Goal: Information Seeking & Learning: Learn about a topic

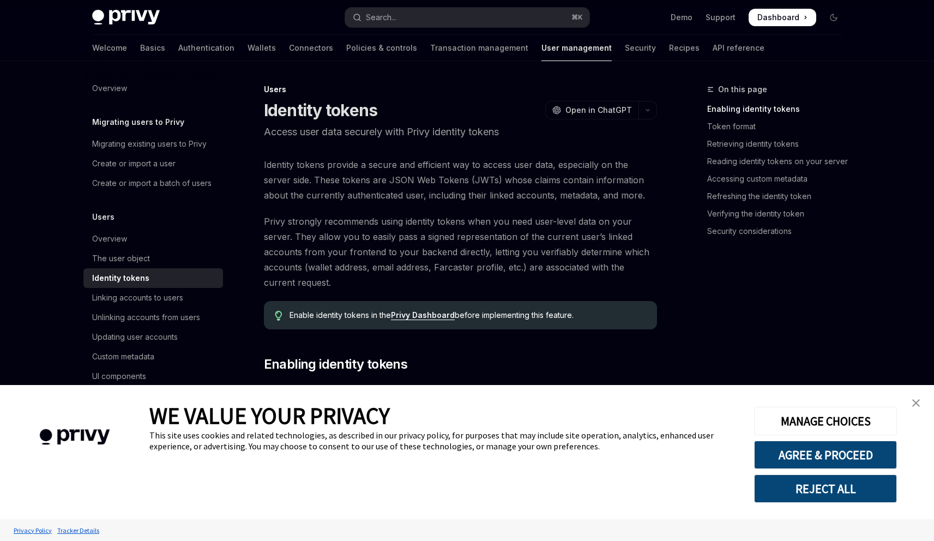
scroll to position [200, 0]
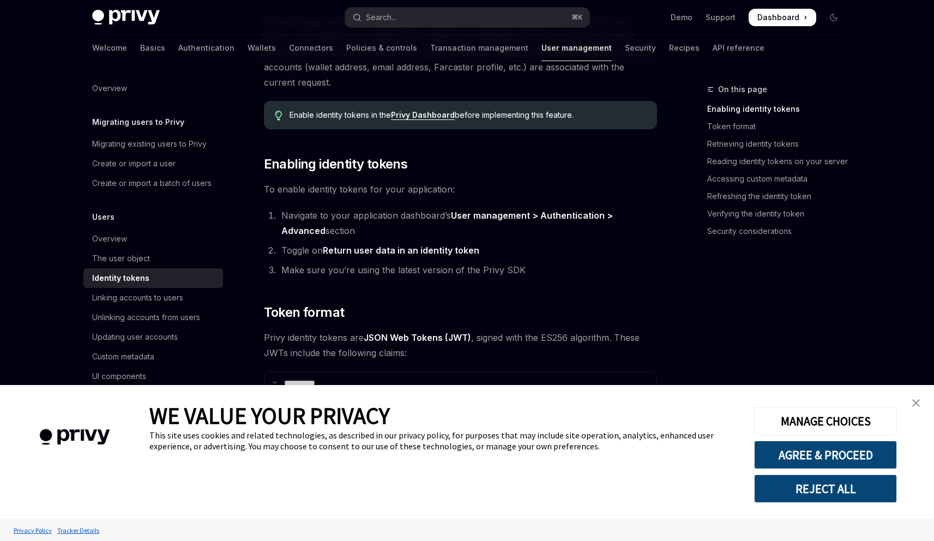
click at [914, 397] on link "close banner" at bounding box center [917, 403] width 22 height 22
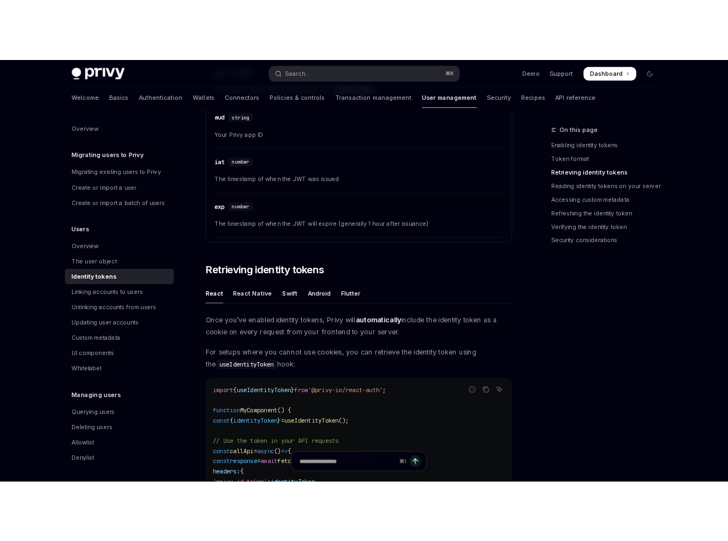
scroll to position [766, 0]
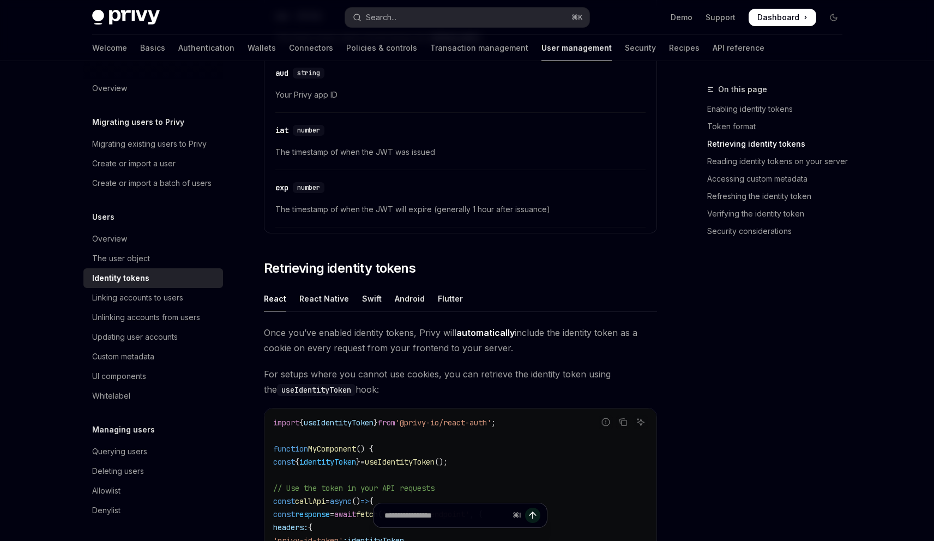
click at [356, 457] on span "identityToken" at bounding box center [327, 462] width 57 height 10
copy span "identityToken"
click at [417, 457] on span "useIdentityToken" at bounding box center [400, 462] width 70 height 10
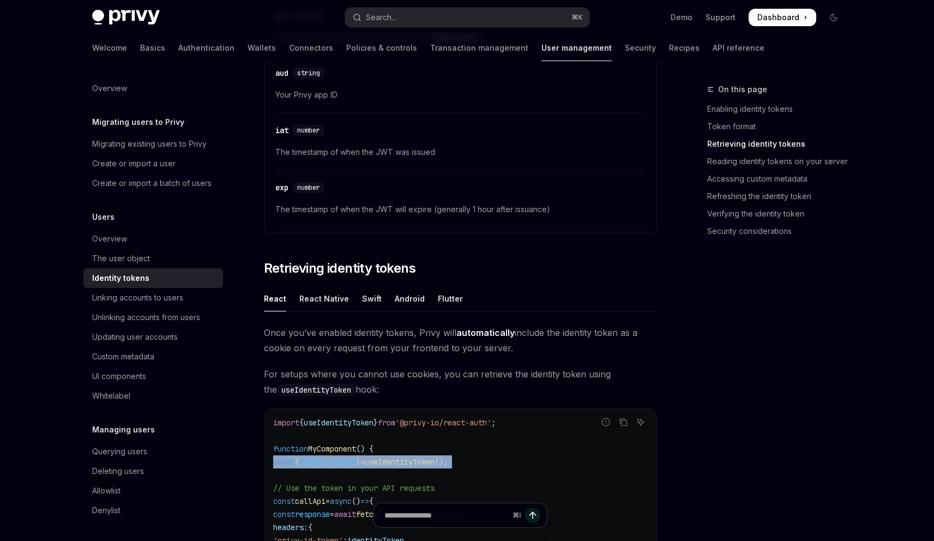
click at [417, 457] on span "useIdentityToken" at bounding box center [400, 462] width 70 height 10
copy code "const { identityToken } = useIdentityToken ();"
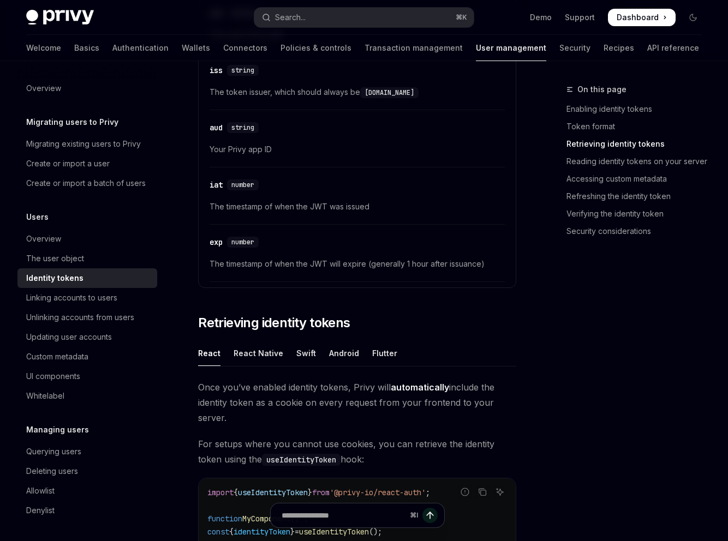
drag, startPoint x: 248, startPoint y: 239, endPoint x: 196, endPoint y: 155, distance: 98.5
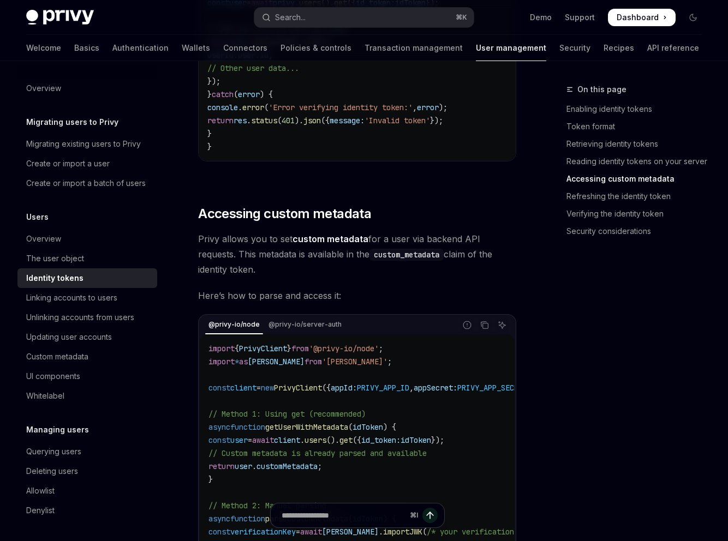
scroll to position [1942, 0]
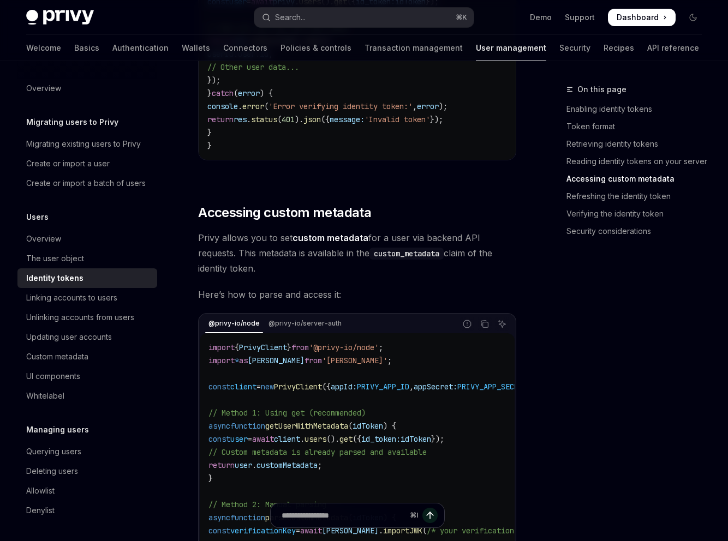
click at [544, 287] on div "On this page Enabling identity tokens Token format Retrieving identity tokens R…" at bounding box center [627, 312] width 166 height 458
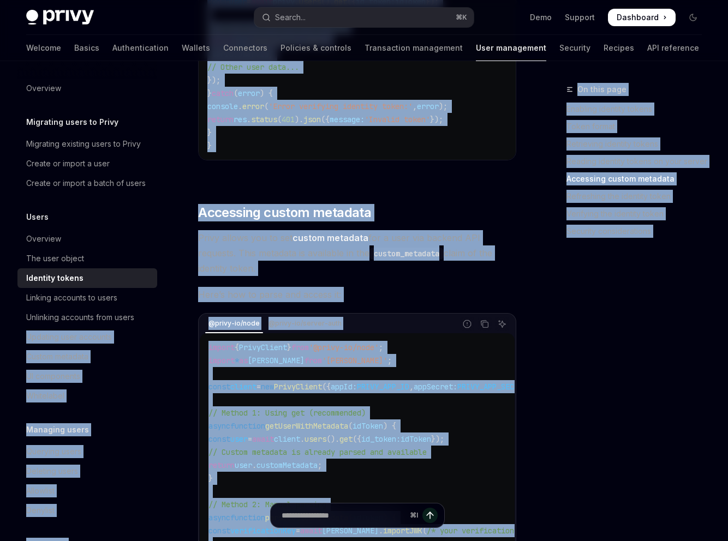
drag, startPoint x: 466, startPoint y: 261, endPoint x: 215, endPoint y: 266, distance: 251.0
click at [193, 245] on div "Overview Migrating users to Privy Migrating existing users to Privy Create or i…" at bounding box center [364, 223] width 728 height 4206
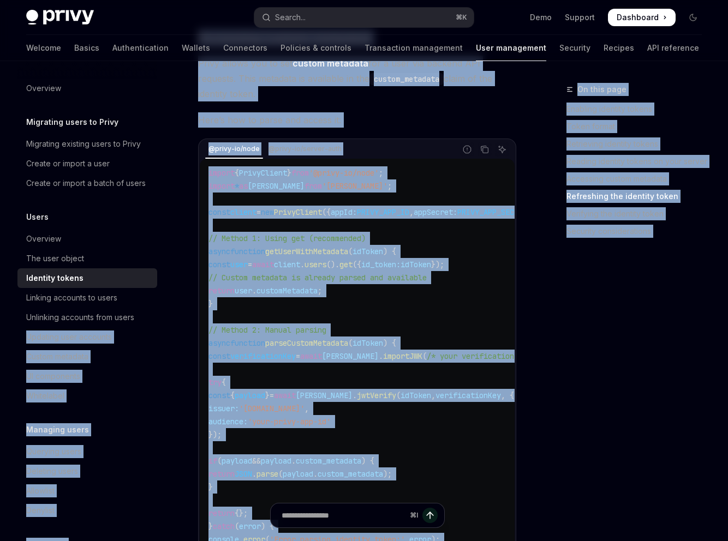
scroll to position [2118, 0]
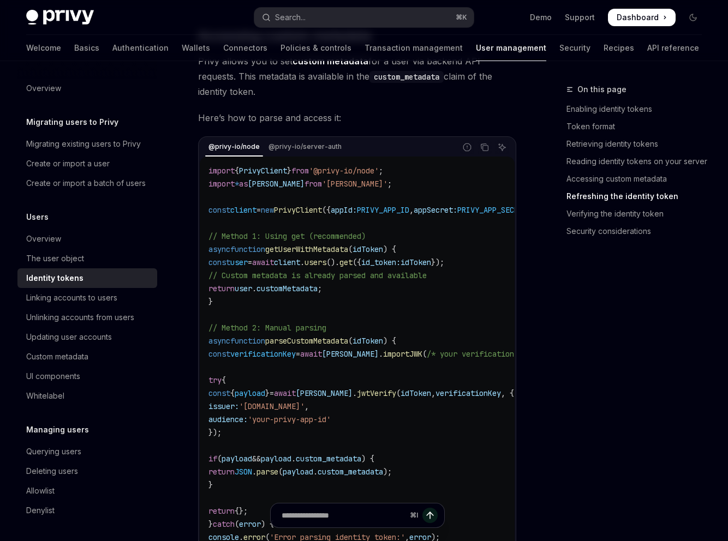
drag, startPoint x: 341, startPoint y: 374, endPoint x: 262, endPoint y: 303, distance: 106.2
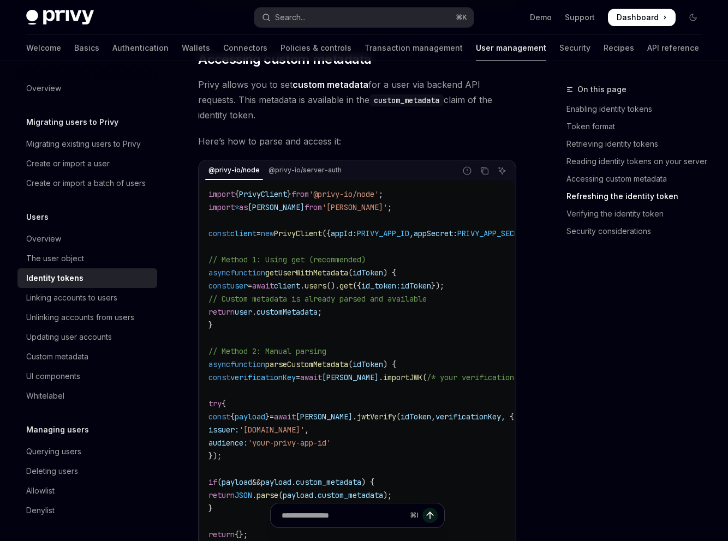
scroll to position [1937, 0]
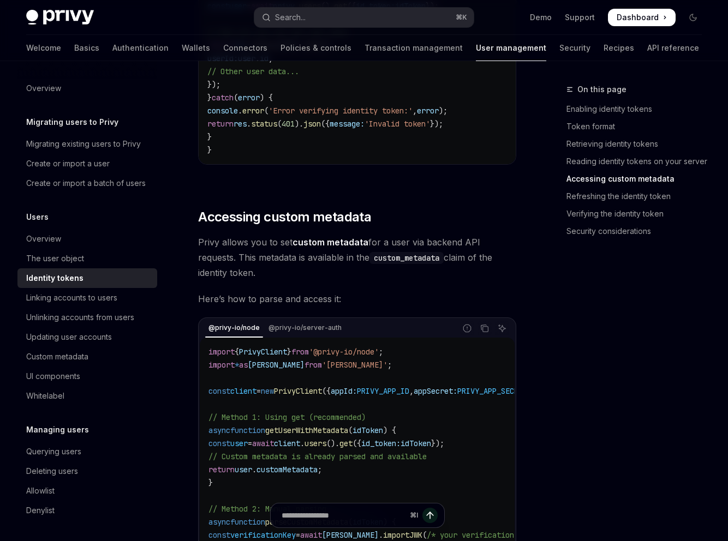
drag, startPoint x: 284, startPoint y: 296, endPoint x: 220, endPoint y: 253, distance: 77.5
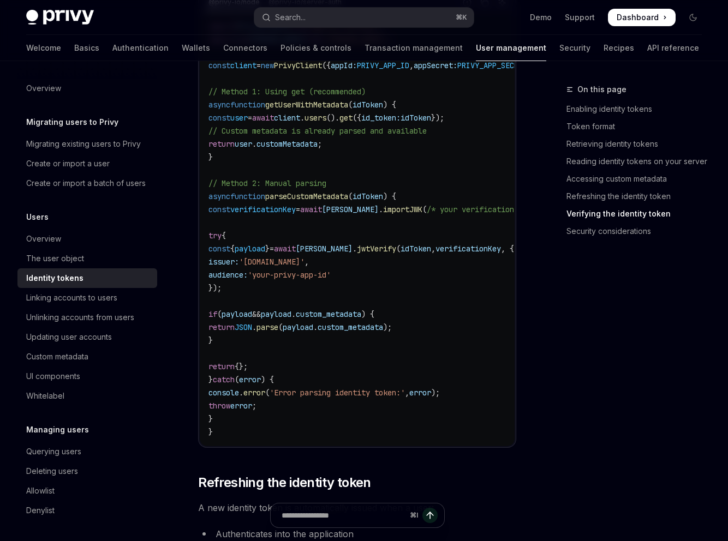
scroll to position [2408, 0]
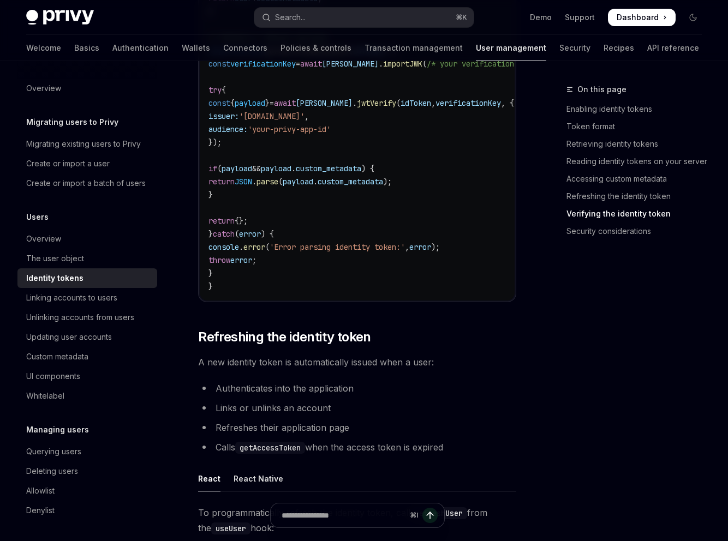
drag, startPoint x: 296, startPoint y: 293, endPoint x: 305, endPoint y: 315, distance: 23.7
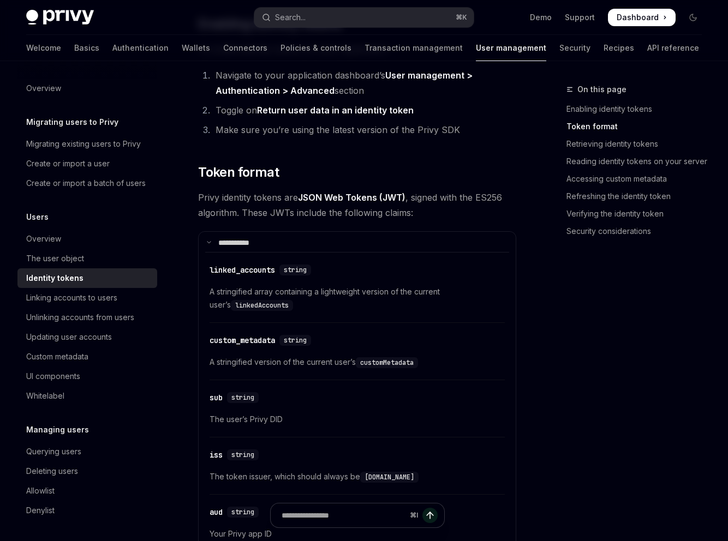
scroll to position [205, 0]
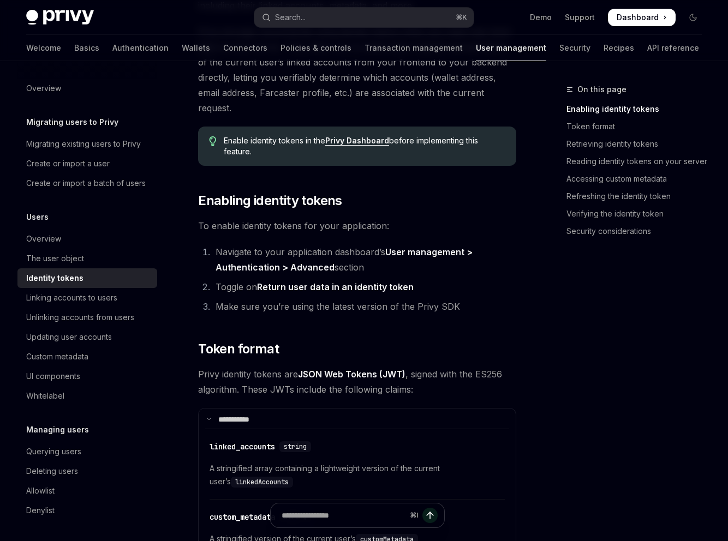
click at [262, 367] on span "Privy identity tokens are JSON Web Tokens (JWT) , signed with the ES256 algorit…" at bounding box center [357, 382] width 318 height 31
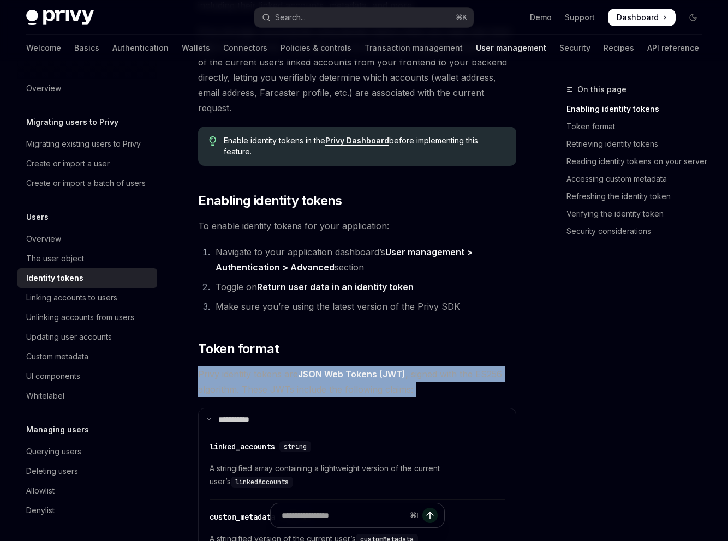
click at [262, 367] on span "Privy identity tokens are JSON Web Tokens (JWT) , signed with the ES256 algorit…" at bounding box center [357, 382] width 318 height 31
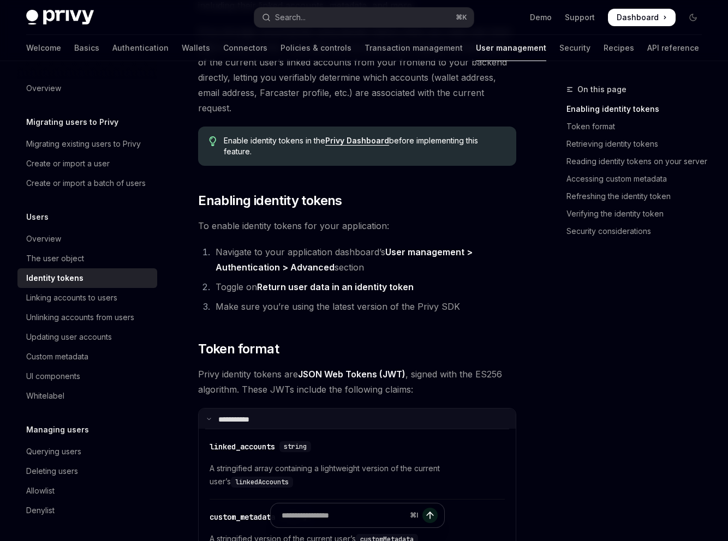
click at [238, 415] on p "**** ******" at bounding box center [234, 418] width 32 height 7
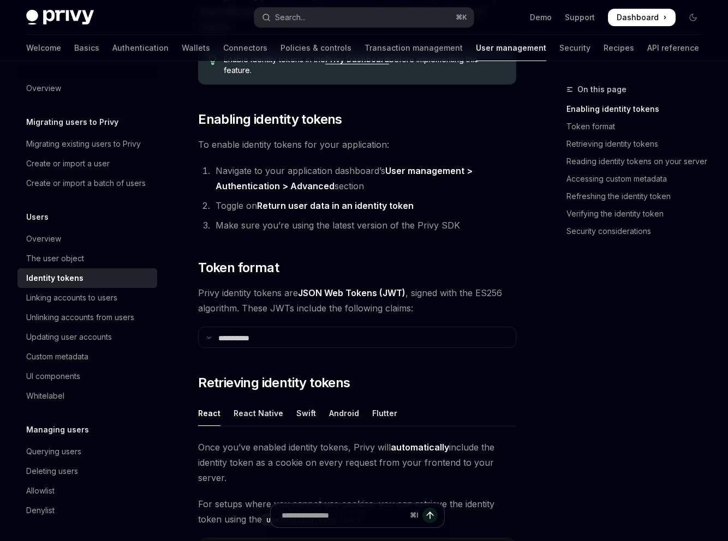
scroll to position [432, 0]
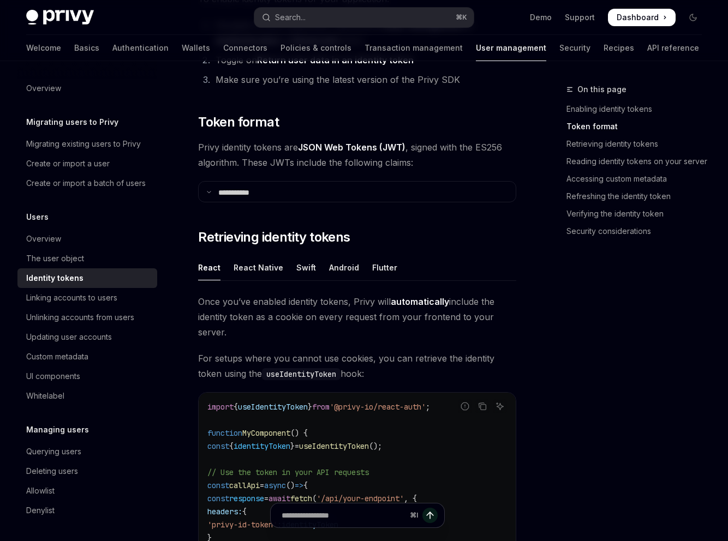
click at [273, 400] on code "import { useIdentityToken } from '@privy-io/react-auth' ; function MyComponent …" at bounding box center [356, 518] width 299 height 236
click at [278, 393] on div "import { useIdentityToken } from '@privy-io/react-auth' ; function MyComponent …" at bounding box center [357, 518] width 317 height 251
click at [272, 402] on span "useIdentityToken" at bounding box center [273, 407] width 70 height 10
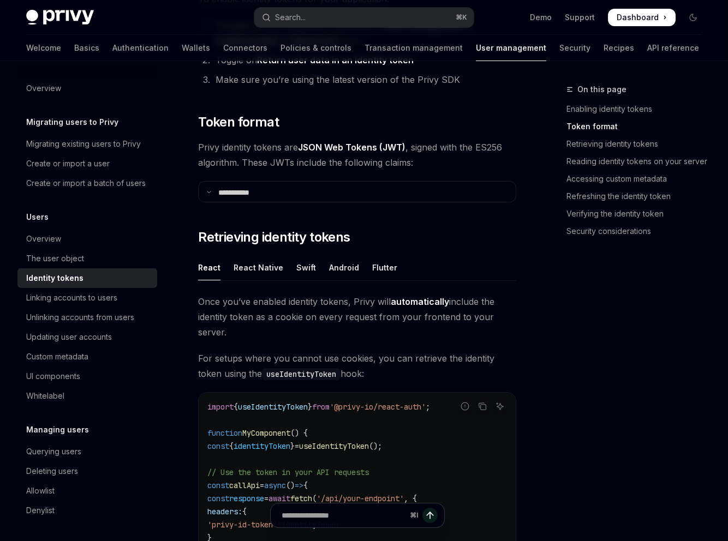
click at [315, 400] on code "import { useIdentityToken } from '@privy-io/react-auth' ; function MyComponent …" at bounding box center [356, 518] width 299 height 236
drag, startPoint x: 486, startPoint y: 292, endPoint x: 470, endPoint y: 282, distance: 18.6
click at [485, 400] on code "import { useIdentityToken } from '@privy-io/react-auth' ; function MyComponent …" at bounding box center [356, 518] width 299 height 236
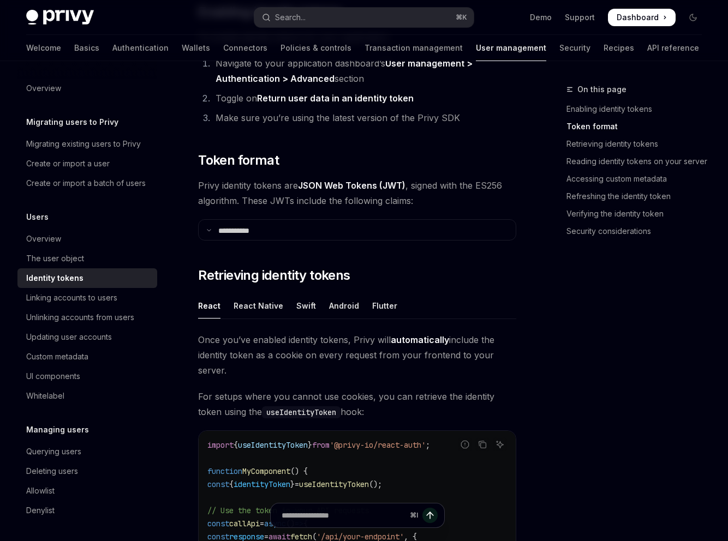
scroll to position [393, 0]
click at [275, 333] on span "Once you’ve enabled identity tokens, Privy will automatically include the ident…" at bounding box center [357, 356] width 318 height 46
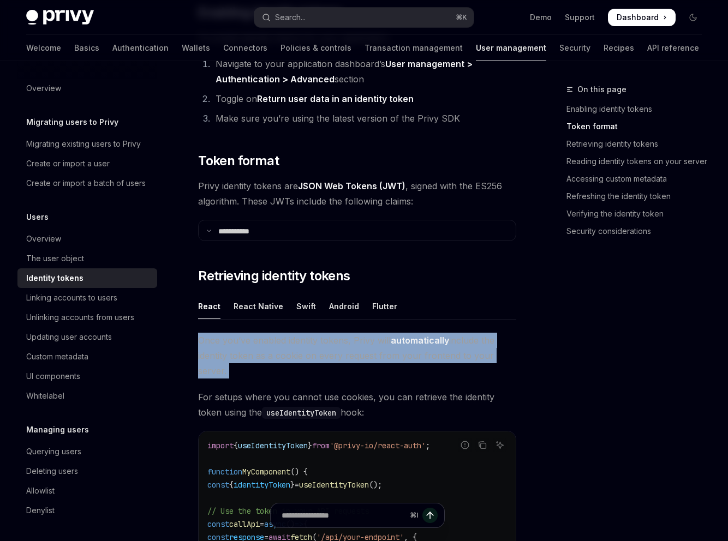
drag, startPoint x: 275, startPoint y: 142, endPoint x: 409, endPoint y: 149, distance: 133.8
click at [285, 333] on div "Once you’ve enabled identity tokens, Privy will automatically include the ident…" at bounding box center [357, 541] width 318 height 416
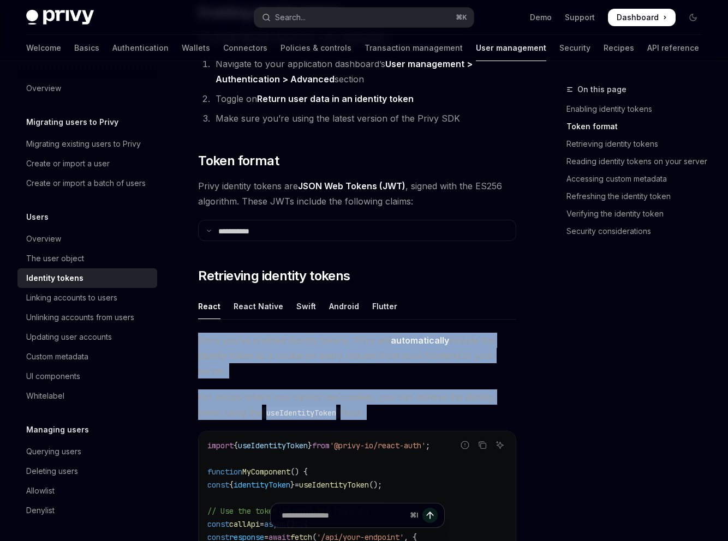
click at [428, 333] on span "Once you’ve enabled identity tokens, Privy will automatically include the ident…" at bounding box center [357, 356] width 318 height 46
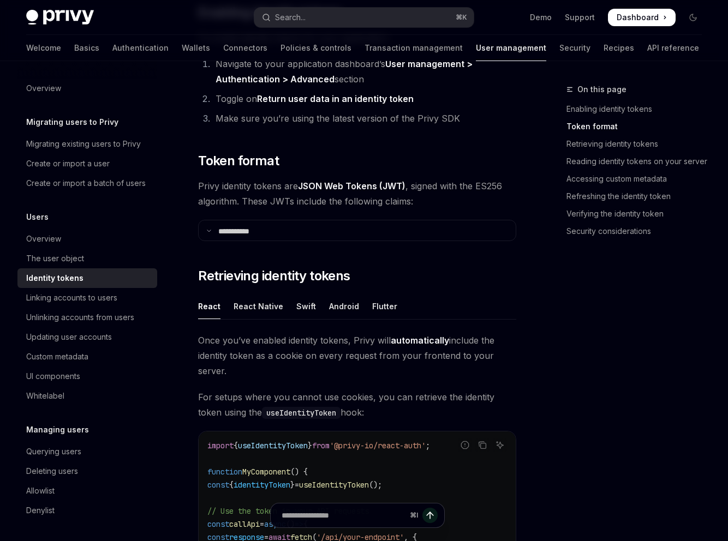
drag, startPoint x: 427, startPoint y: 142, endPoint x: 209, endPoint y: 128, distance: 218.7
click at [256, 333] on span "Once you’ve enabled identity tokens, Privy will automatically include the ident…" at bounding box center [357, 356] width 318 height 46
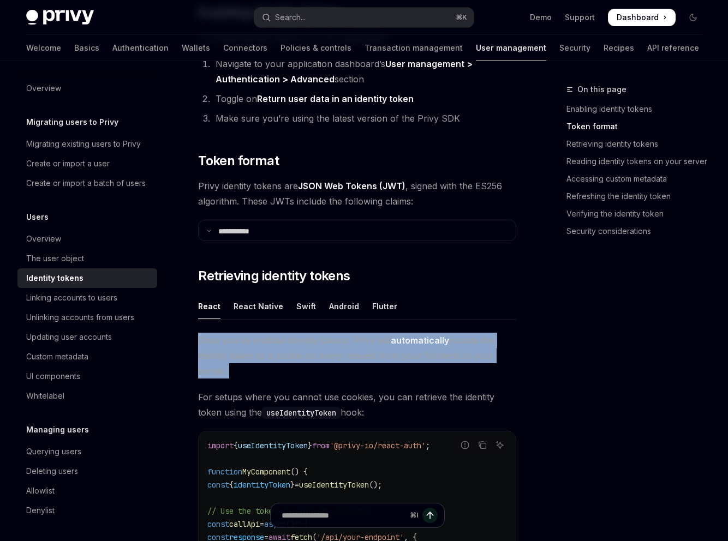
click at [256, 333] on span "Once you’ve enabled identity tokens, Privy will automatically include the ident…" at bounding box center [357, 356] width 318 height 46
click at [249, 333] on span "Once you’ve enabled identity tokens, Privy will automatically include the ident…" at bounding box center [357, 356] width 318 height 46
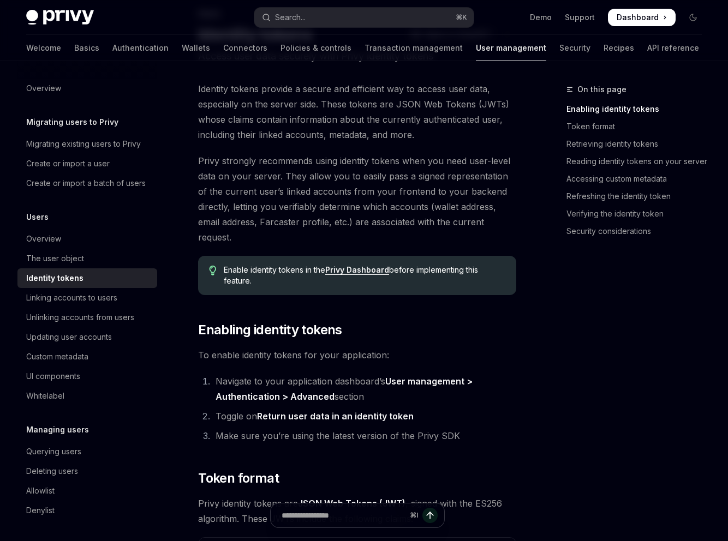
scroll to position [73, 0]
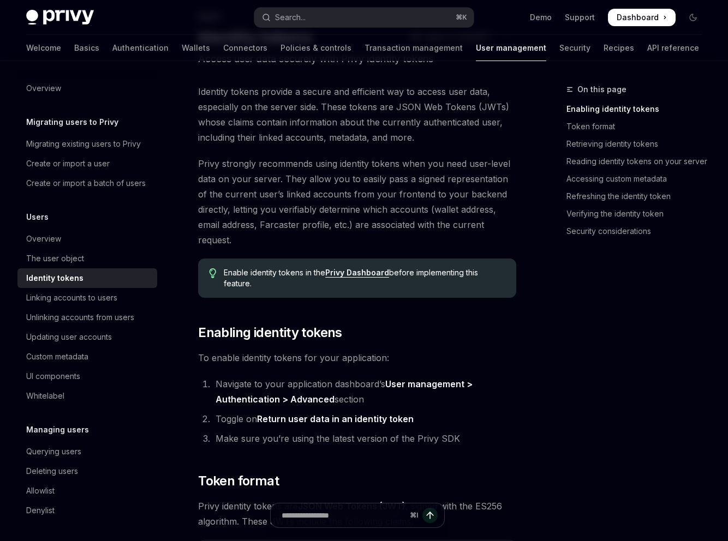
click at [252, 376] on li "Navigate to your application dashboard’s User management > Authentication > Adv…" at bounding box center [364, 391] width 304 height 31
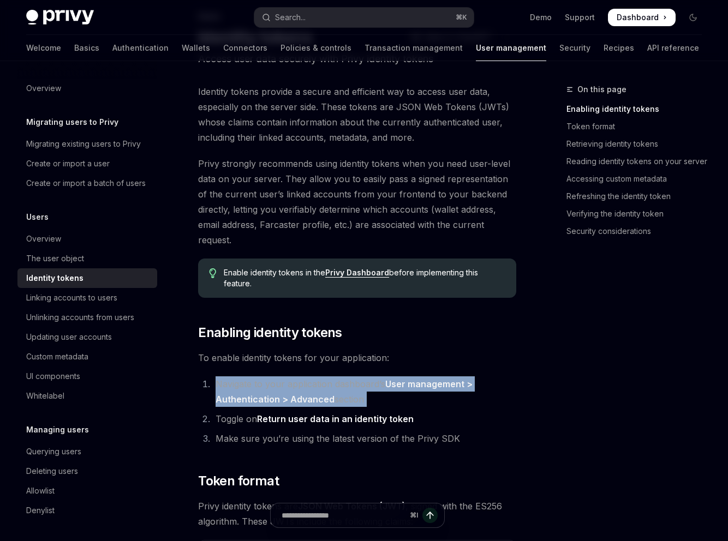
click at [252, 376] on li "Navigate to your application dashboard’s User management > Authentication > Adv…" at bounding box center [364, 391] width 304 height 31
click at [332, 376] on li "Navigate to your application dashboard’s User management > Authentication > Adv…" at bounding box center [364, 391] width 304 height 31
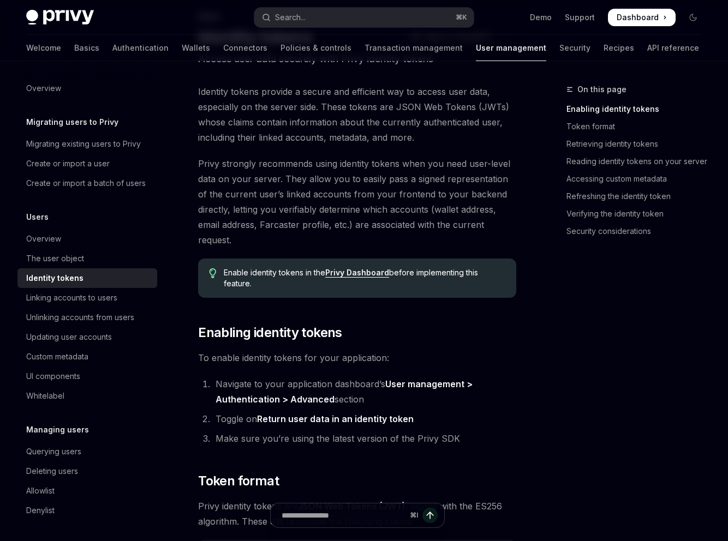
click at [309, 376] on li "Navigate to your application dashboard’s User management > Authentication > Adv…" at bounding box center [364, 391] width 304 height 31
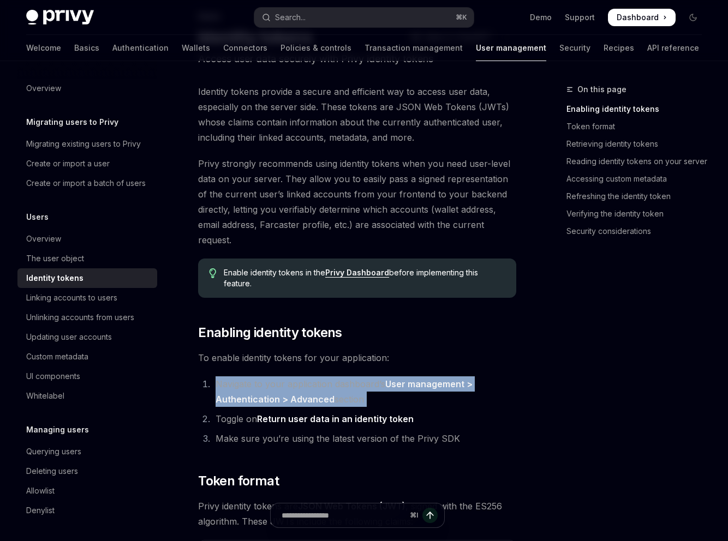
click at [309, 376] on li "Navigate to your application dashboard’s User management > Authentication > Adv…" at bounding box center [364, 391] width 304 height 31
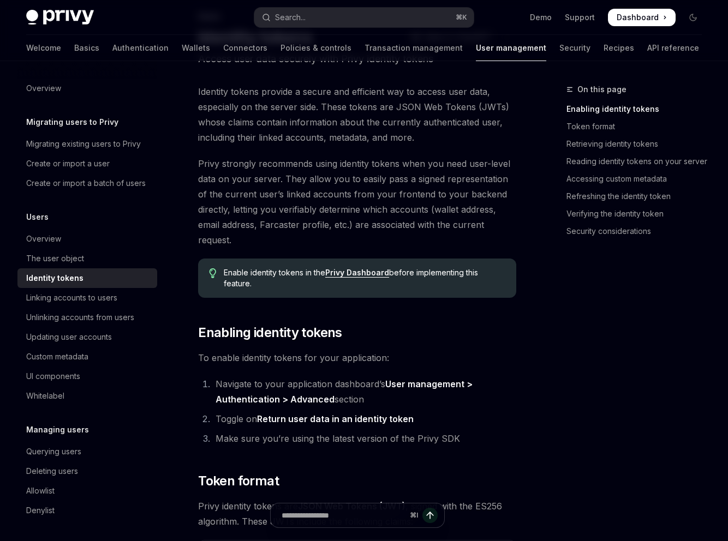
click at [278, 411] on li "Toggle on Return user data in an identity token" at bounding box center [364, 418] width 304 height 15
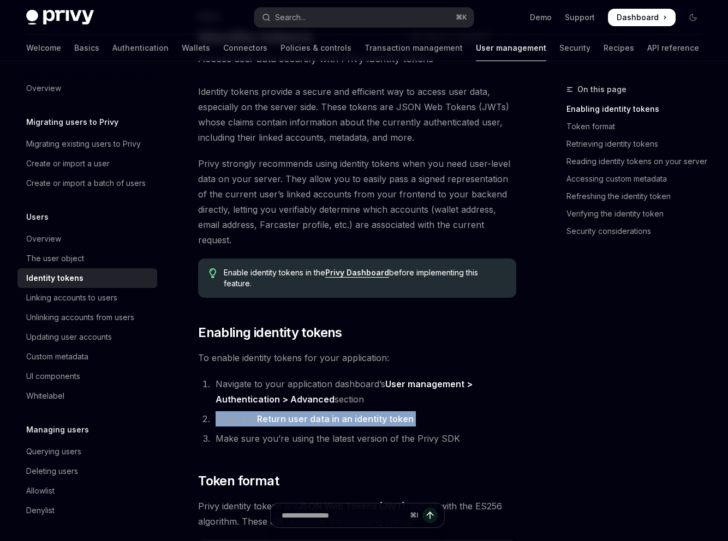
drag, startPoint x: 278, startPoint y: 260, endPoint x: 263, endPoint y: 272, distance: 18.6
click at [277, 411] on li "Toggle on Return user data in an identity token" at bounding box center [364, 418] width 304 height 15
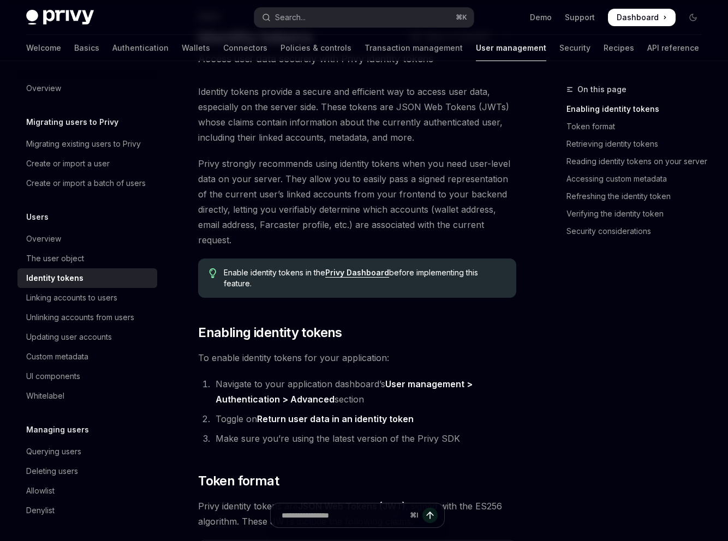
click at [260, 431] on li "Make sure you’re using the latest version of the Privy SDK" at bounding box center [364, 438] width 304 height 15
click at [451, 411] on li "Toggle on Return user data in an identity token" at bounding box center [364, 418] width 304 height 15
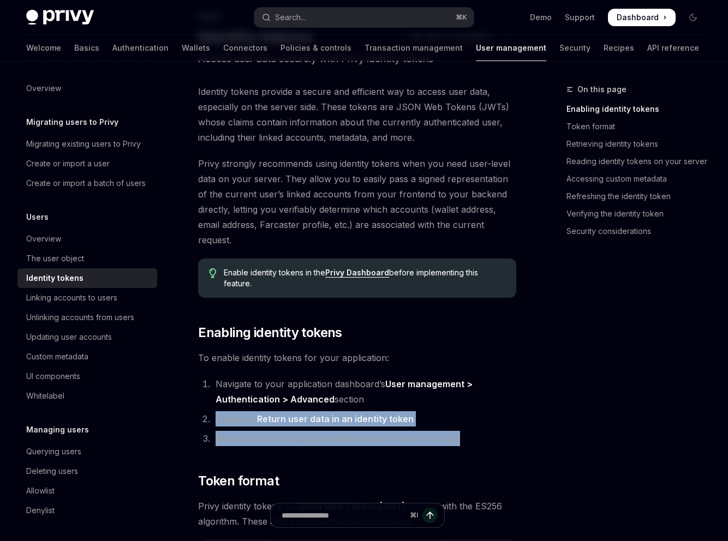
drag, startPoint x: 445, startPoint y: 277, endPoint x: 207, endPoint y: 261, distance: 238.4
click at [397, 431] on li "Make sure you’re using the latest version of the Privy SDK" at bounding box center [364, 438] width 304 height 15
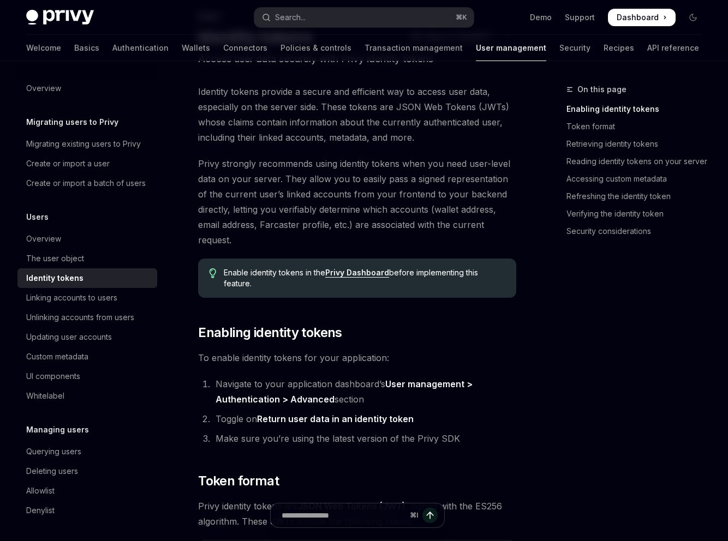
type textarea "*"
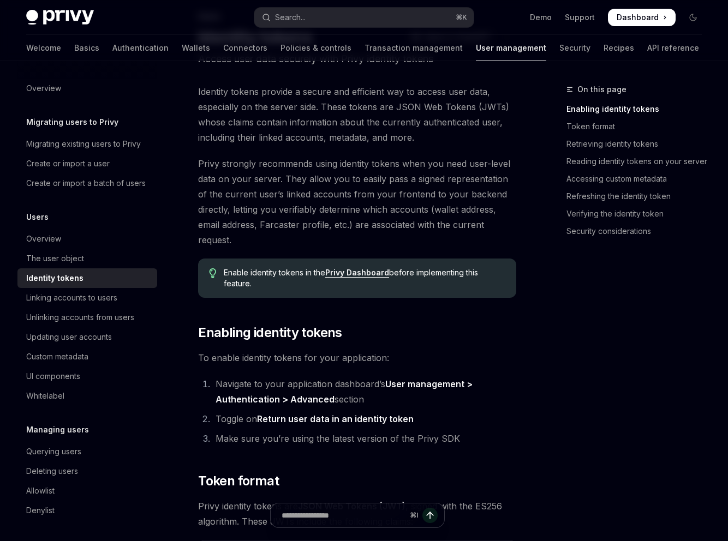
drag, startPoint x: 411, startPoint y: 450, endPoint x: 384, endPoint y: 463, distance: 30.3
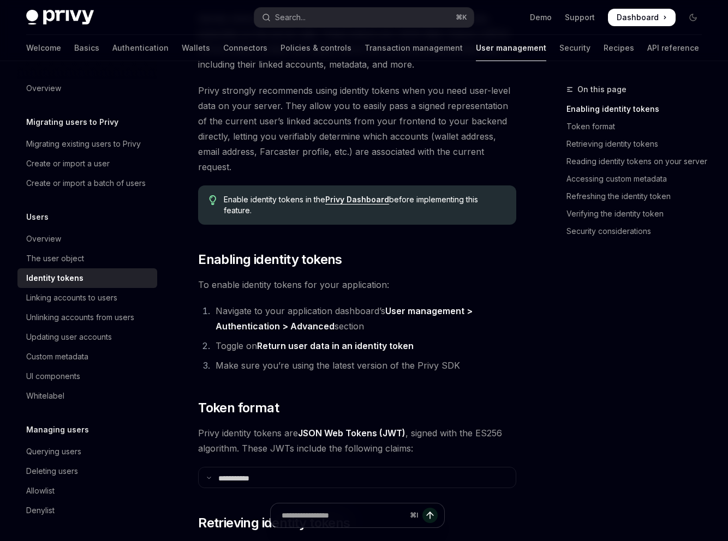
scroll to position [151, 0]
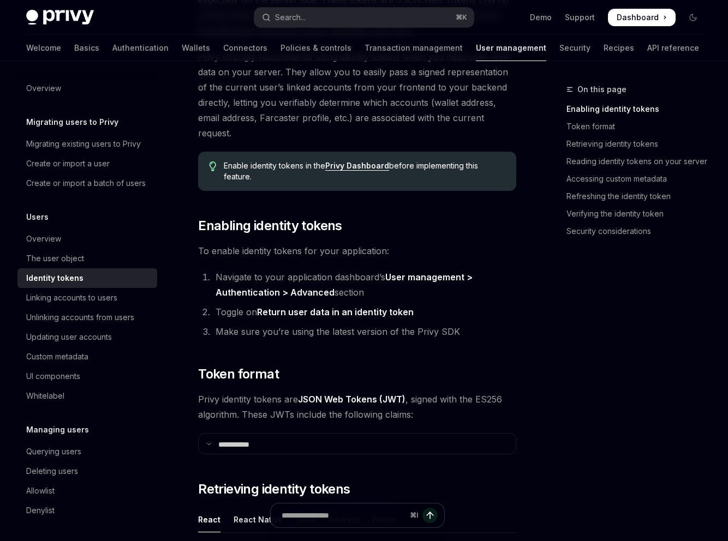
scroll to position [184, 0]
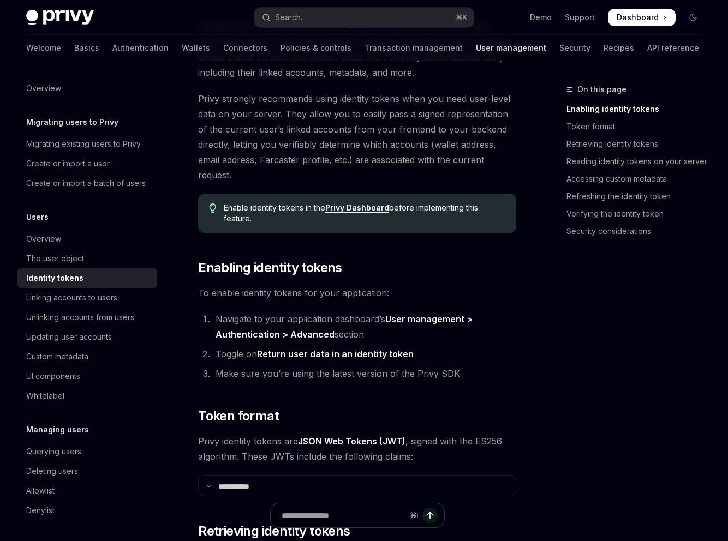
scroll to position [137, 0]
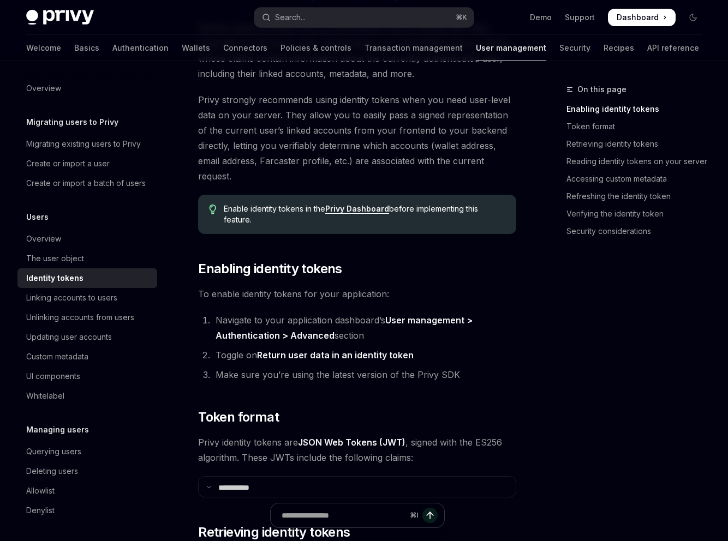
click at [238, 347] on li "Toggle on Return user data in an identity token" at bounding box center [364, 354] width 304 height 15
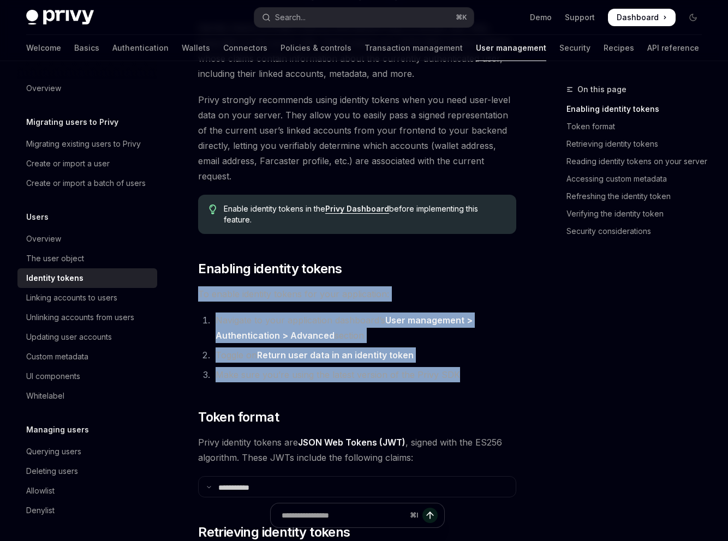
drag, startPoint x: 443, startPoint y: 213, endPoint x: 194, endPoint y: 160, distance: 254.3
click at [434, 347] on li "Toggle on Return user data in an identity token" at bounding box center [364, 354] width 304 height 15
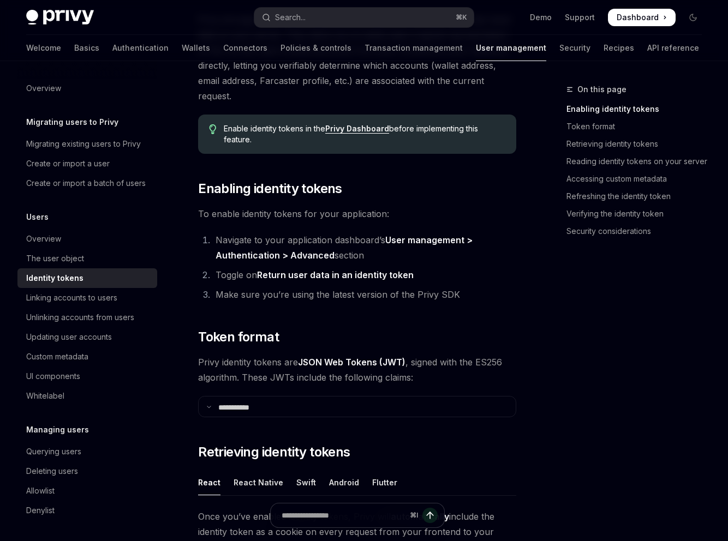
scroll to position [379, 0]
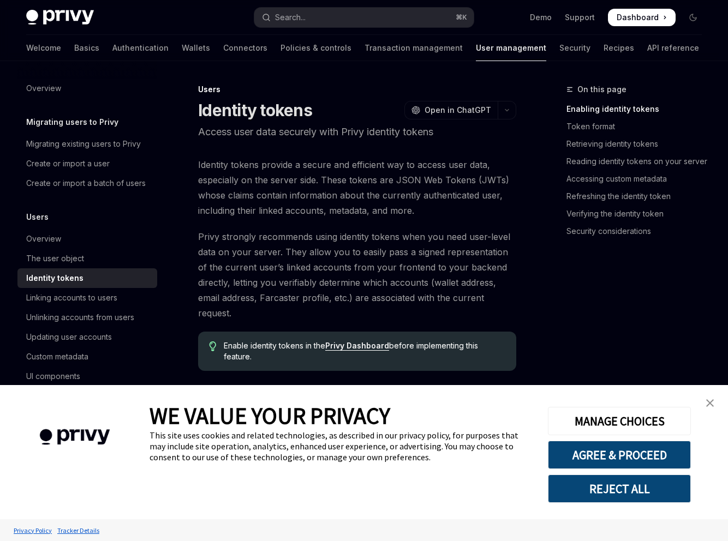
click at [707, 404] on img "close banner" at bounding box center [710, 403] width 8 height 8
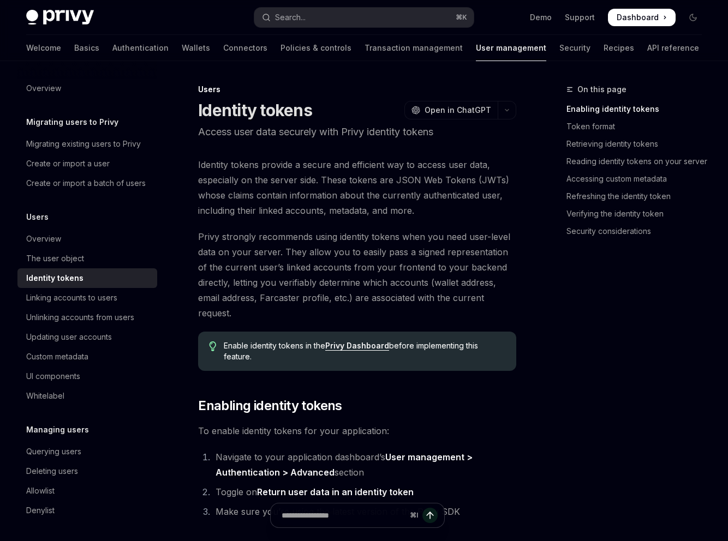
scroll to position [233, 0]
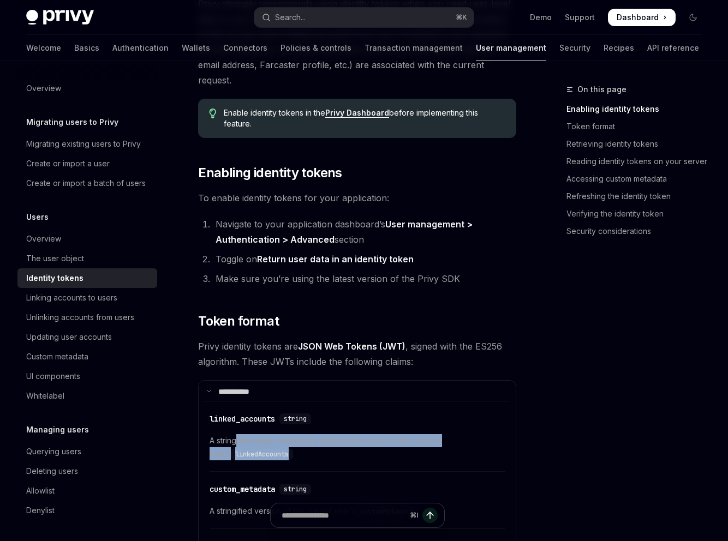
click at [240, 434] on span "A stringified array containing a lightweight version of the current user’s link…" at bounding box center [356, 447] width 295 height 26
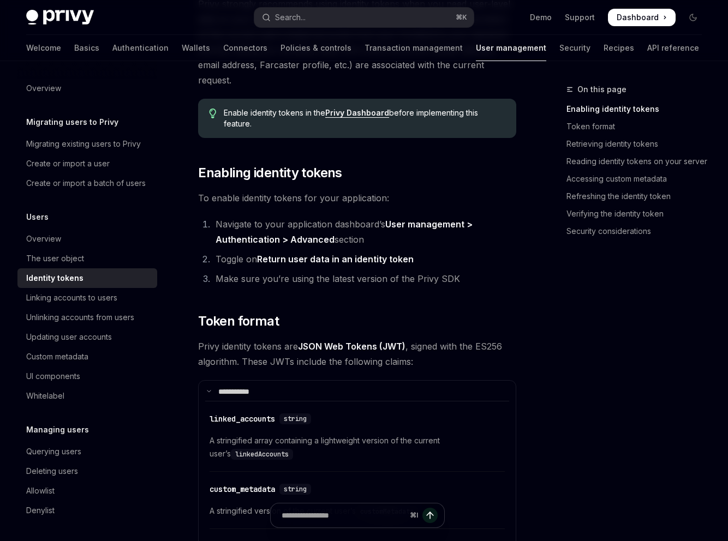
click at [583, 269] on div "On this page Enabling identity tokens Token format Retrieving identity tokens R…" at bounding box center [627, 312] width 166 height 458
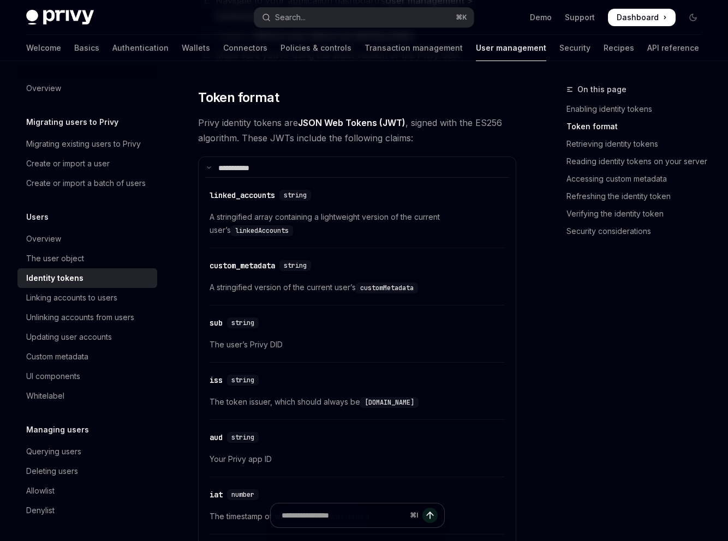
scroll to position [597, 0]
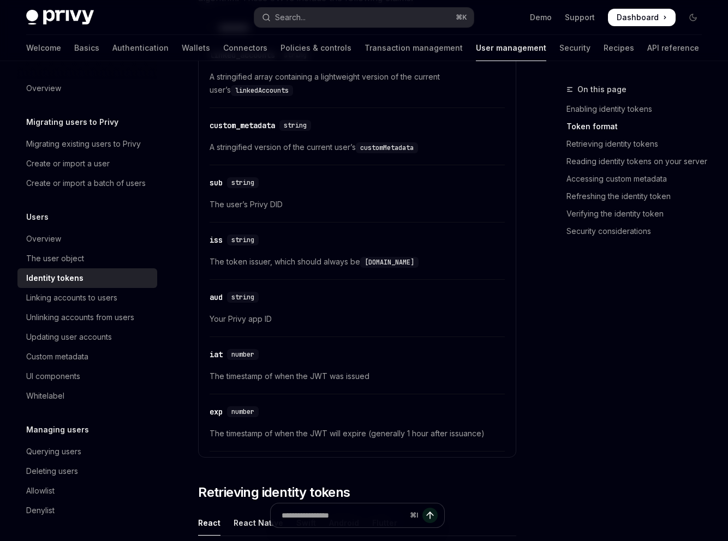
drag, startPoint x: 399, startPoint y: 331, endPoint x: 220, endPoint y: 303, distance: 181.1
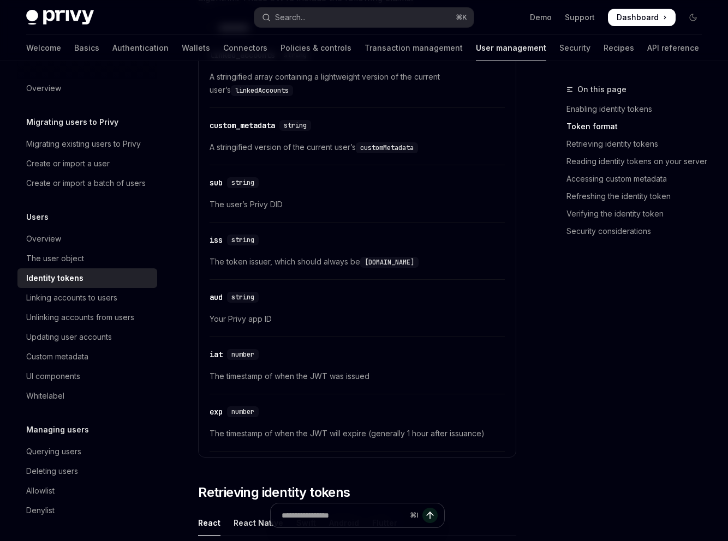
click at [544, 226] on div "On this page Enabling identity tokens Token format Retrieving identity tokens R…" at bounding box center [627, 312] width 166 height 458
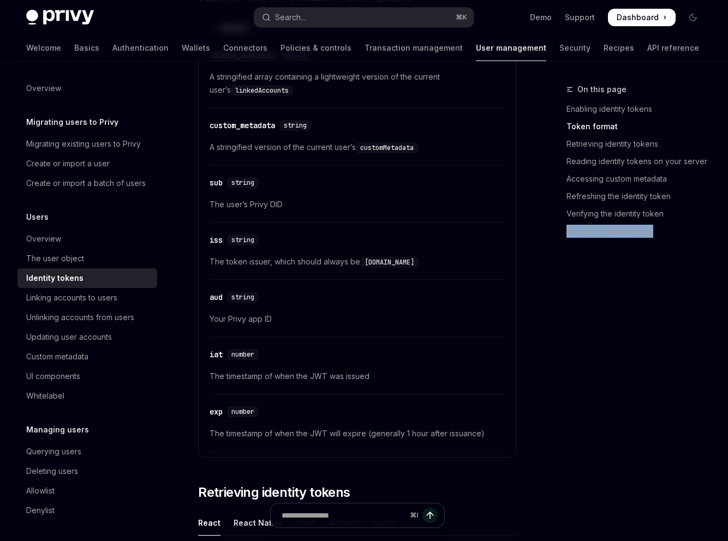
click at [544, 226] on div "On this page Enabling identity tokens Token format Retrieving identity tokens R…" at bounding box center [627, 312] width 166 height 458
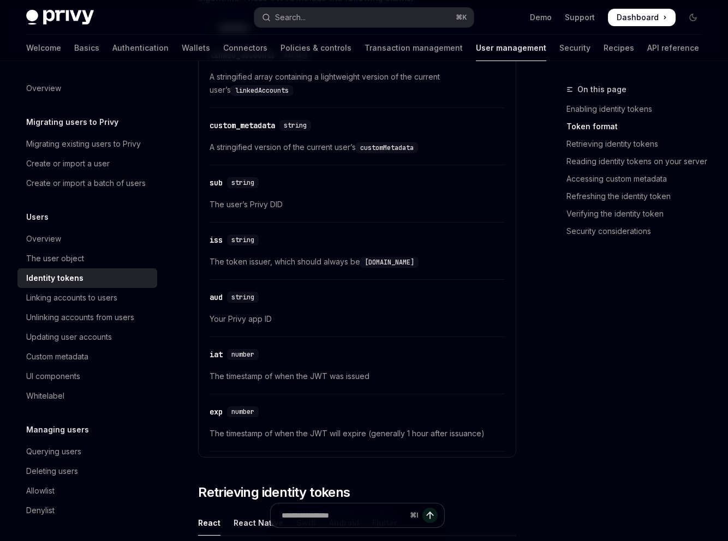
drag, startPoint x: 382, startPoint y: 268, endPoint x: 204, endPoint y: 254, distance: 178.4
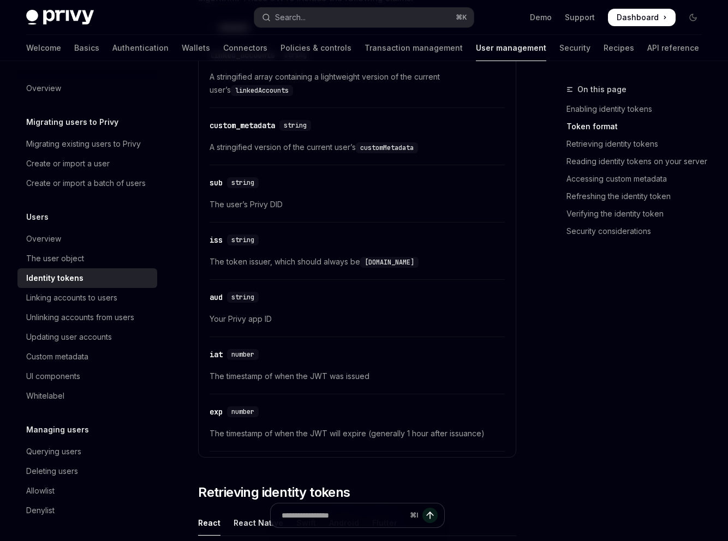
drag, startPoint x: 193, startPoint y: 373, endPoint x: 298, endPoint y: 386, distance: 105.5
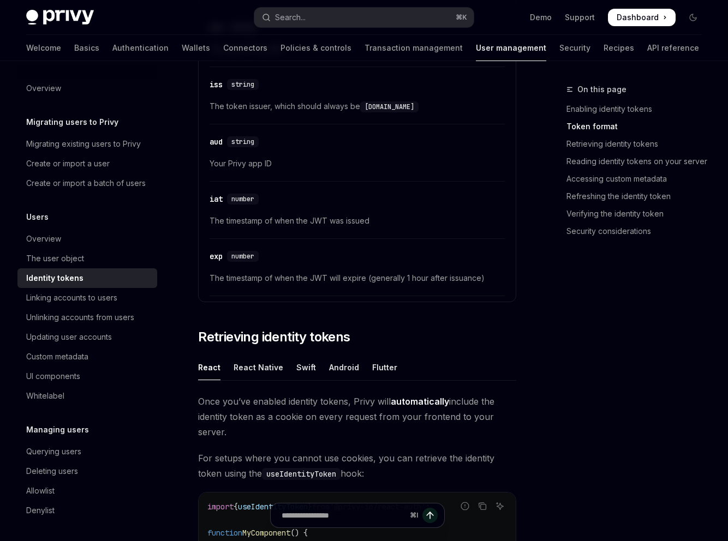
scroll to position [784, 0]
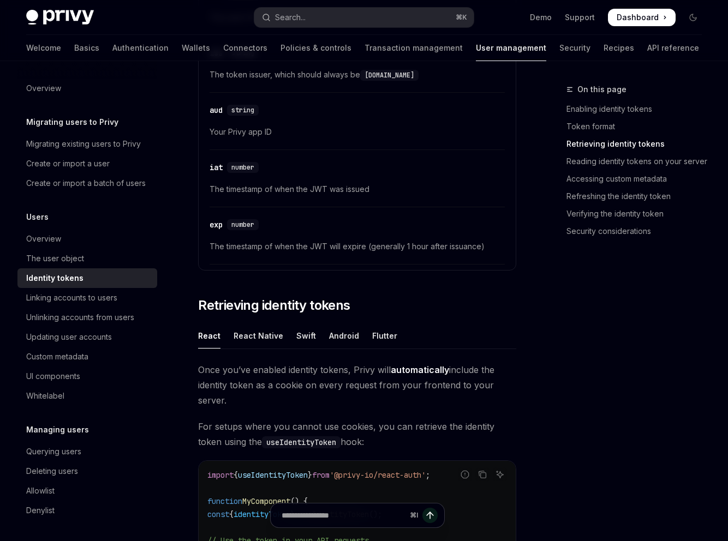
drag, startPoint x: 280, startPoint y: 318, endPoint x: 296, endPoint y: 356, distance: 41.3
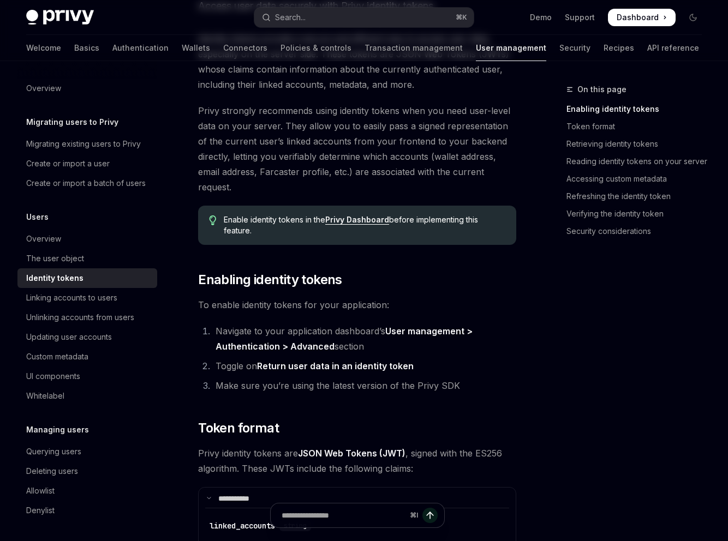
scroll to position [0, 0]
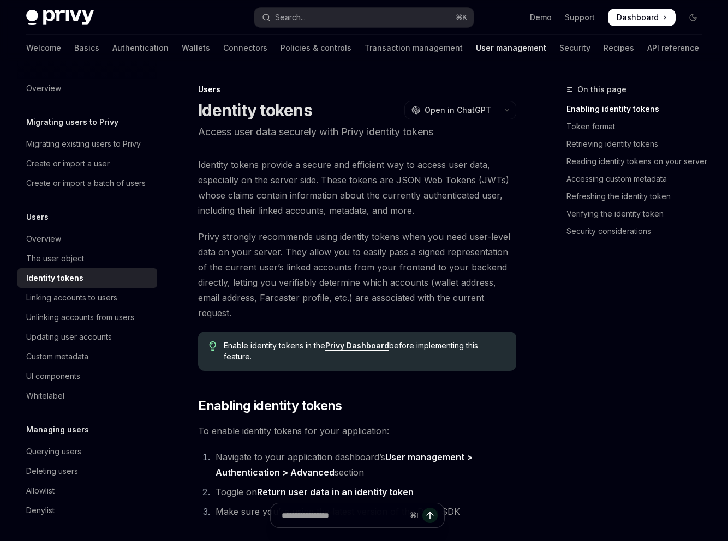
click at [281, 157] on span "Identity tokens provide a secure and efficient way to access user data, especia…" at bounding box center [357, 187] width 318 height 61
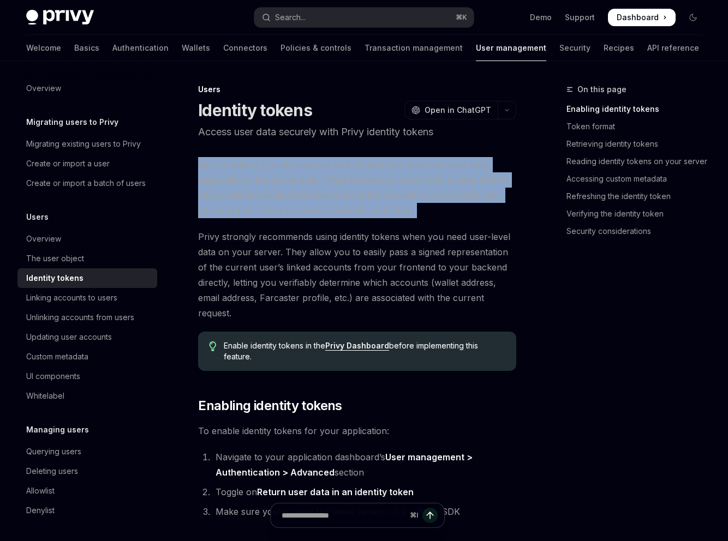
click at [281, 157] on span "Identity tokens provide a secure and efficient way to access user data, especia…" at bounding box center [357, 187] width 318 height 61
click at [433, 157] on span "Identity tokens provide a secure and efficient way to access user data, especia…" at bounding box center [357, 187] width 318 height 61
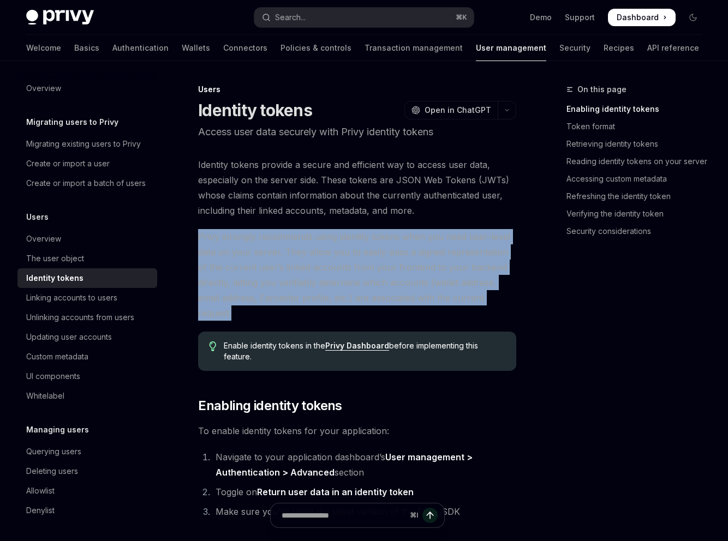
drag, startPoint x: 208, startPoint y: 167, endPoint x: 297, endPoint y: 212, distance: 99.8
click at [294, 229] on span "Privy strongly recommends using identity tokens when you need user-level data o…" at bounding box center [357, 275] width 318 height 92
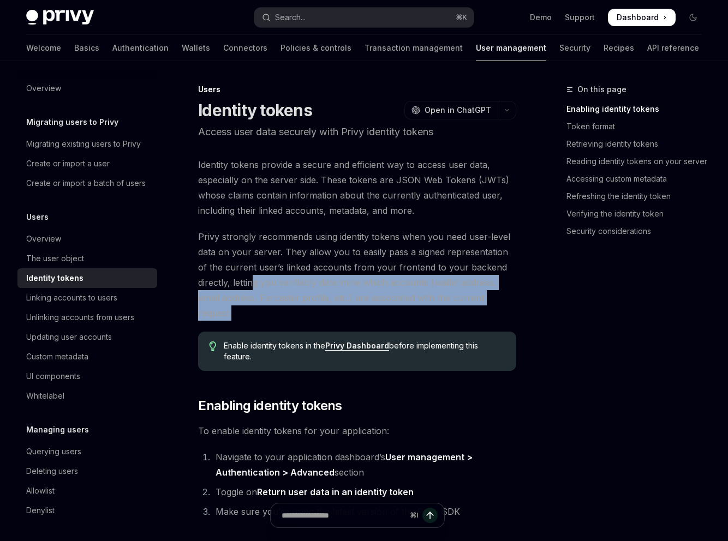
drag, startPoint x: 289, startPoint y: 218, endPoint x: 395, endPoint y: 188, distance: 109.9
click at [395, 229] on span "Privy strongly recommends using identity tokens when you need user-level data o…" at bounding box center [357, 275] width 318 height 92
click at [342, 229] on span "Privy strongly recommends using identity tokens when you need user-level data o…" at bounding box center [357, 275] width 318 height 92
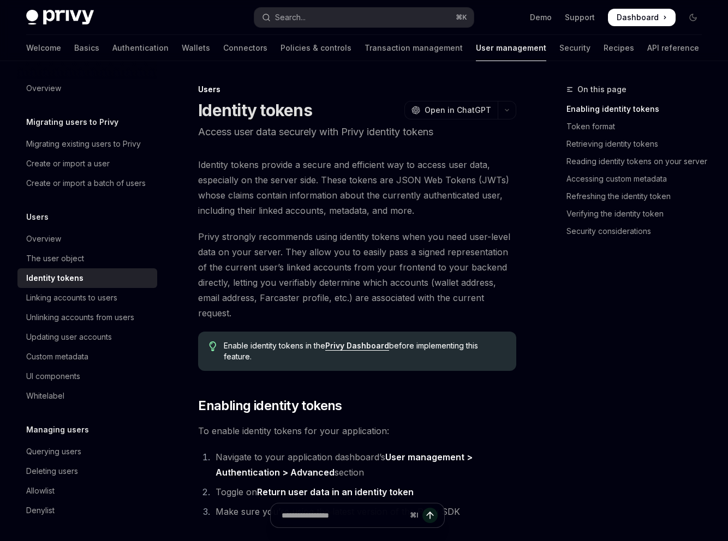
click at [277, 340] on span "Enable identity tokens in the Privy Dashboard before implementing this feature." at bounding box center [364, 351] width 281 height 22
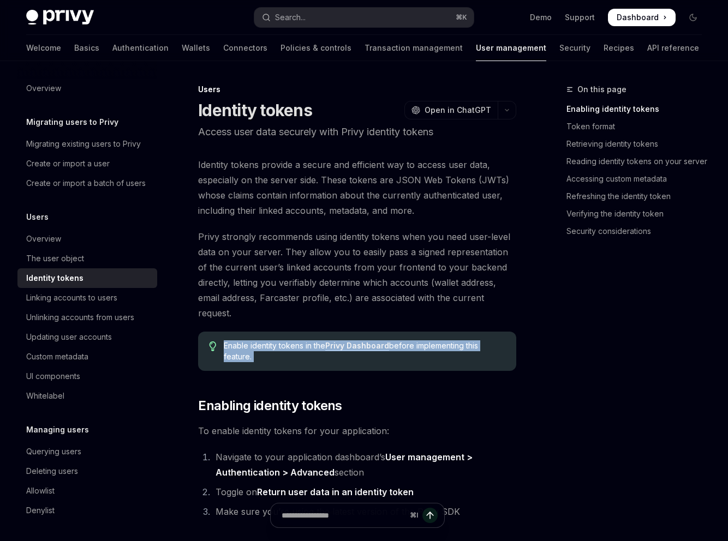
click at [277, 340] on span "Enable identity tokens in the Privy Dashboard before implementing this feature." at bounding box center [364, 351] width 281 height 22
click at [432, 340] on span "Enable identity tokens in the Privy Dashboard before implementing this feature." at bounding box center [364, 351] width 281 height 22
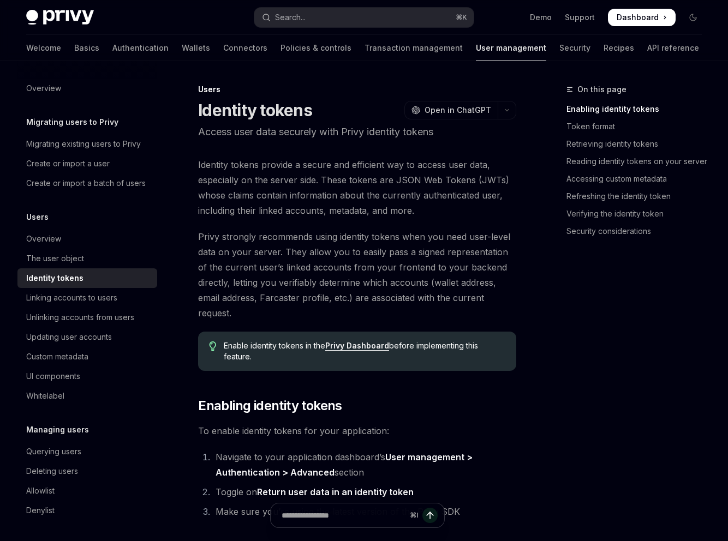
click at [344, 341] on link "Privy Dashboard" at bounding box center [357, 346] width 64 height 10
click at [233, 157] on span "Identity tokens provide a secure and efficient way to access user data, especia…" at bounding box center [357, 187] width 318 height 61
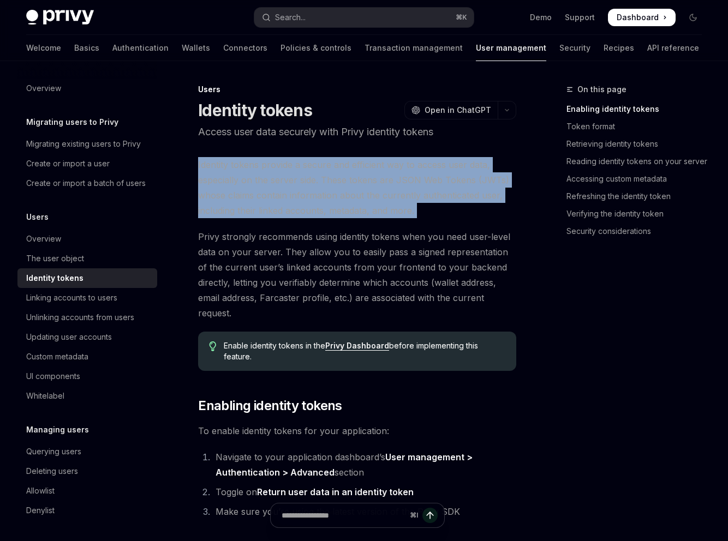
click at [233, 157] on span "Identity tokens provide a secure and efficient way to access user data, especia…" at bounding box center [357, 187] width 318 height 61
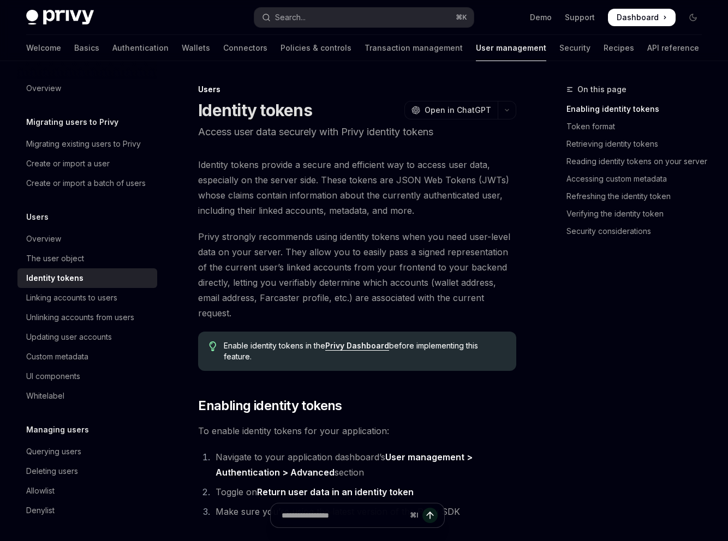
click at [269, 229] on span "Privy strongly recommends using identity tokens when you need user-level data o…" at bounding box center [357, 275] width 318 height 92
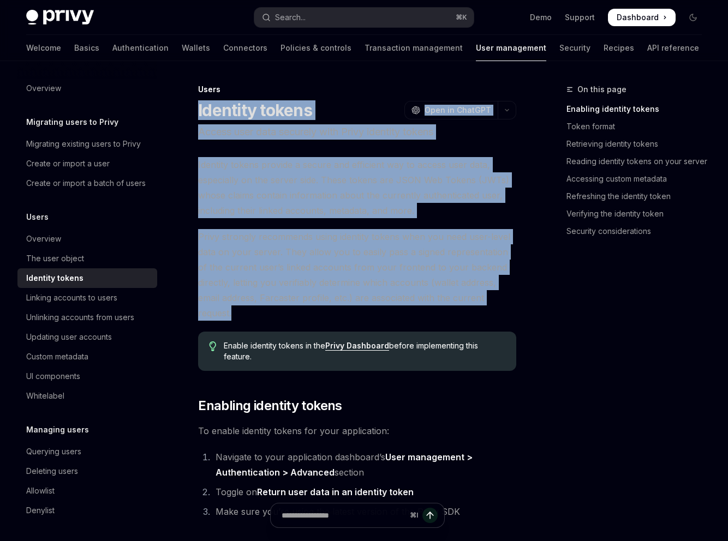
drag, startPoint x: 237, startPoint y: 180, endPoint x: 256, endPoint y: 121, distance: 62.6
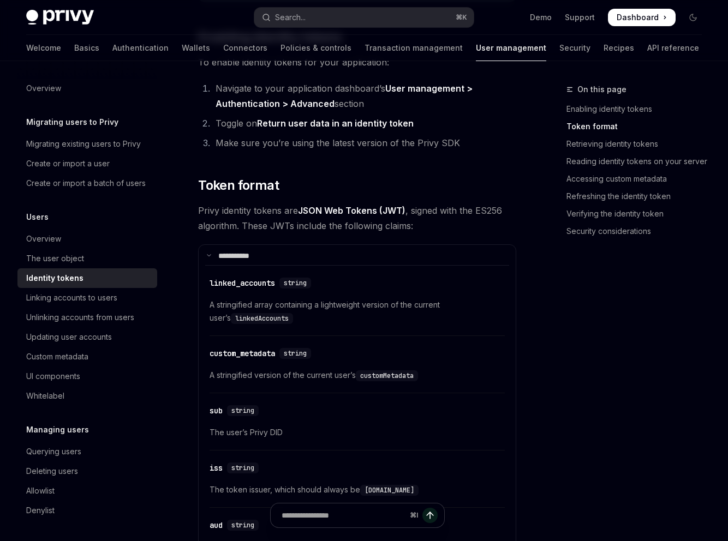
scroll to position [290, 0]
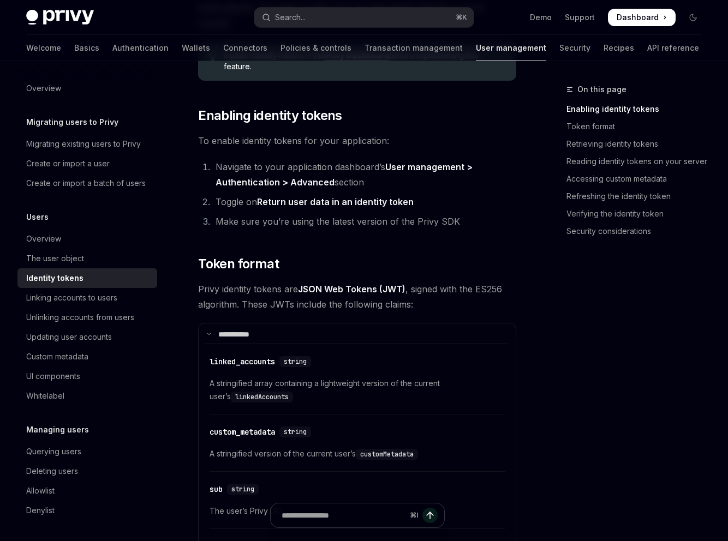
click at [585, 264] on div "On this page Enabling identity tokens Token format Retrieving identity tokens R…" at bounding box center [627, 312] width 166 height 458
click at [84, 252] on div "The user object" at bounding box center [55, 258] width 58 height 13
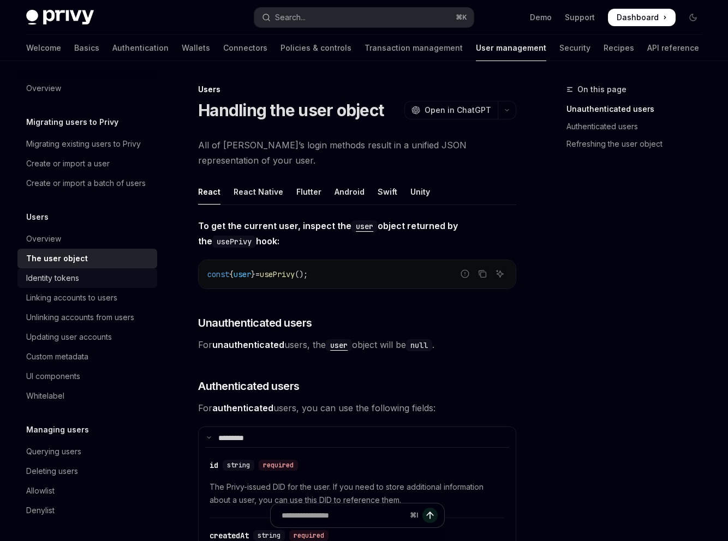
click at [124, 272] on div "Identity tokens" at bounding box center [88, 278] width 124 height 13
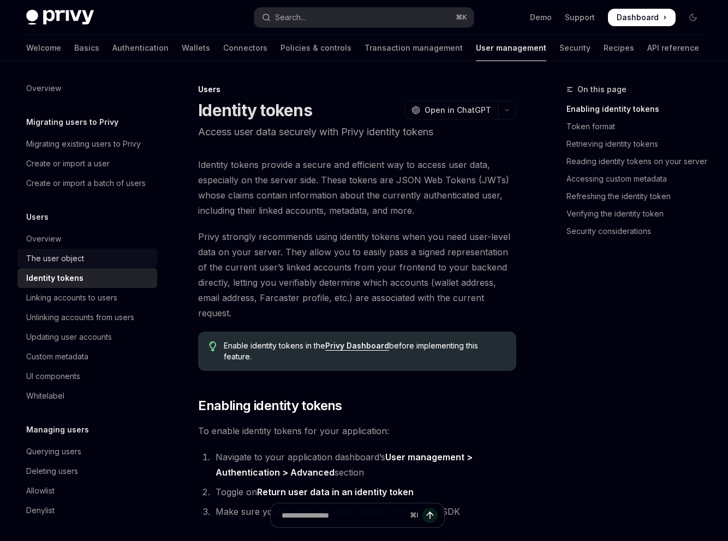
click at [105, 249] on link "The user object" at bounding box center [87, 259] width 140 height 20
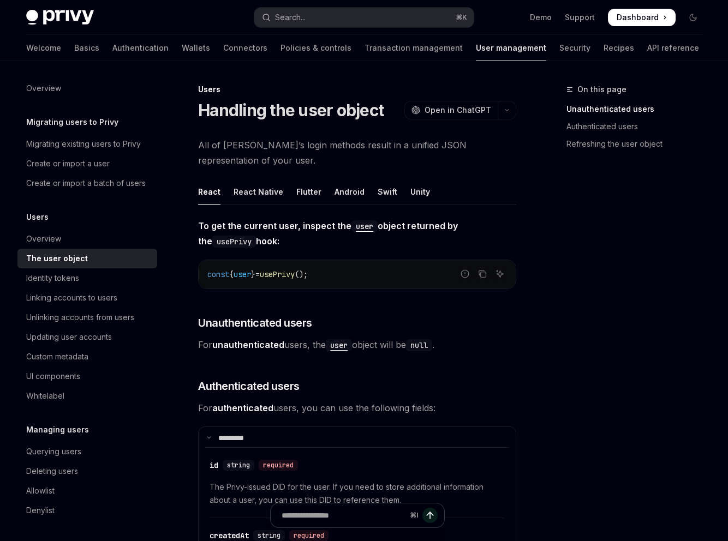
click at [88, 252] on div "The user object" at bounding box center [57, 258] width 62 height 13
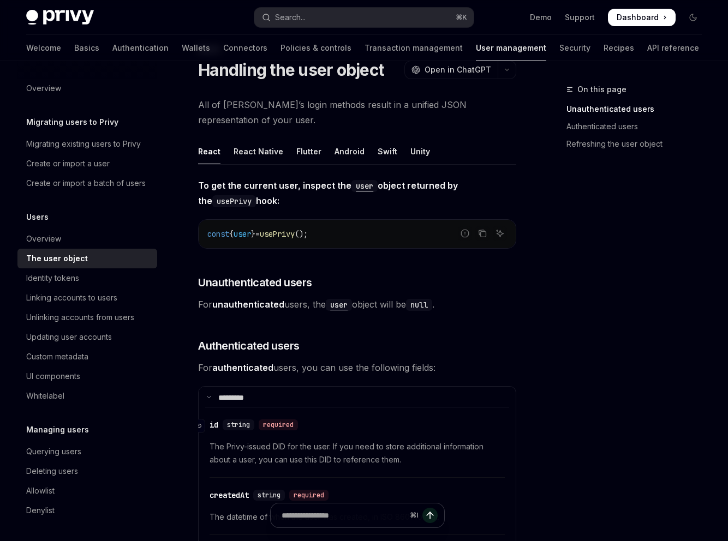
scroll to position [43, 0]
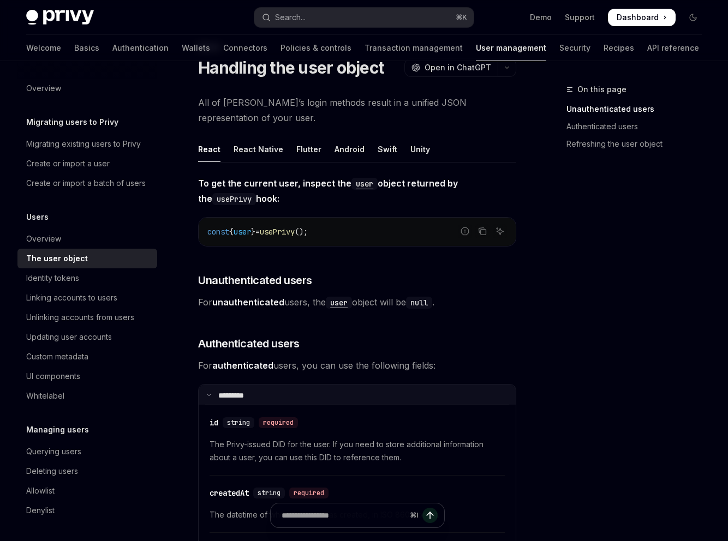
click at [224, 385] on summary "**** ****" at bounding box center [357, 395] width 317 height 20
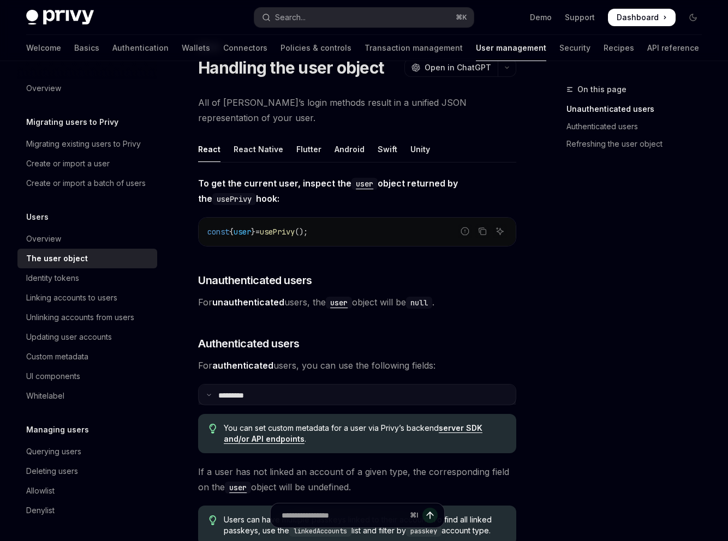
click at [227, 391] on p "**** ****" at bounding box center [231, 394] width 27 height 7
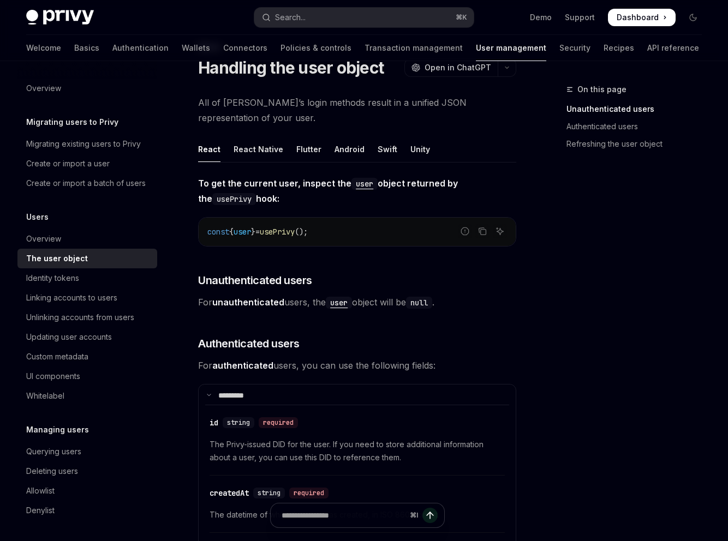
click at [243, 358] on span "For authenticated users, you can use the following fields:" at bounding box center [357, 365] width 318 height 15
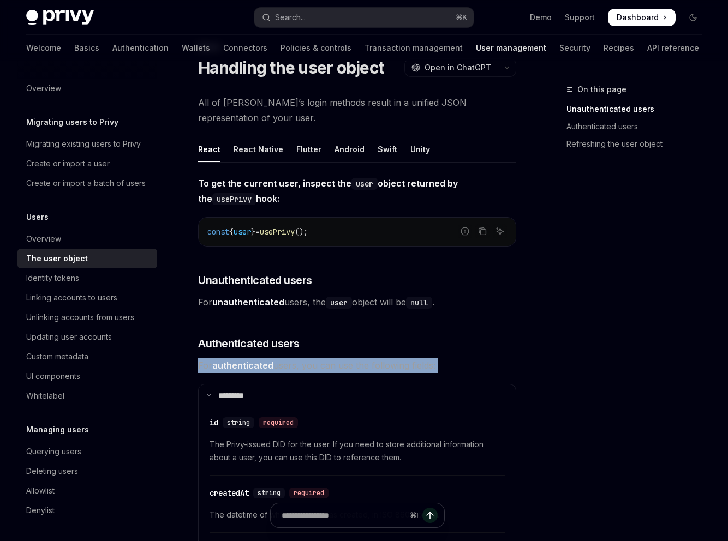
click at [243, 358] on span "For authenticated users, you can use the following fields:" at bounding box center [357, 365] width 318 height 15
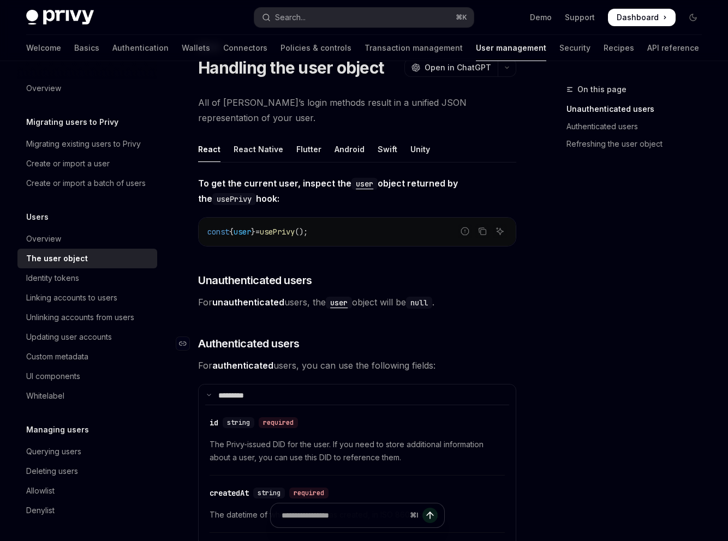
click at [469, 336] on h3 "​ Authenticated users" at bounding box center [357, 343] width 318 height 15
click at [256, 438] on span "The Privy-issued DID for the user. If you need to store additional information …" at bounding box center [356, 451] width 295 height 26
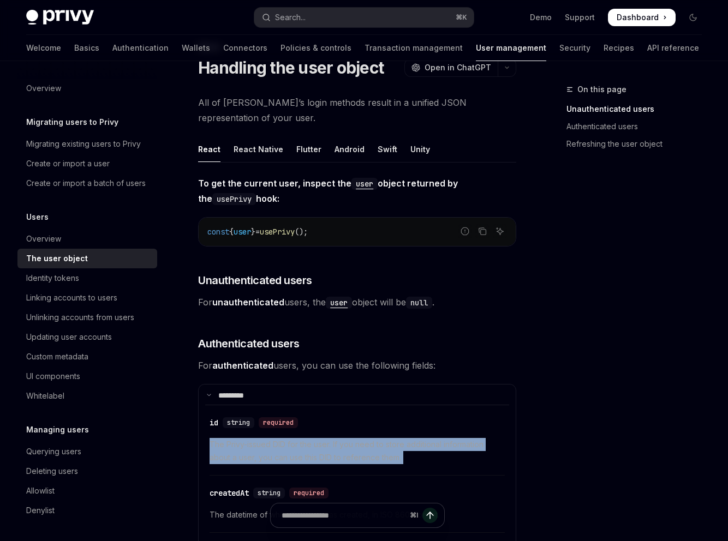
click at [256, 438] on span "The Privy-issued DID for the user. If you need to store additional information …" at bounding box center [356, 451] width 295 height 26
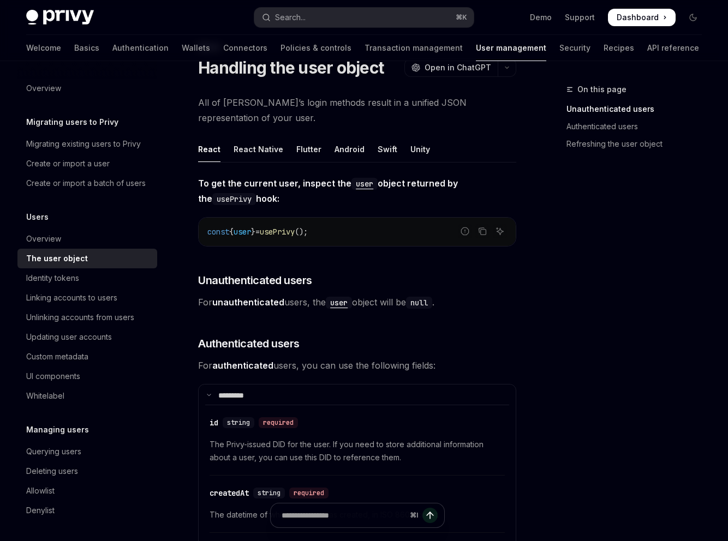
click at [608, 272] on div "On this page Unauthenticated users Authenticated users Refreshing the user obje…" at bounding box center [627, 312] width 166 height 458
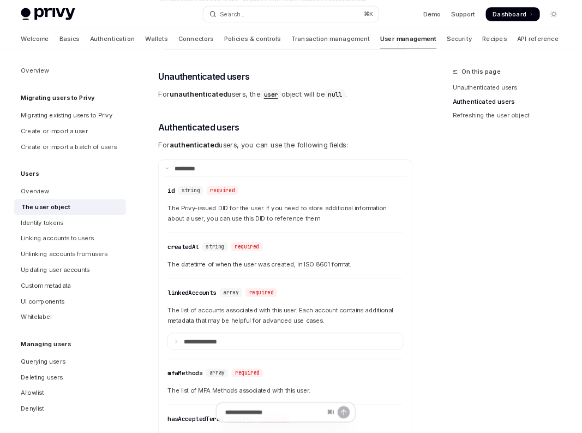
scroll to position [0, 0]
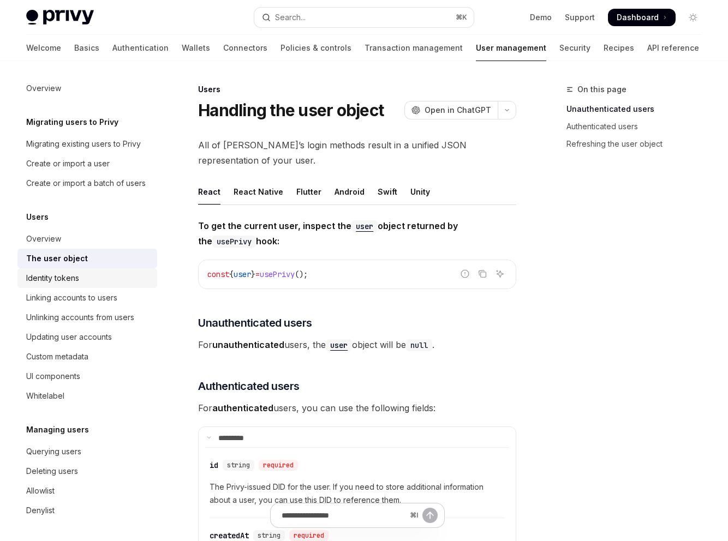
click at [79, 272] on div "Identity tokens" at bounding box center [52, 278] width 53 height 13
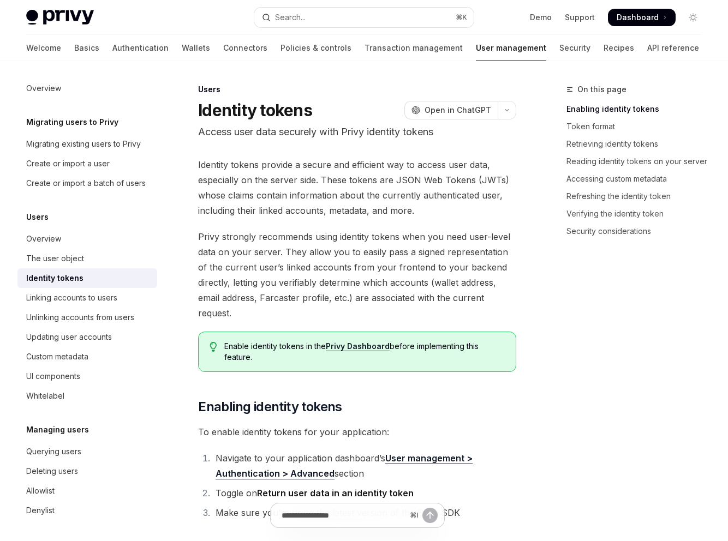
click at [320, 332] on div "Enable identity tokens in the Privy Dashboard before implementing this feature." at bounding box center [357, 352] width 318 height 40
click at [326, 341] on link "Privy Dashboard" at bounding box center [358, 346] width 64 height 10
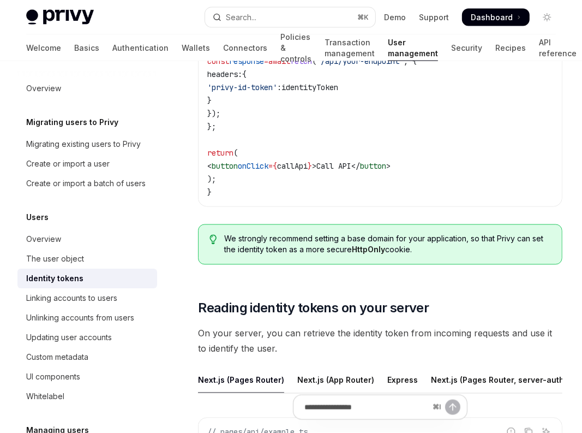
scroll to position [727, 0]
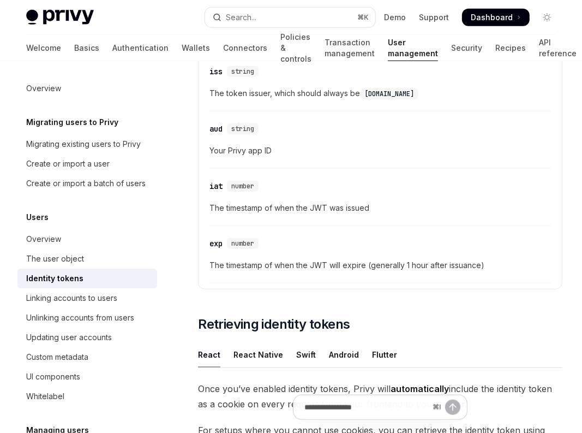
drag, startPoint x: 285, startPoint y: 202, endPoint x: 232, endPoint y: 166, distance: 64.0
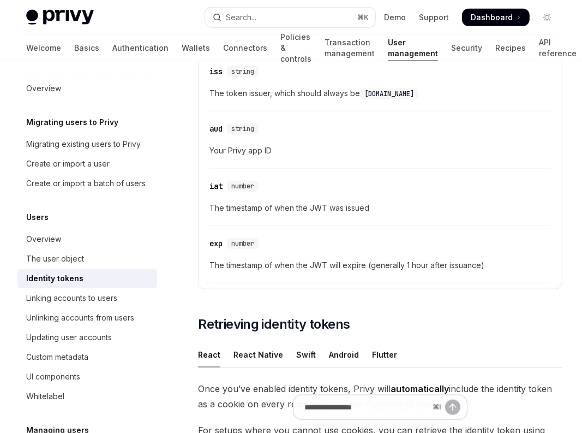
click at [46, 272] on div "Identity tokens" at bounding box center [54, 278] width 57 height 13
click at [42, 291] on div "Linking accounts to users" at bounding box center [71, 297] width 91 height 13
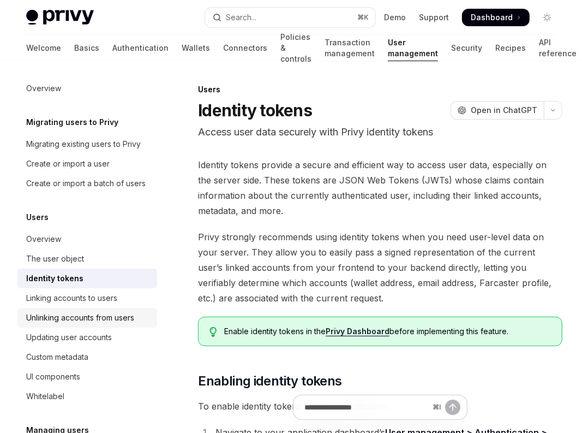
click at [52, 311] on div "Unlinking accounts from users" at bounding box center [80, 317] width 108 height 13
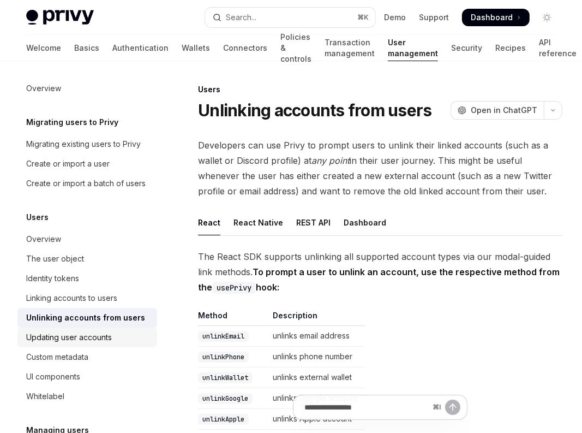
click at [53, 331] on div "Updating user accounts" at bounding box center [69, 337] width 86 height 13
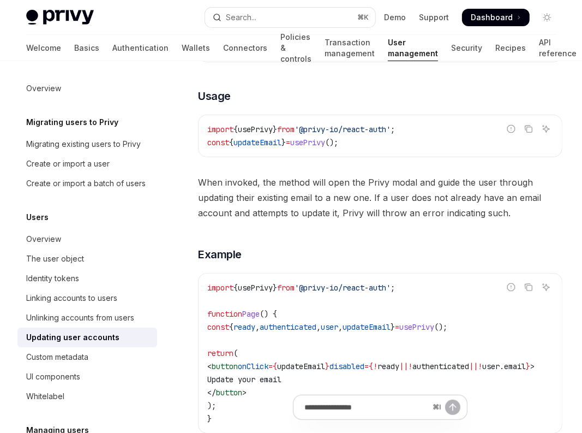
scroll to position [228, 0]
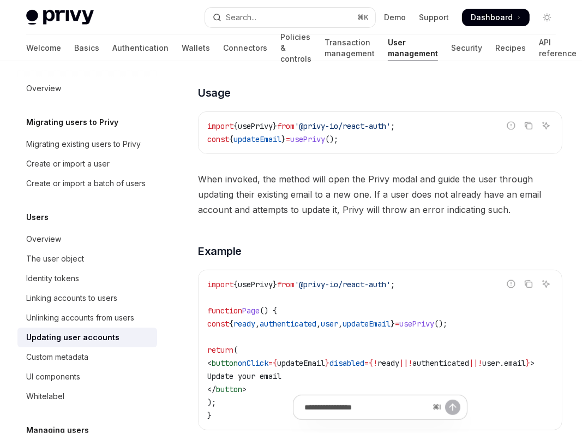
click at [199, 270] on div "import { usePrivy } from '@privy-io/react-auth' ; function Page () { const { re…" at bounding box center [380, 349] width 363 height 159
click at [88, 35] on div "Welcome Basics Authentication Wallets Connectors Policies & controls Transactio…" at bounding box center [301, 48] width 550 height 26
click at [182, 35] on link "Wallets" at bounding box center [196, 48] width 28 height 26
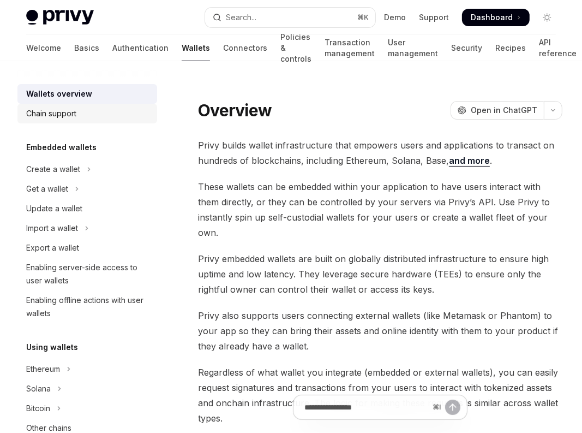
click at [61, 107] on div "Chain support" at bounding box center [88, 113] width 124 height 13
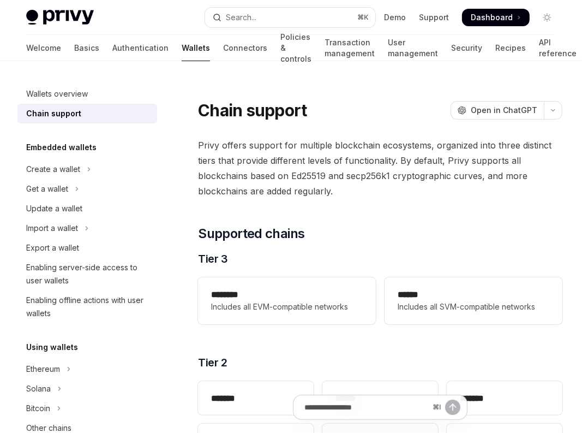
click at [223, 35] on link "Connectors" at bounding box center [245, 48] width 44 height 26
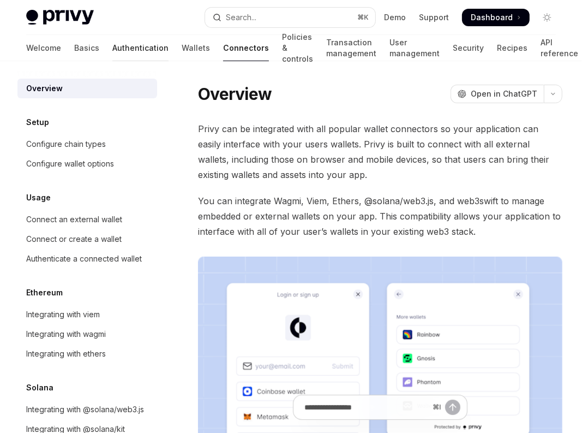
click at [112, 35] on link "Authentication" at bounding box center [140, 48] width 56 height 26
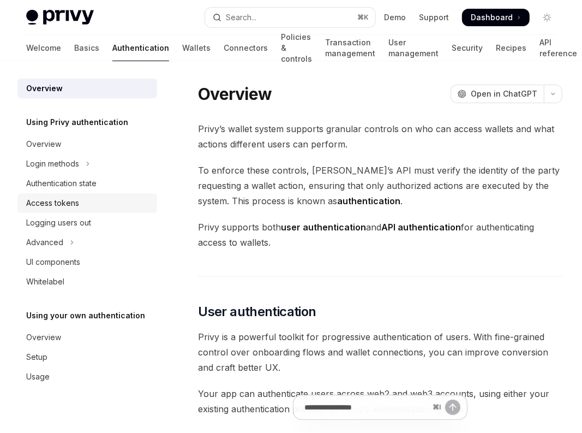
click at [59, 193] on link "Access tokens" at bounding box center [87, 203] width 140 height 20
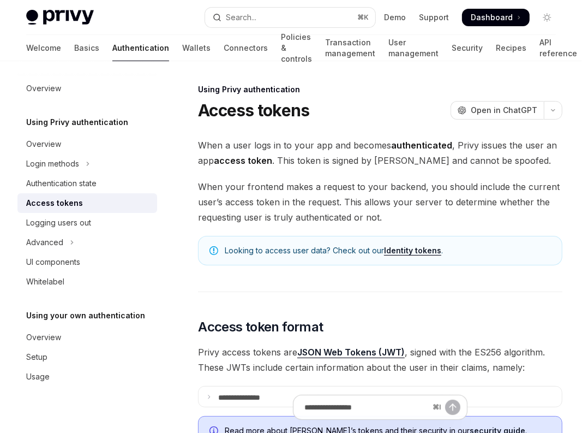
click at [55, 196] on div "Access tokens" at bounding box center [54, 202] width 57 height 13
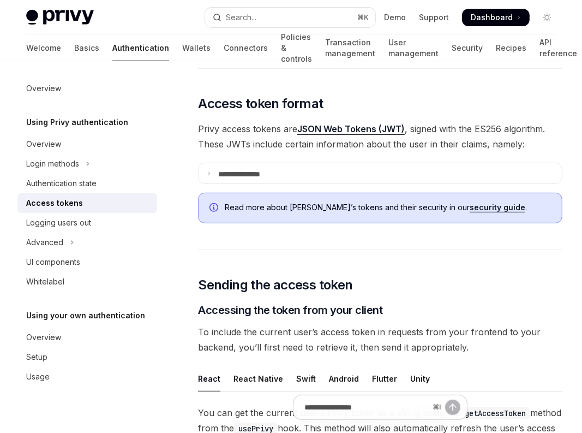
scroll to position [340, 0]
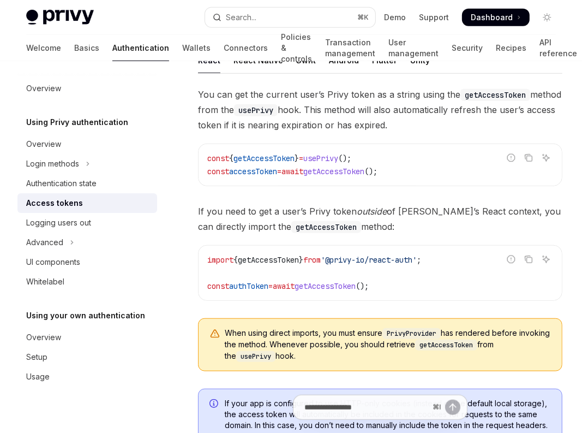
drag, startPoint x: 229, startPoint y: 317, endPoint x: 182, endPoint y: 266, distance: 69.1
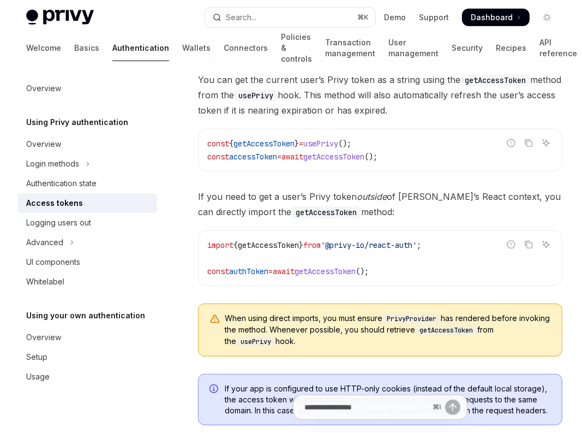
scroll to position [663, 0]
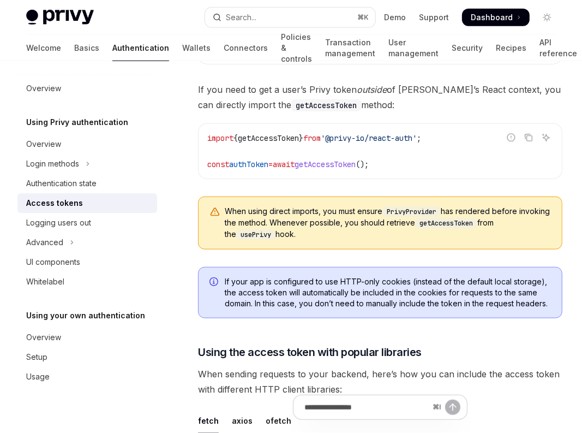
drag, startPoint x: 251, startPoint y: 287, endPoint x: 166, endPoint y: 237, distance: 98.8
drag, startPoint x: 248, startPoint y: 325, endPoint x: 136, endPoint y: 238, distance: 141.6
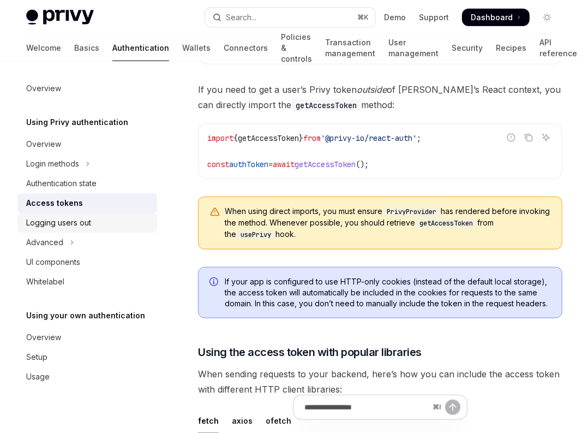
click at [68, 216] on div "Logging users out" at bounding box center [58, 222] width 65 height 13
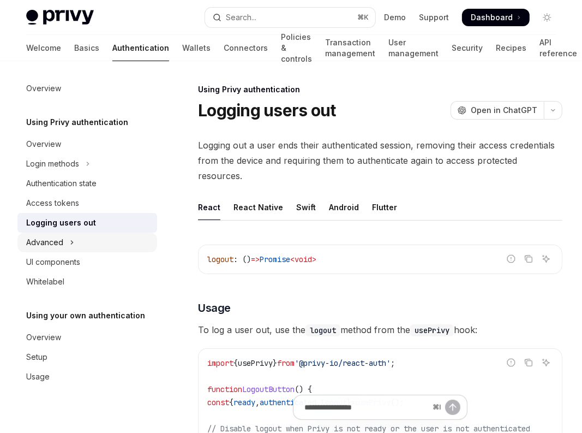
click at [70, 236] on icon "Toggle Advanced section" at bounding box center [72, 242] width 4 height 13
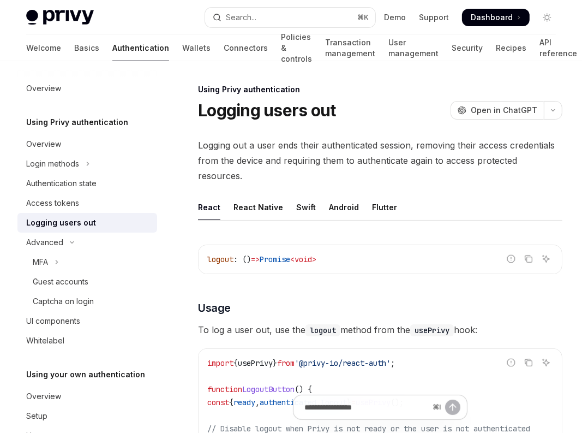
click at [316, 397] on span "," at bounding box center [318, 402] width 4 height 10
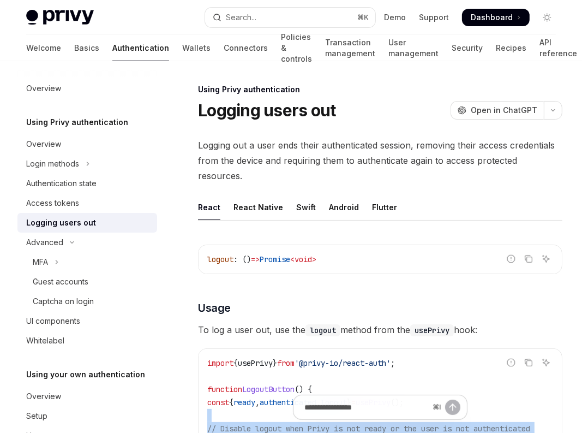
drag, startPoint x: 227, startPoint y: 390, endPoint x: 143, endPoint y: 294, distance: 127.6
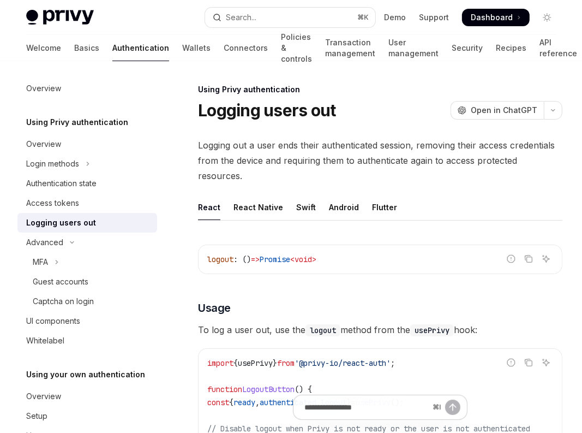
click at [356, 397] on span "usePrivy" at bounding box center [373, 402] width 35 height 10
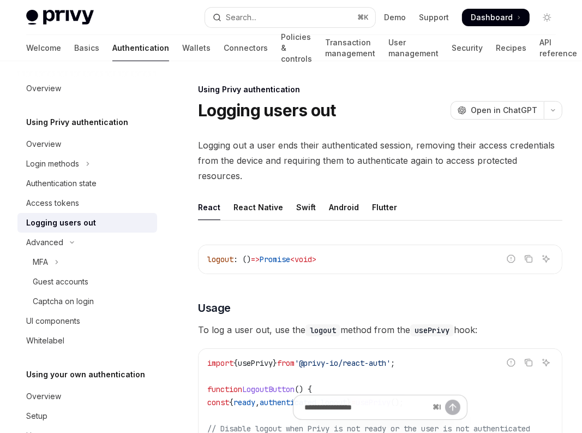
click at [356, 397] on span "usePrivy" at bounding box center [373, 402] width 35 height 10
drag, startPoint x: 272, startPoint y: 371, endPoint x: 179, endPoint y: 284, distance: 127.7
click at [49, 196] on div "Access tokens" at bounding box center [52, 202] width 53 height 13
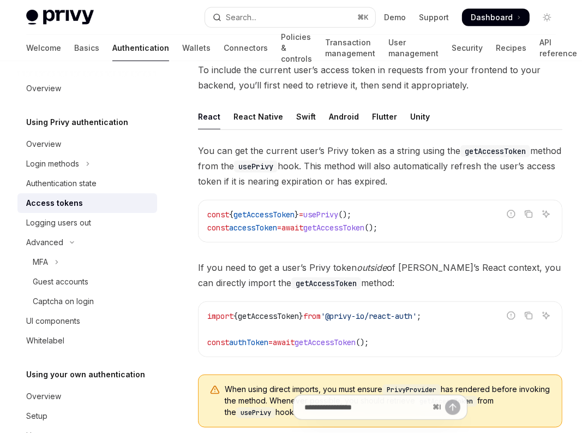
scroll to position [489, 0]
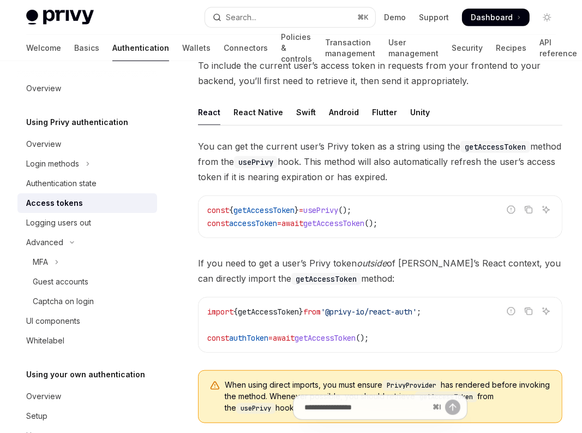
click at [40, 275] on div "Guest accounts" at bounding box center [61, 281] width 56 height 13
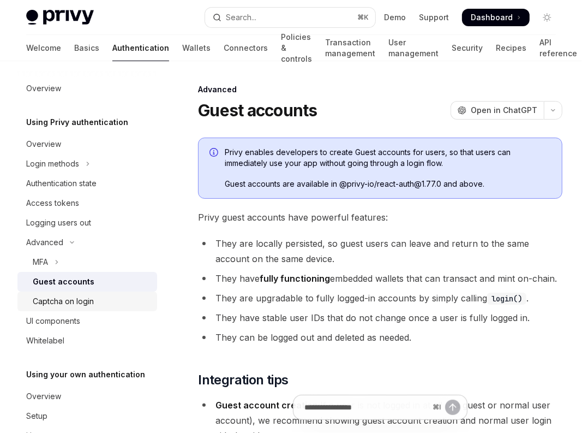
click at [58, 291] on link "Captcha on login" at bounding box center [87, 301] width 140 height 20
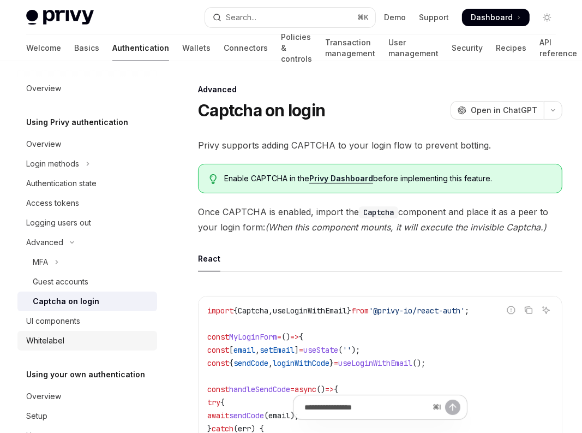
click at [53, 331] on link "Whitelabel" at bounding box center [87, 341] width 140 height 20
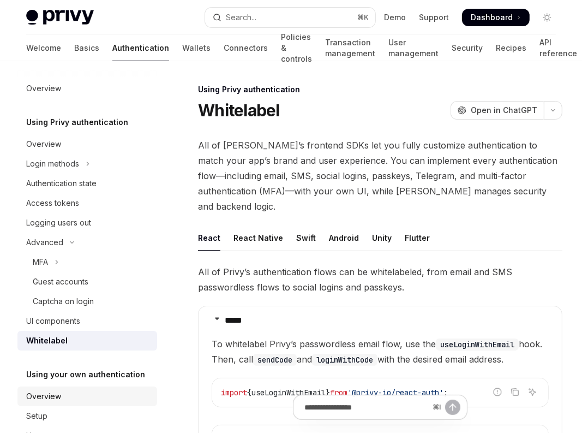
click at [46, 390] on div "Overview" at bounding box center [88, 396] width 124 height 13
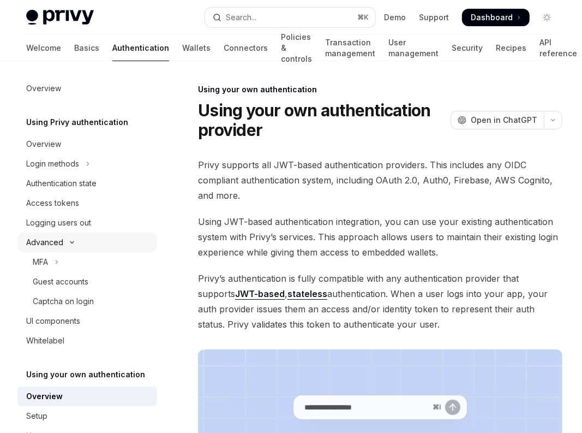
click at [51, 232] on button "Advanced" at bounding box center [87, 242] width 140 height 20
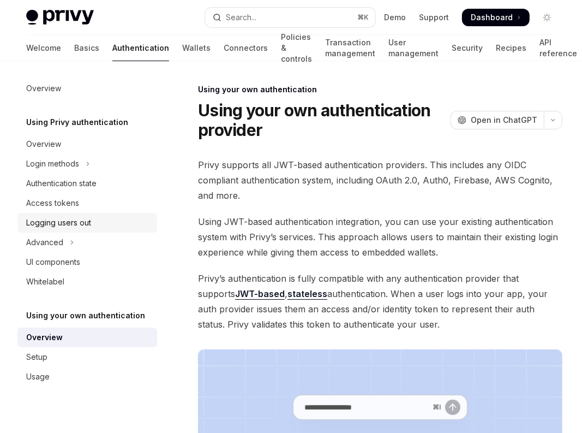
click at [55, 216] on div "Logging users out" at bounding box center [58, 222] width 65 height 13
click at [58, 196] on div "Access tokens" at bounding box center [52, 202] width 53 height 13
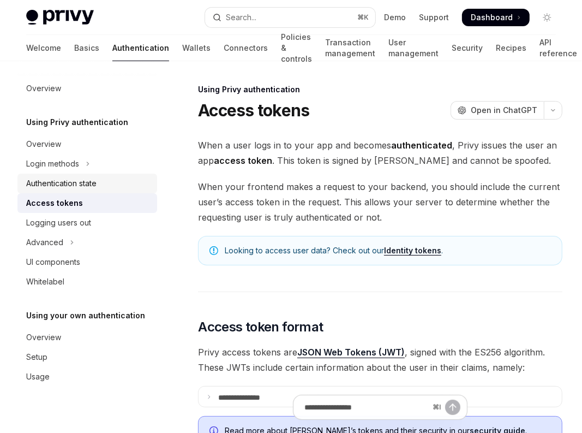
click at [68, 177] on div "Authentication state" at bounding box center [61, 183] width 70 height 13
type textarea "*"
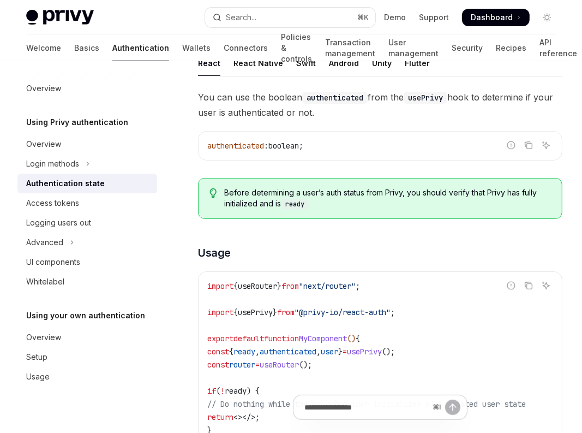
scroll to position [225, 0]
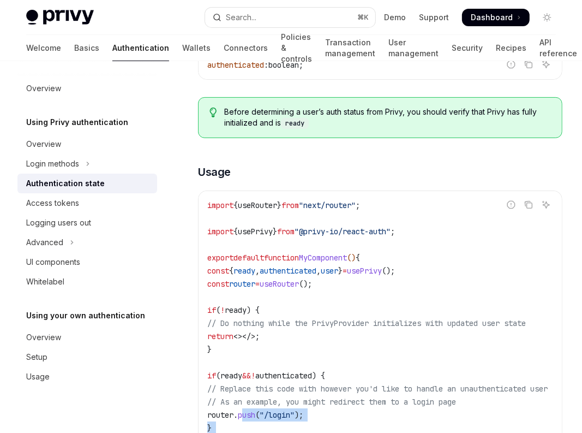
drag, startPoint x: 241, startPoint y: 265, endPoint x: 232, endPoint y: 249, distance: 17.9
click at [207, 224] on code "import { useRouter } from "next/router" ; import { usePrivy } from "@privy-io/r…" at bounding box center [390, 356] width 367 height 314
click at [306, 279] on code "import { useRouter } from "next/router" ; import { usePrivy } from "@privy-io/r…" at bounding box center [390, 356] width 367 height 314
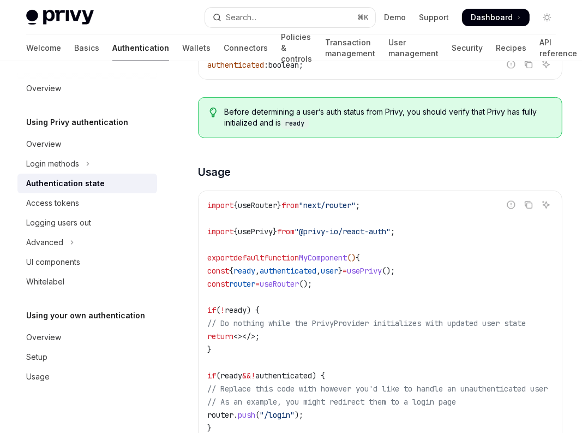
click at [250, 289] on code "import { useRouter } from "next/router" ; import { usePrivy } from "@privy-io/r…" at bounding box center [390, 356] width 367 height 314
click at [207, 241] on code "import { useRouter } from "next/router" ; import { usePrivy } from "@privy-io/r…" at bounding box center [390, 356] width 367 height 314
click at [251, 288] on code "import { useRouter } from "next/router" ; import { usePrivy } from "@privy-io/r…" at bounding box center [390, 356] width 367 height 314
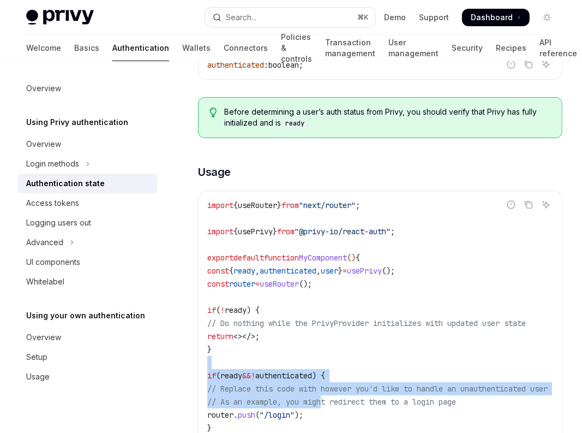
drag, startPoint x: 242, startPoint y: 214, endPoint x: 173, endPoint y: 182, distance: 76.2
click at [207, 199] on code "import { useRouter } from "next/router" ; import { usePrivy } from "@privy-io/r…" at bounding box center [390, 356] width 367 height 314
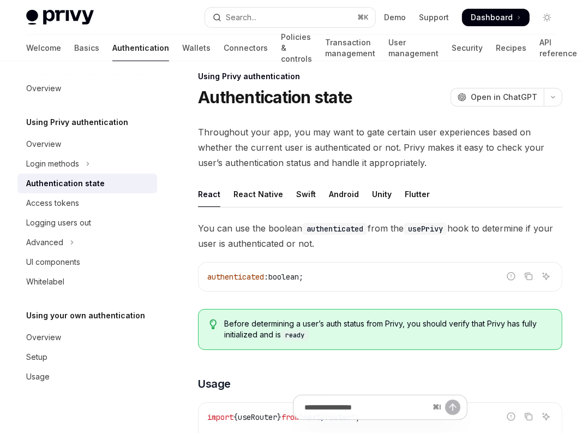
scroll to position [14, 0]
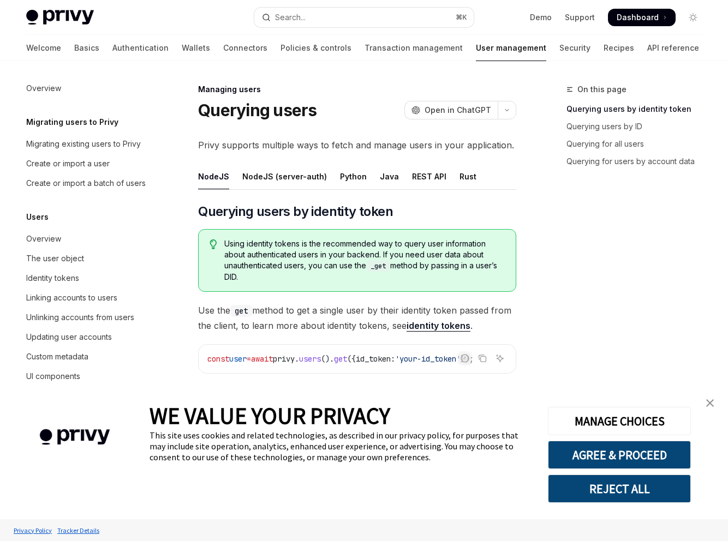
type textarea "*"
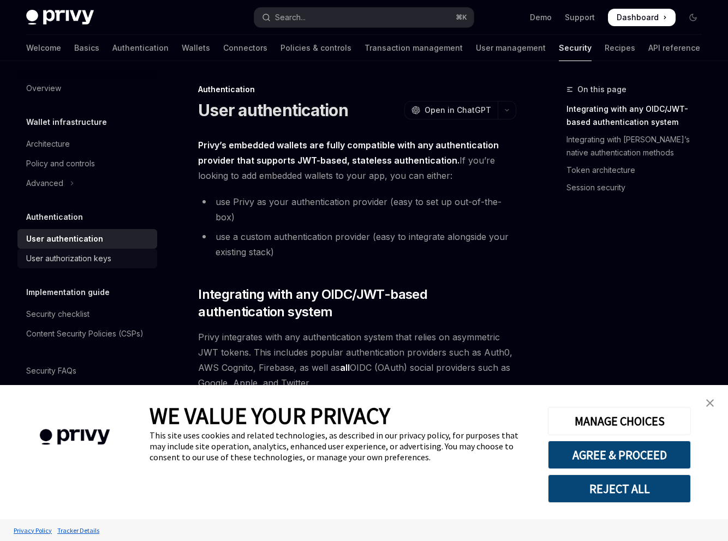
click at [111, 252] on div "User authorization keys" at bounding box center [68, 258] width 85 height 13
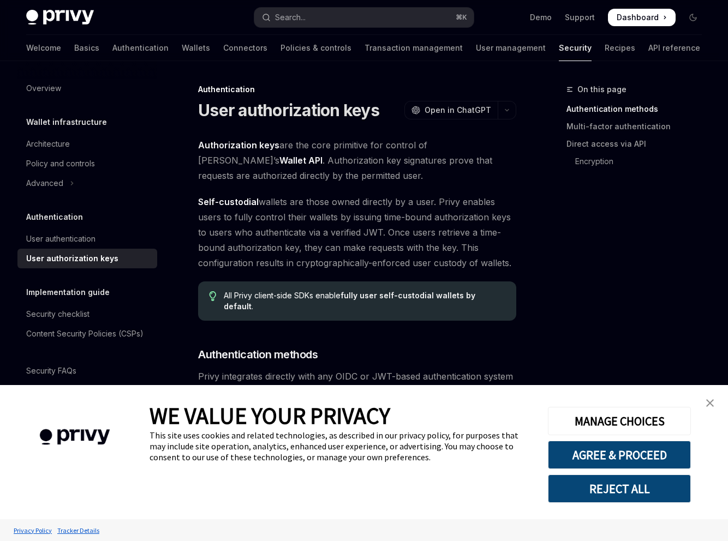
click at [129, 211] on div "Authentication User authentication User authorization keys" at bounding box center [87, 240] width 140 height 58
click at [393, 194] on span "Self-custodial wallets are those owned directly by a user. Privy enables users …" at bounding box center [357, 232] width 318 height 76
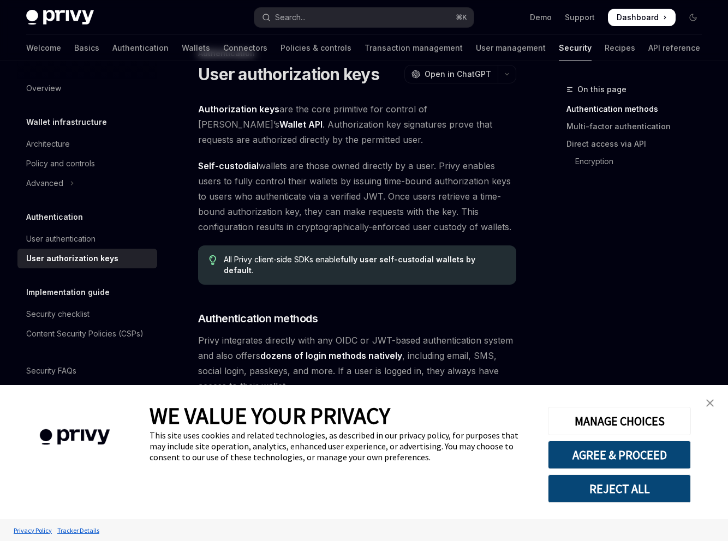
scroll to position [203, 0]
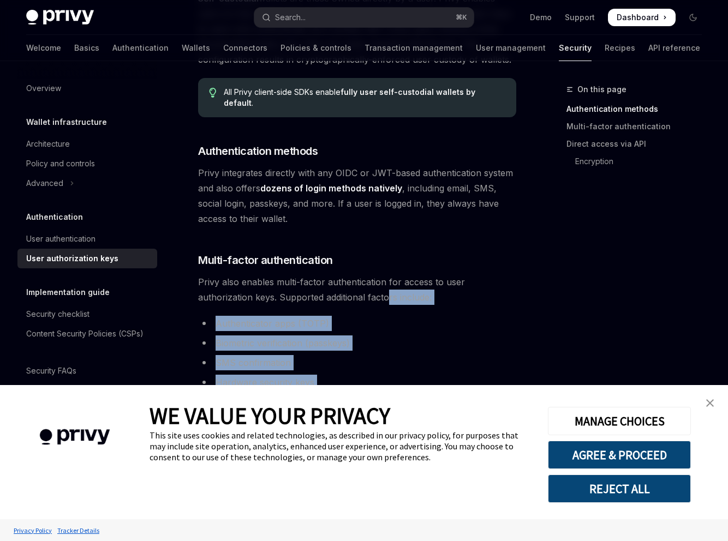
drag, startPoint x: 270, startPoint y: 127, endPoint x: 446, endPoint y: 207, distance: 193.8
click at [454, 200] on div "Authorization keys are the core primitive for control of Privy’s Wallet API . A…" at bounding box center [357, 535] width 318 height 1202
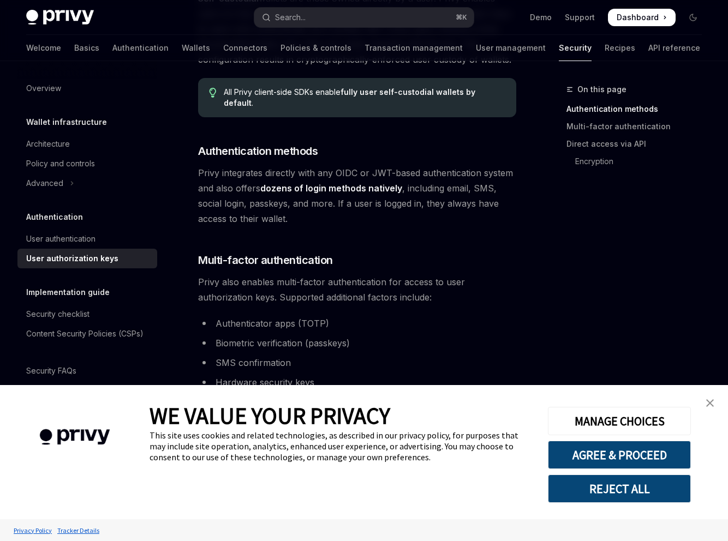
click at [446, 207] on div "Authorization keys are the core primitive for control of Privy’s Wallet API . A…" at bounding box center [357, 535] width 318 height 1202
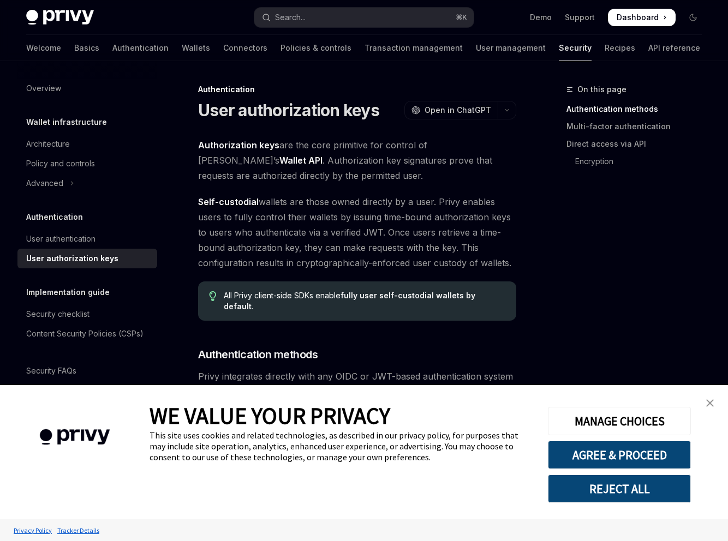
type textarea "*"
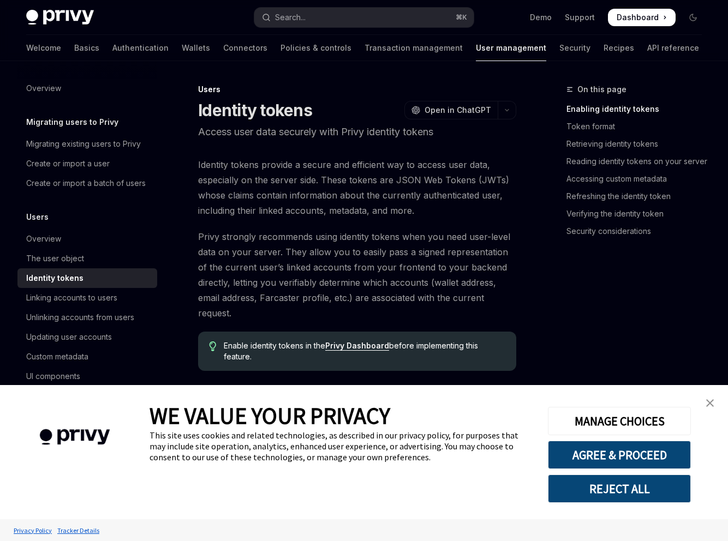
click at [404, 229] on span "Privy strongly recommends using identity tokens when you need user-level data o…" at bounding box center [357, 275] width 318 height 92
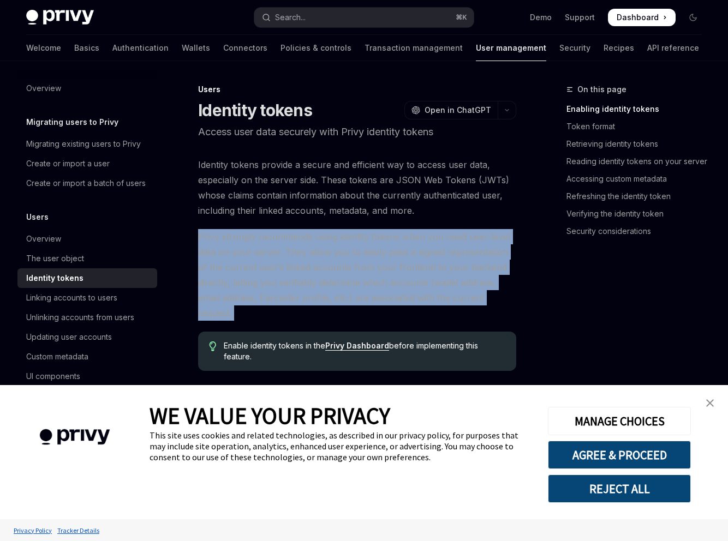
click at [404, 229] on span "Privy strongly recommends using identity tokens when you need user-level data o…" at bounding box center [357, 275] width 318 height 92
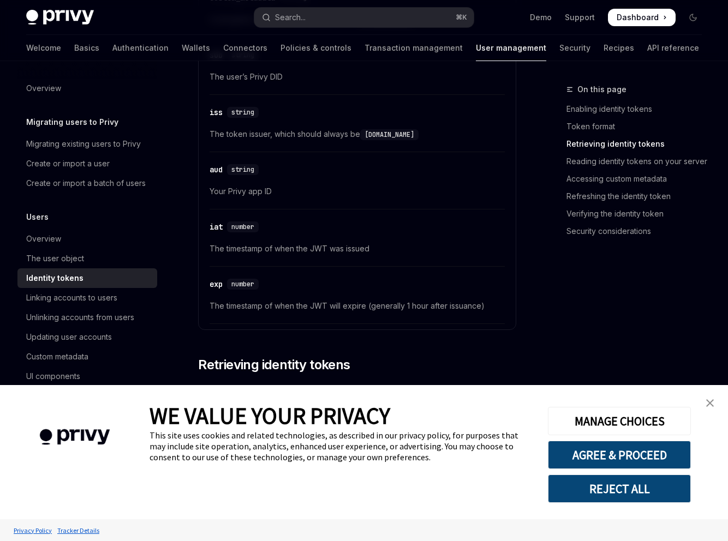
scroll to position [1244, 0]
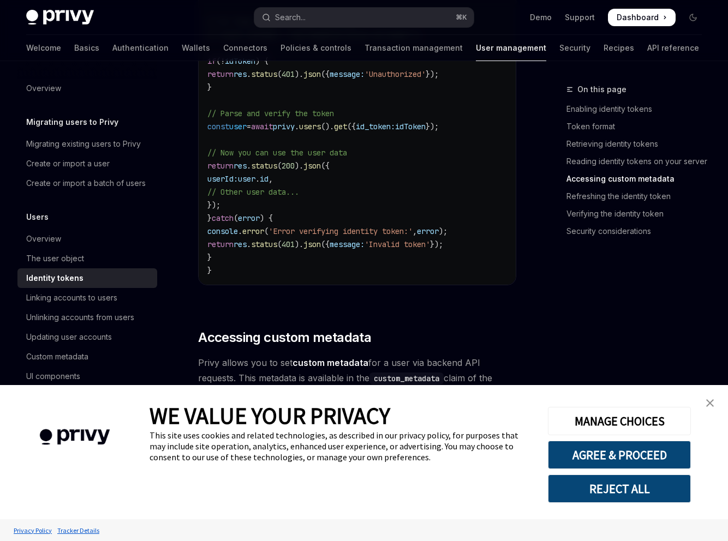
scroll to position [1936, 0]
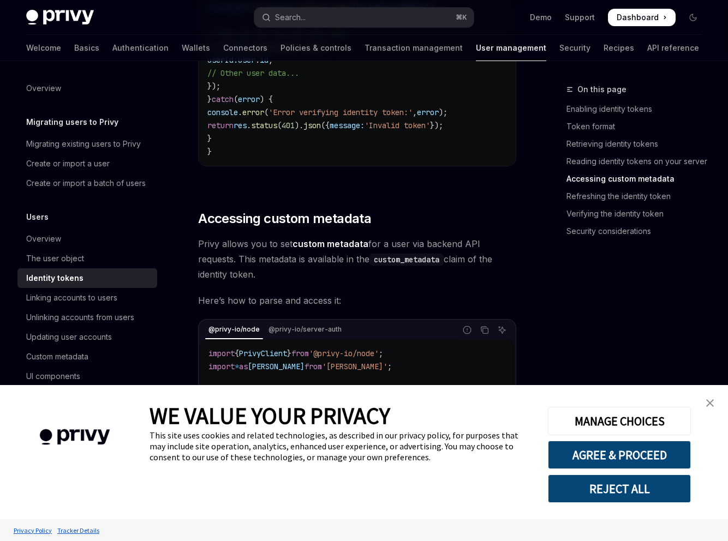
click at [711, 404] on img "close banner" at bounding box center [710, 403] width 8 height 8
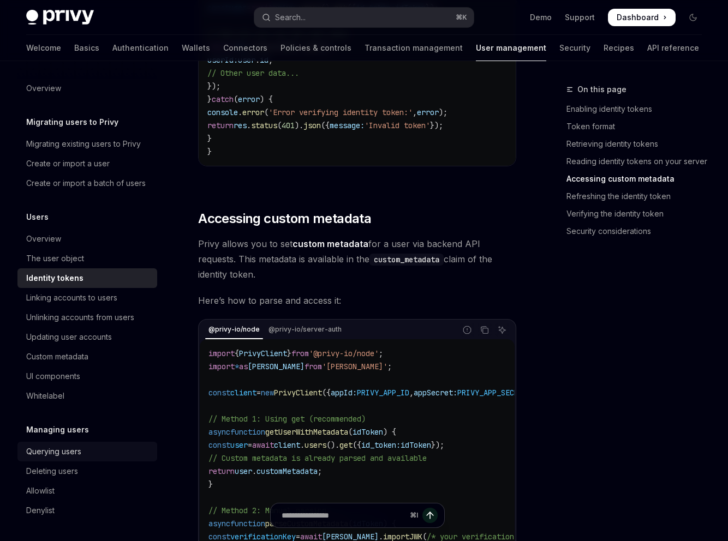
click at [81, 445] on div "Querying users" at bounding box center [53, 451] width 55 height 13
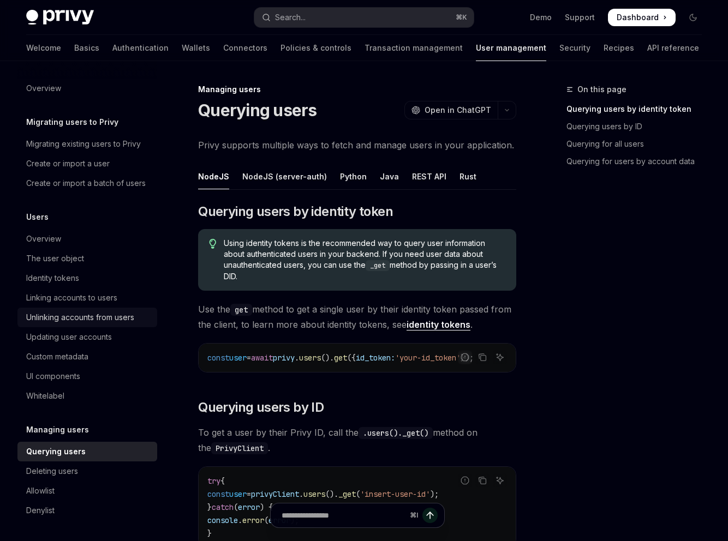
click at [112, 327] on link "Updating user accounts" at bounding box center [87, 337] width 140 height 20
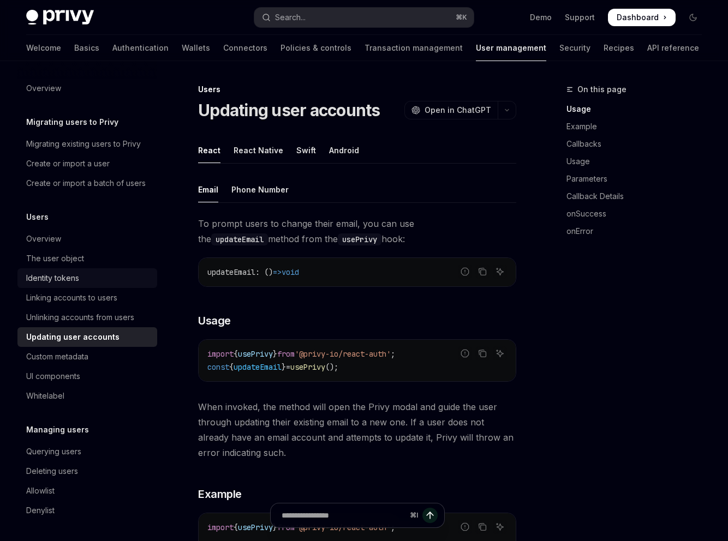
click at [113, 268] on link "Identity tokens" at bounding box center [87, 278] width 140 height 20
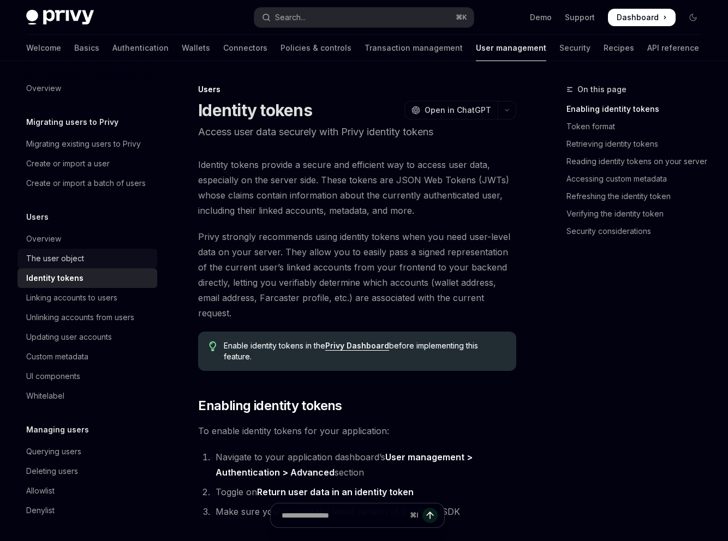
click at [84, 252] on div "The user object" at bounding box center [55, 258] width 58 height 13
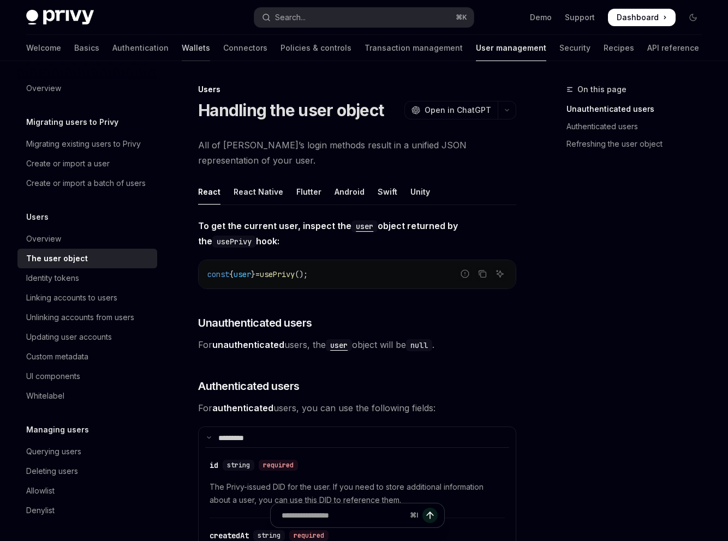
click at [182, 39] on link "Wallets" at bounding box center [196, 48] width 28 height 26
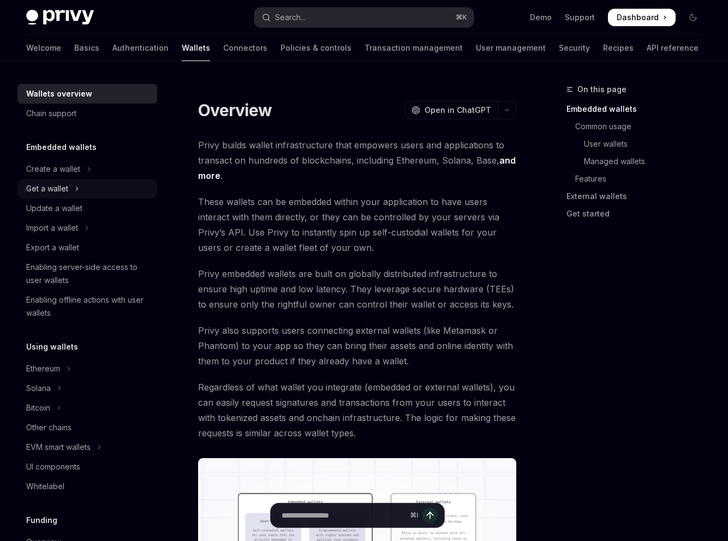
click at [68, 182] on div "Get a wallet" at bounding box center [47, 188] width 42 height 13
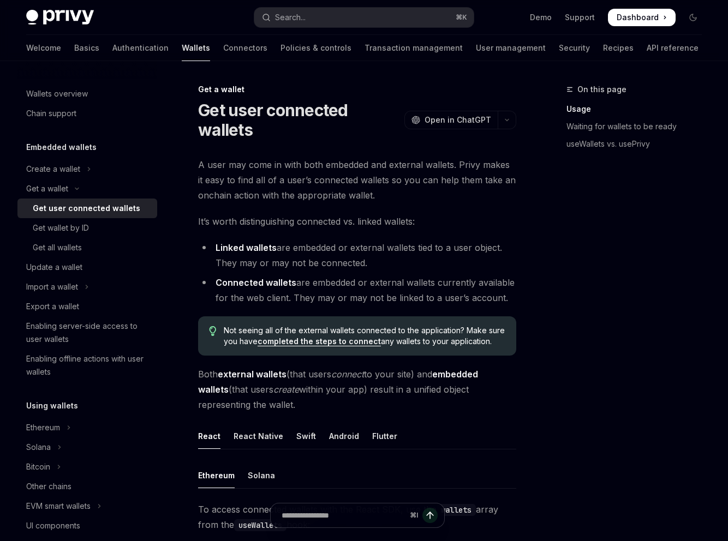
click at [118, 199] on link "Get user connected wallets" at bounding box center [87, 209] width 140 height 20
click at [117, 218] on link "Get wallet by ID" at bounding box center [87, 228] width 140 height 20
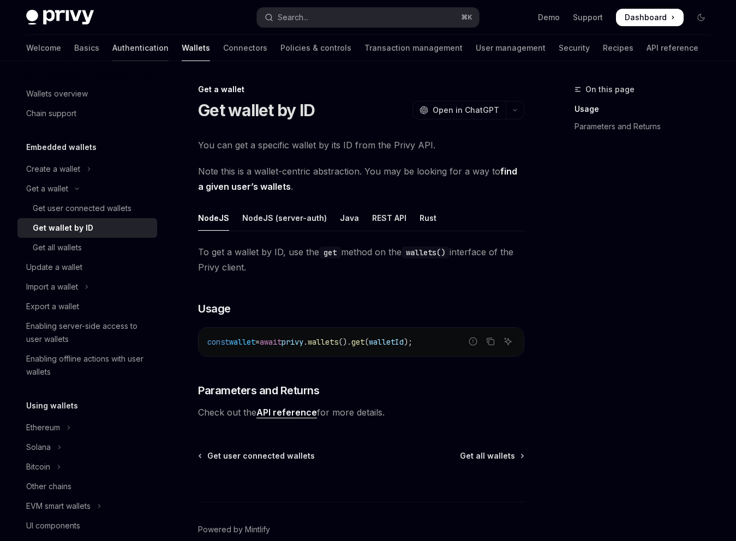
click at [132, 35] on link "Authentication" at bounding box center [140, 48] width 56 height 26
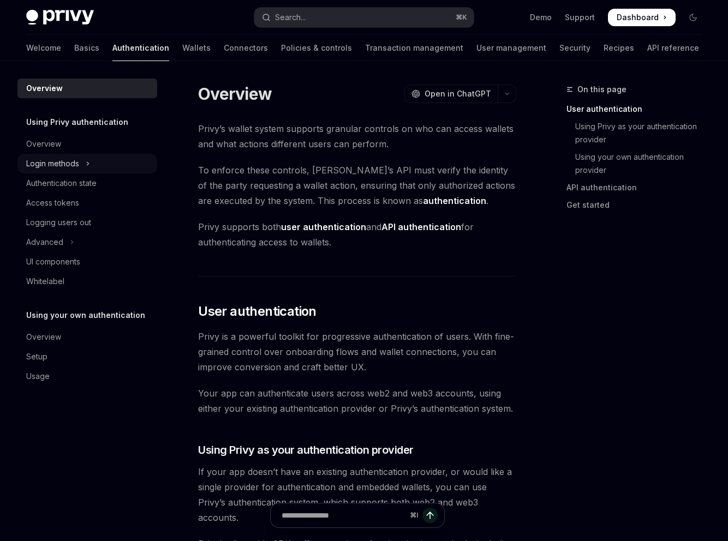
click at [79, 157] on div "Login methods" at bounding box center [52, 163] width 53 height 13
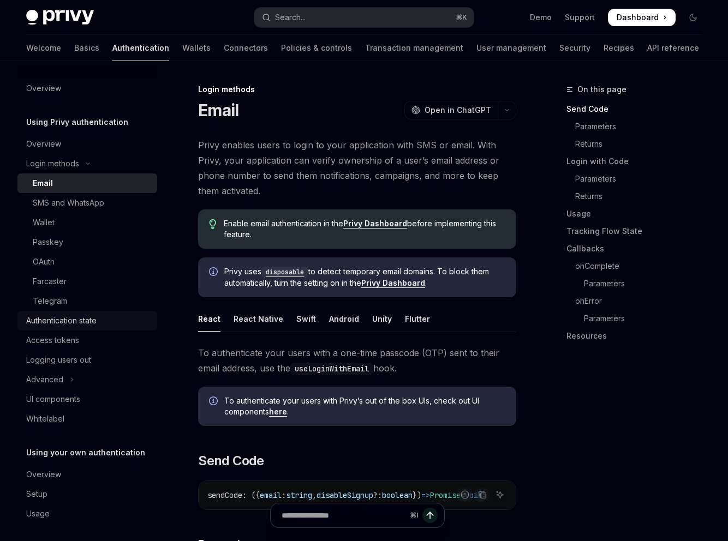
click at [97, 314] on div "Authentication state" at bounding box center [61, 320] width 70 height 13
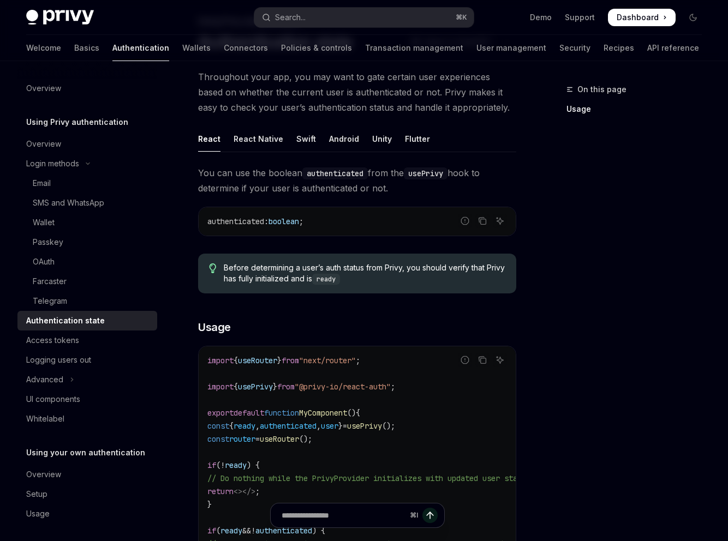
scroll to position [169, 0]
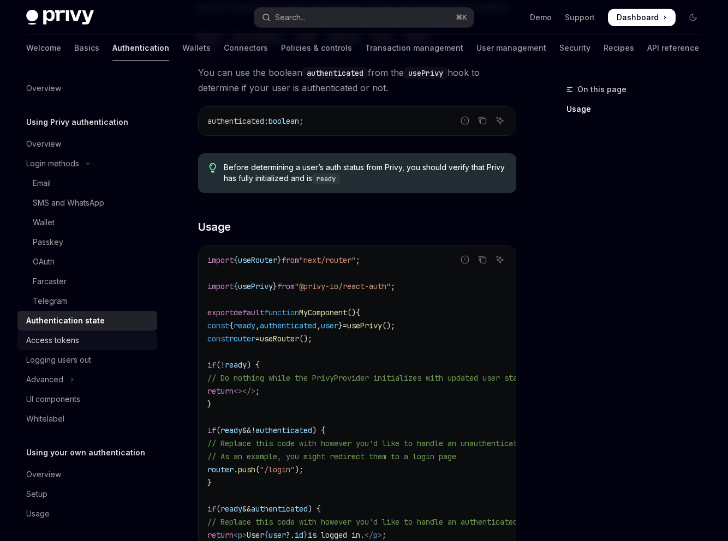
click at [133, 334] on div "Access tokens" at bounding box center [88, 340] width 124 height 13
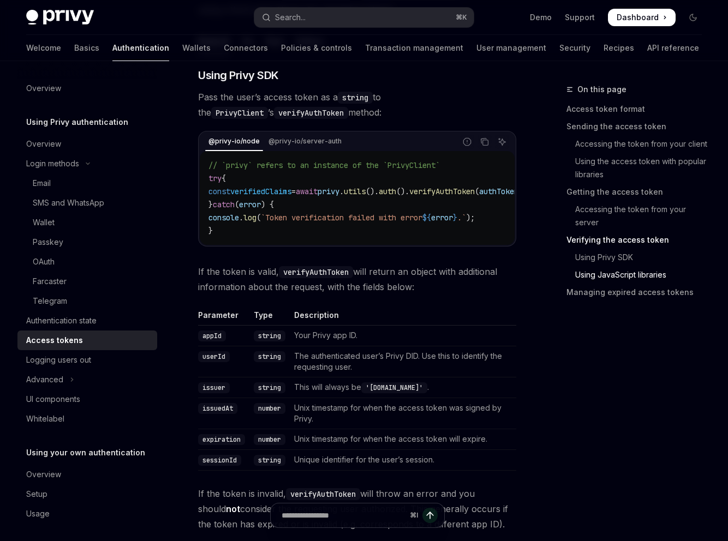
scroll to position [1949, 0]
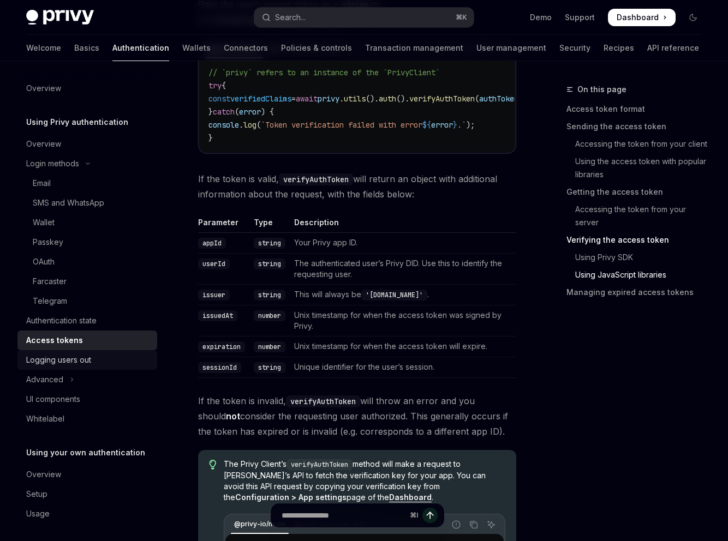
click at [91, 353] on div "Logging users out" at bounding box center [58, 359] width 65 height 13
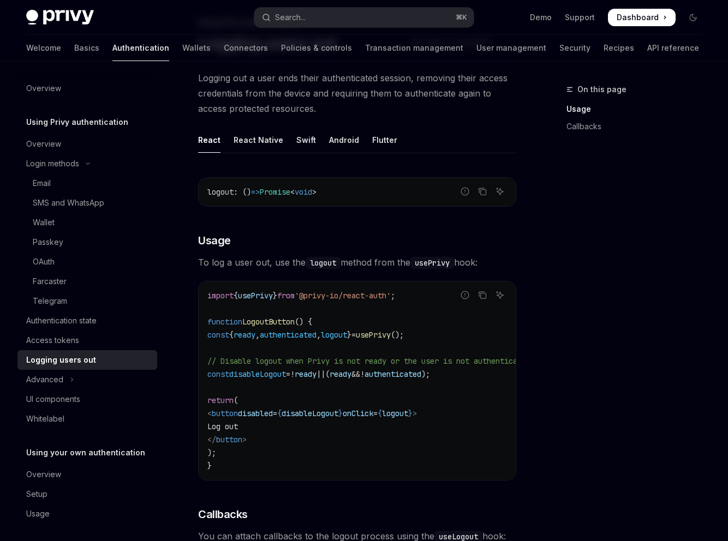
scroll to position [220, 0]
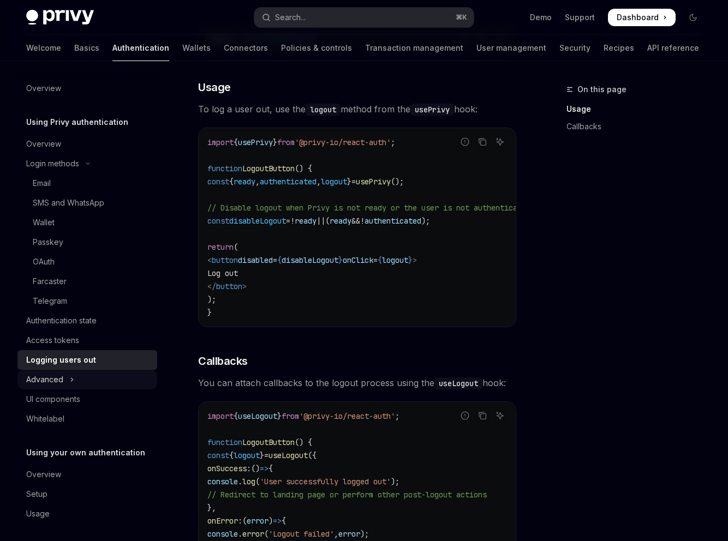
click at [137, 370] on button "Advanced" at bounding box center [87, 380] width 140 height 20
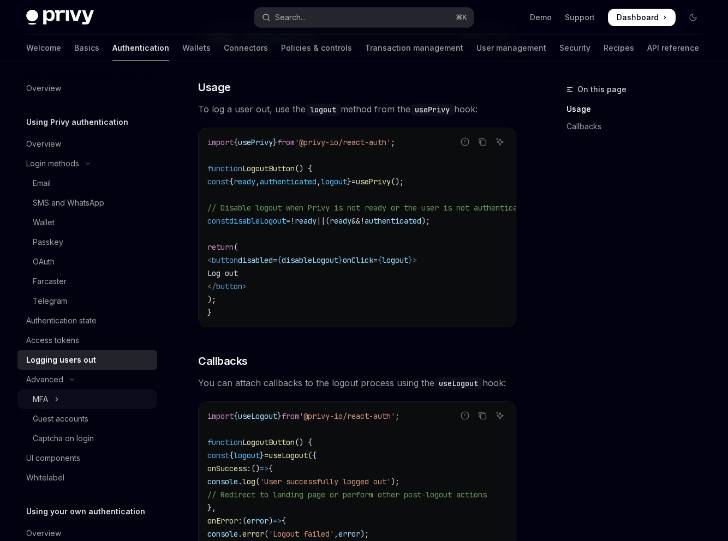
click at [131, 390] on button "MFA" at bounding box center [87, 400] width 140 height 20
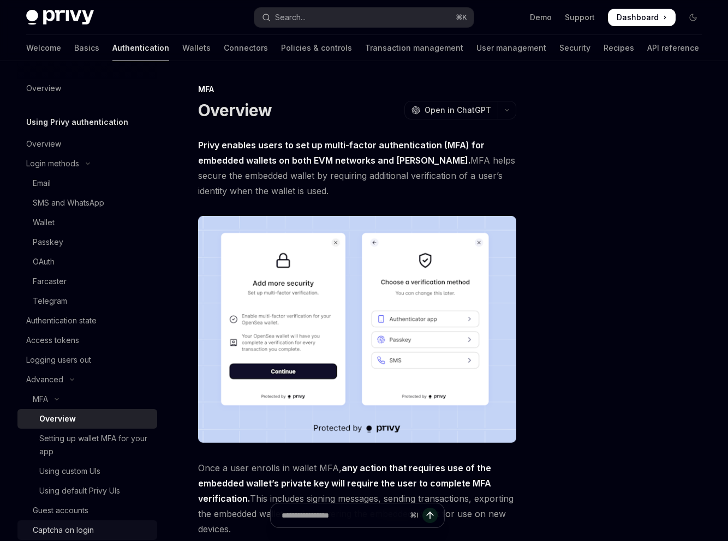
click at [94, 524] on div "Captcha on login" at bounding box center [63, 530] width 61 height 13
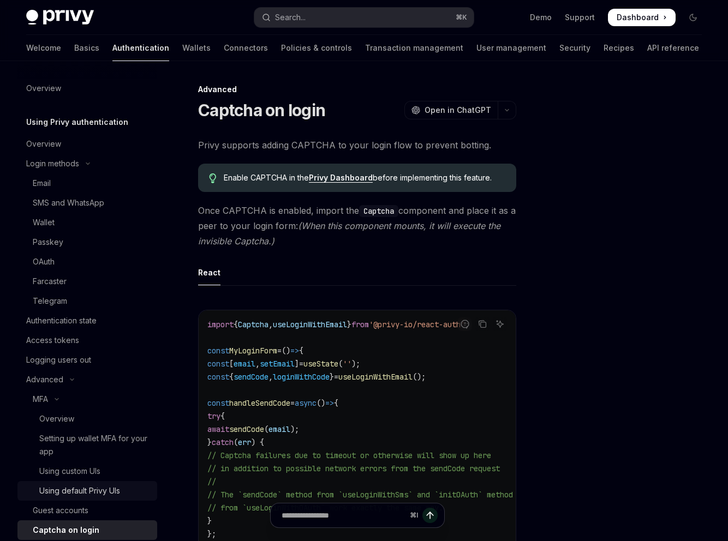
click at [120, 484] on div "Using default Privy UIs" at bounding box center [79, 490] width 81 height 13
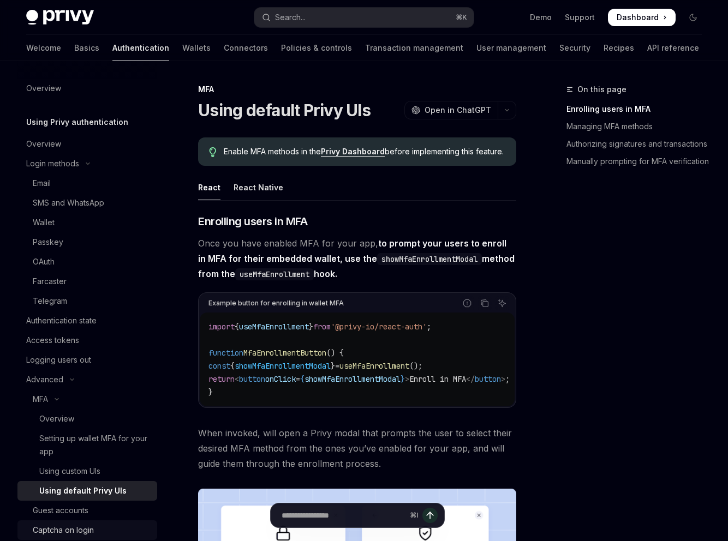
click at [101, 520] on link "Captcha on login" at bounding box center [87, 530] width 140 height 20
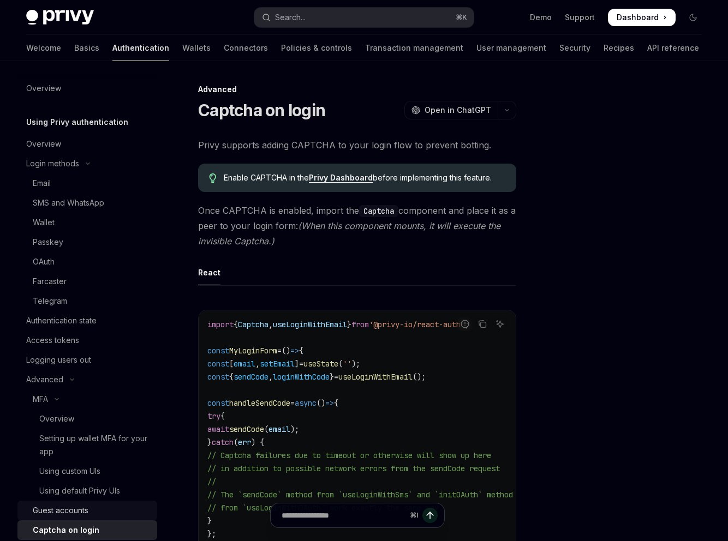
click at [88, 504] on div "Guest accounts" at bounding box center [61, 510] width 56 height 13
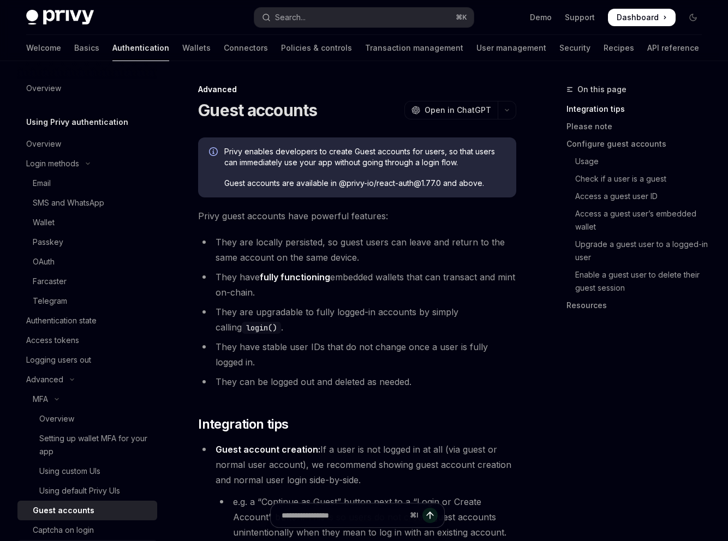
click at [80, 541] on div "UI components" at bounding box center [53, 549] width 54 height 13
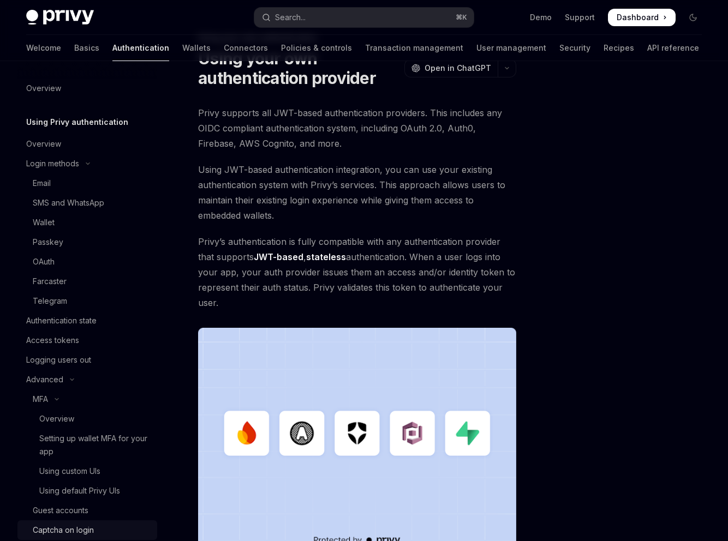
scroll to position [52, 0]
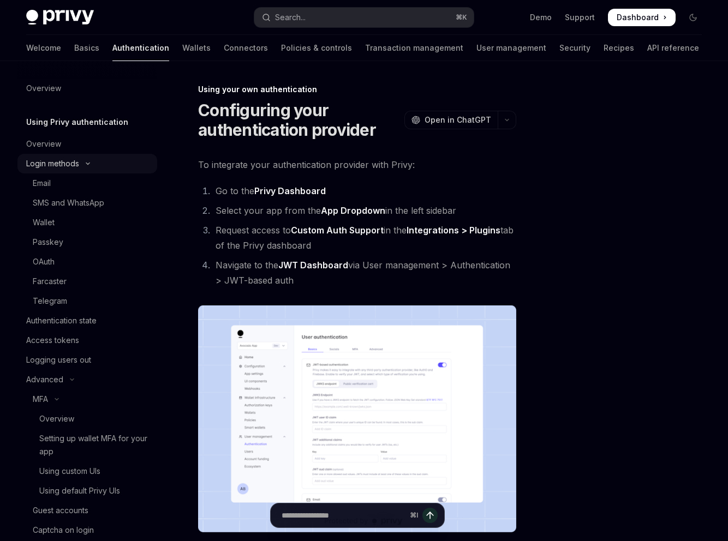
click at [79, 157] on div "Login methods" at bounding box center [52, 163] width 53 height 13
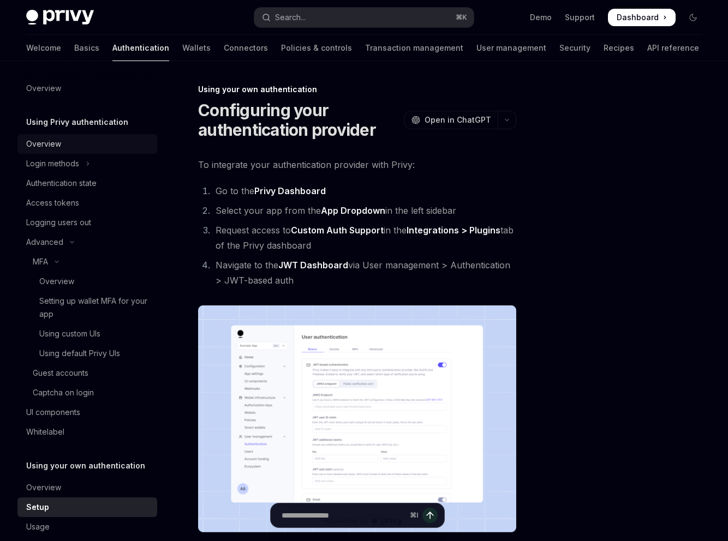
click at [101, 134] on link "Overview" at bounding box center [87, 144] width 140 height 20
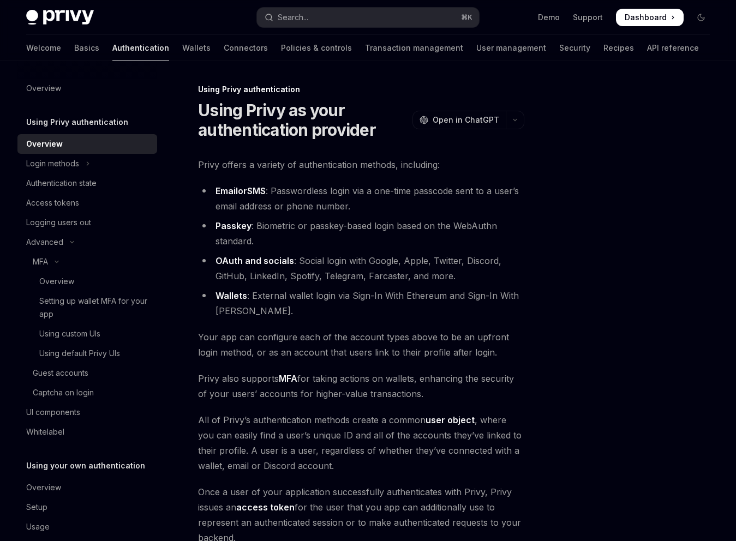
click at [625, 12] on span "Dashboard" at bounding box center [646, 17] width 42 height 11
click at [616, 9] on span at bounding box center [650, 17] width 68 height 17
drag, startPoint x: 666, startPoint y: 183, endPoint x: 588, endPoint y: 203, distance: 80.1
click at [670, 203] on div "Skip to main content Privy Docs home page Search... ⌘ K Demo Support Dashboard …" at bounding box center [368, 361] width 736 height 722
click at [121, 35] on link "Authentication" at bounding box center [140, 48] width 57 height 26
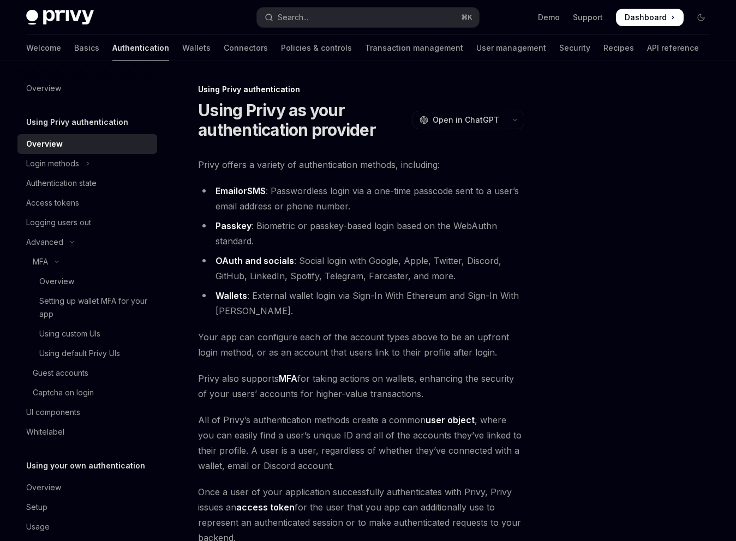
type textarea "*"
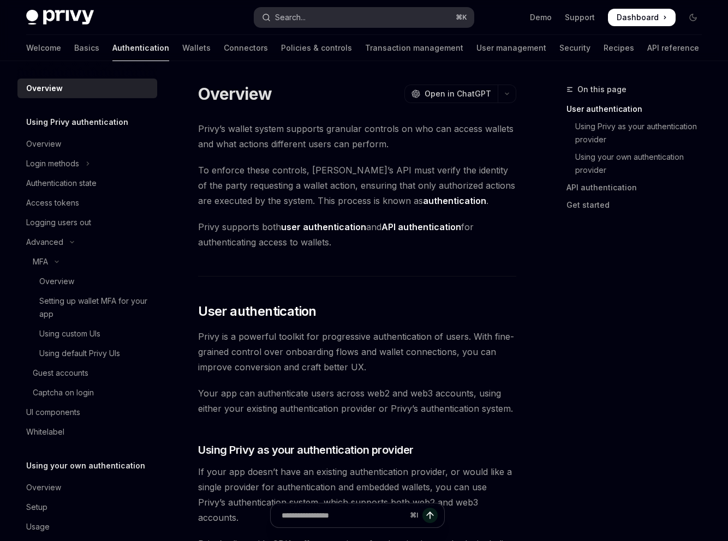
click at [334, 11] on button "Search... ⌘ K" at bounding box center [363, 18] width 219 height 20
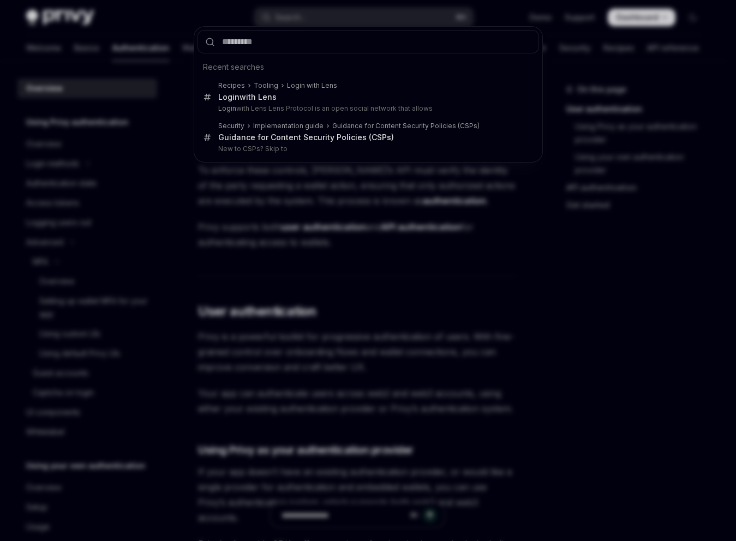
click at [508, 310] on div "Recent searches Recipes Tooling Login with Lens Login with Lens Login with Lens…" at bounding box center [368, 270] width 736 height 541
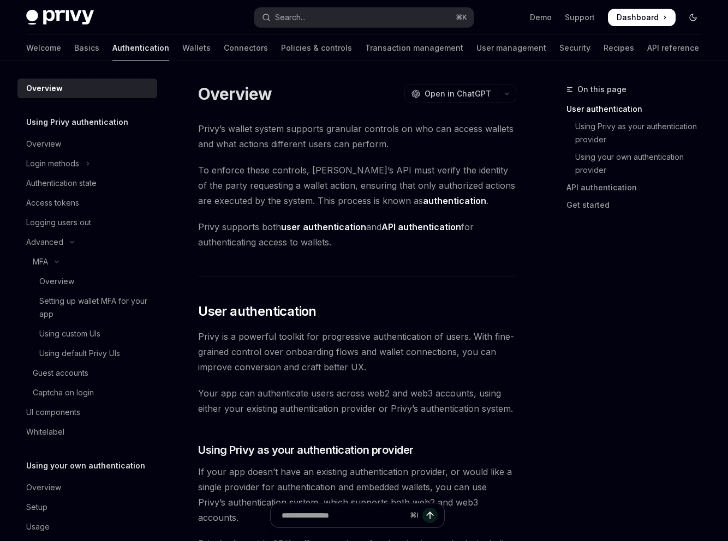
click at [684, 11] on button "Toggle dark mode" at bounding box center [692, 17] width 17 height 17
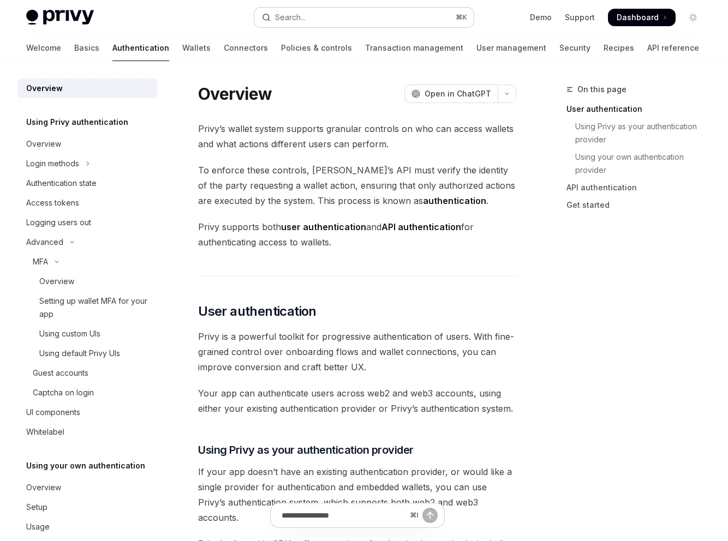
click at [327, 8] on button "Search... ⌘ K" at bounding box center [363, 18] width 219 height 20
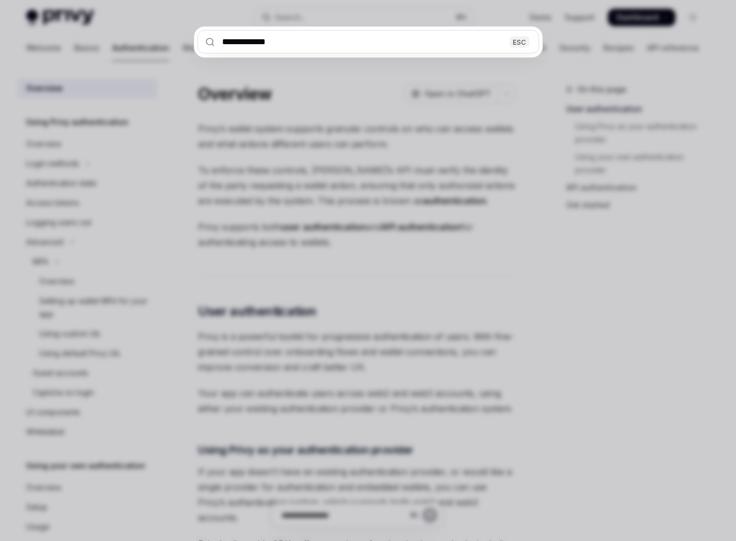
type input "**********"
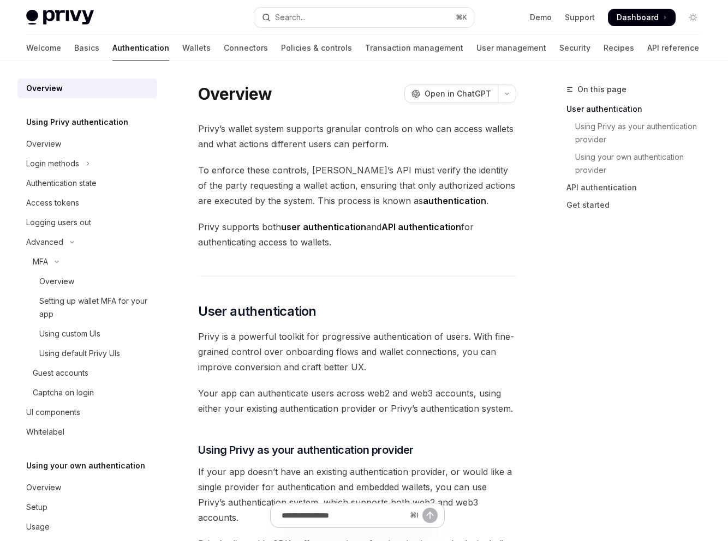
type textarea "*"
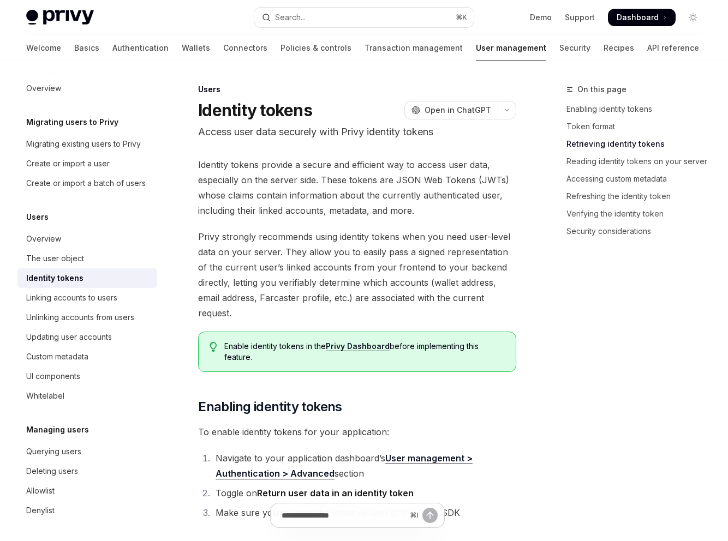
scroll to position [712, 0]
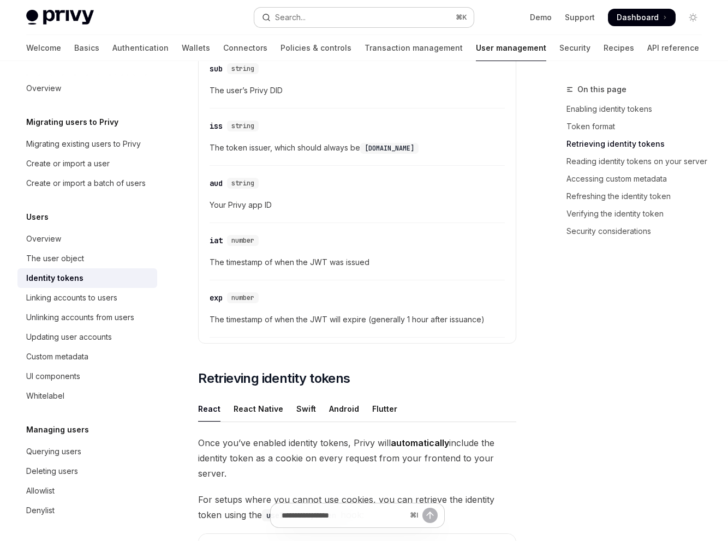
click at [338, 10] on button "Search... ⌘ K" at bounding box center [363, 18] width 219 height 20
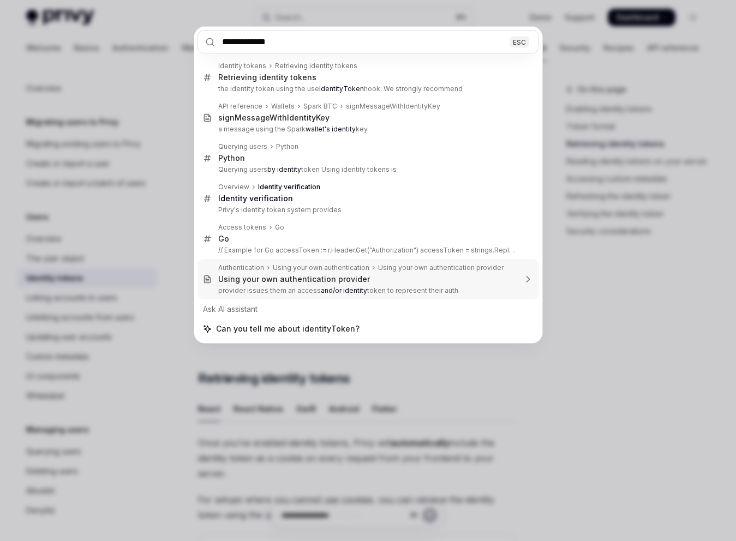
type input "**********"
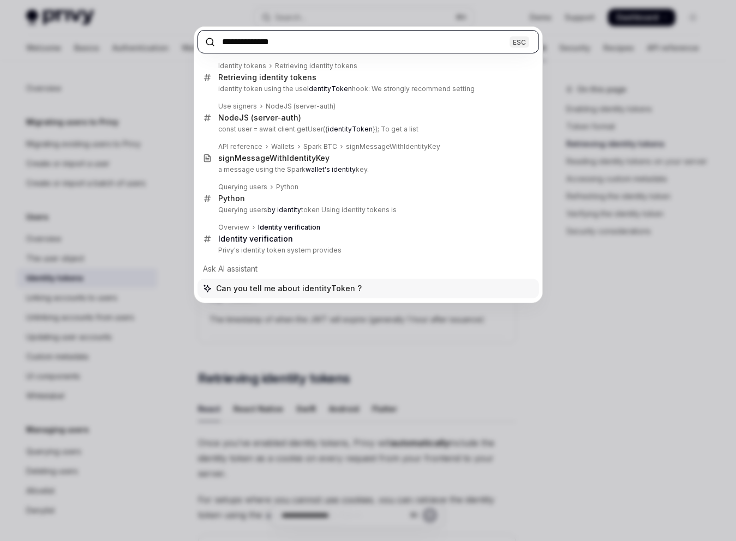
type textarea "*"
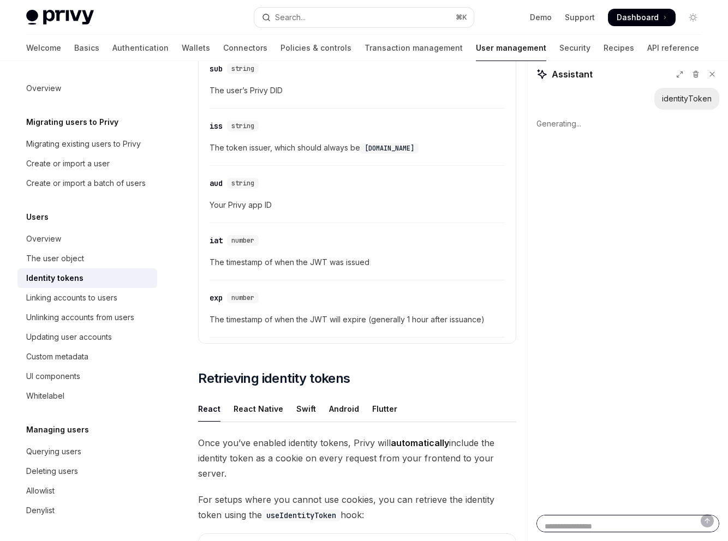
click at [614, 520] on textarea "Ask a question..." at bounding box center [627, 523] width 183 height 17
paste textarea "**********"
type textarea "**********"
type textarea "*"
type textarea "**********"
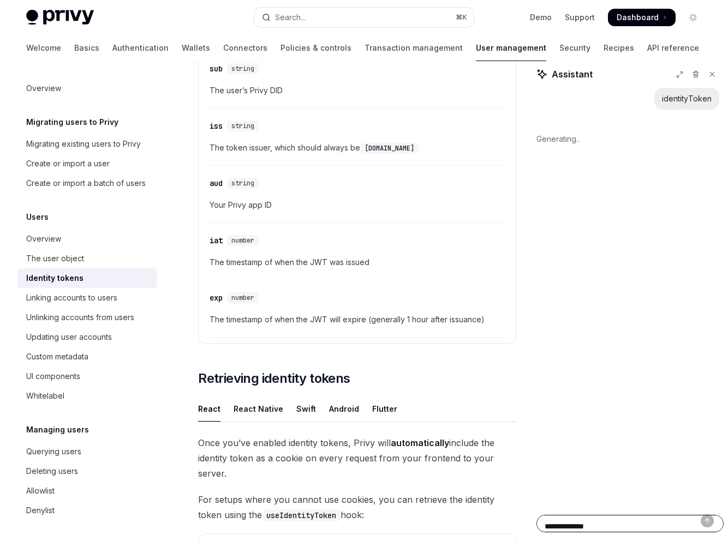
type textarea "*"
type textarea "**********"
type textarea "*"
type textarea "**********"
type textarea "*"
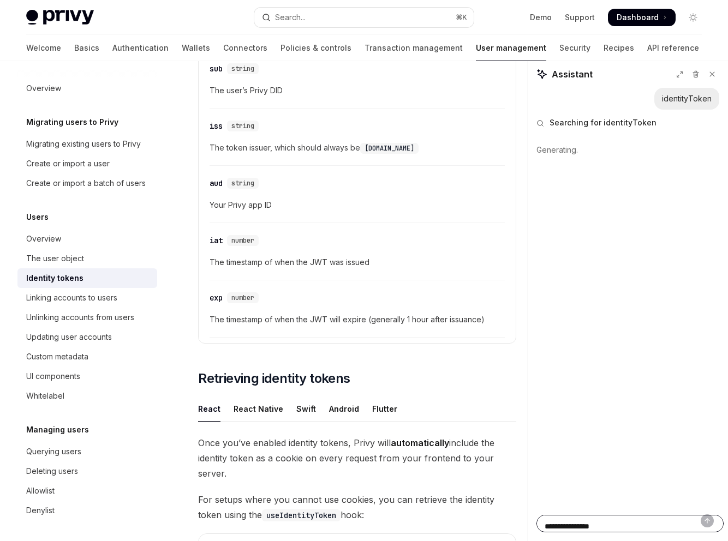
type textarea "**********"
type textarea "*"
type textarea "**********"
type textarea "*"
type textarea "**********"
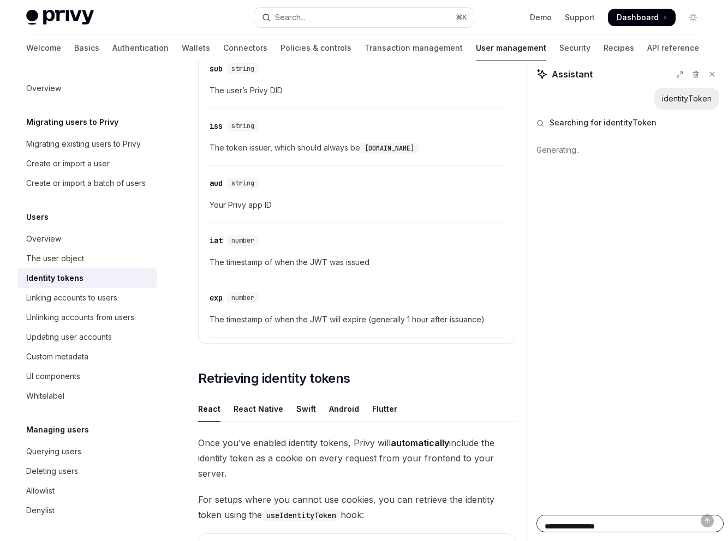
type textarea "*"
type textarea "**********"
type textarea "*"
type textarea "**********"
type textarea "*"
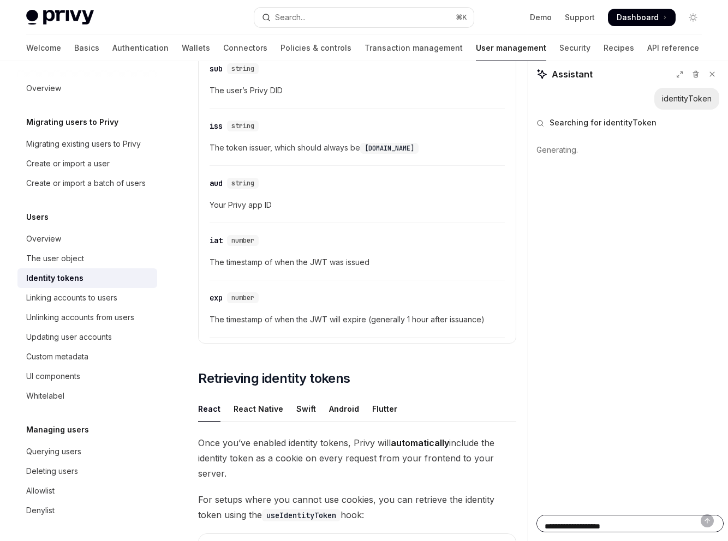
type textarea "**********"
type textarea "*"
type textarea "**********"
type textarea "*"
type textarea "**********"
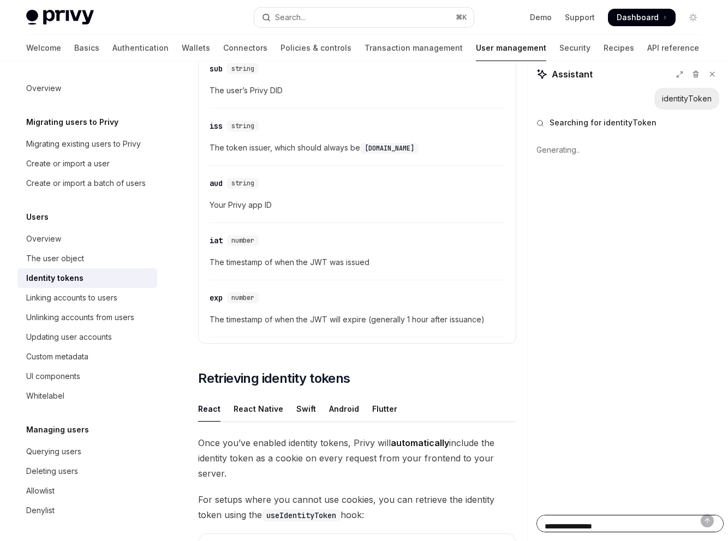
type textarea "*"
type textarea "**********"
type textarea "*"
type textarea "**********"
type textarea "*"
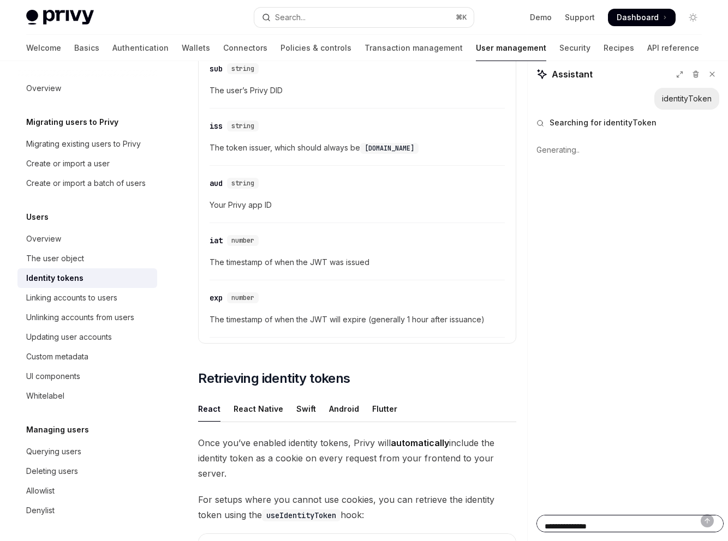
type textarea "**********"
type textarea "*"
type textarea "**********"
type textarea "*"
type textarea "**********"
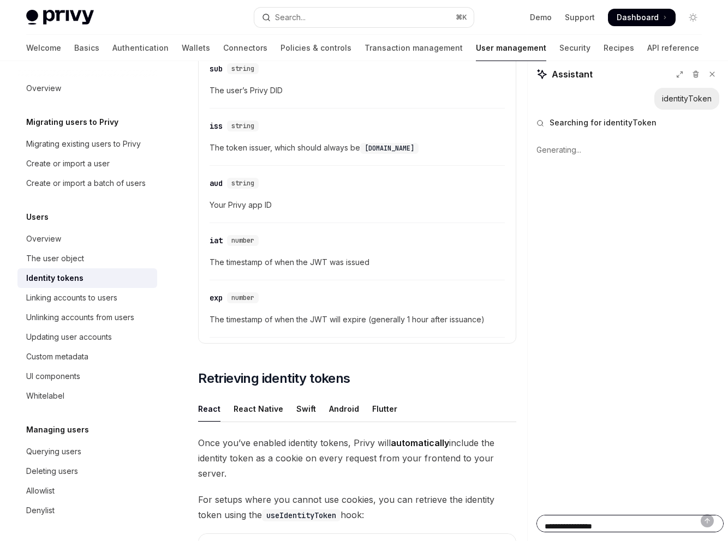
type textarea "*"
type textarea "**********"
type textarea "*"
type textarea "**********"
type textarea "*"
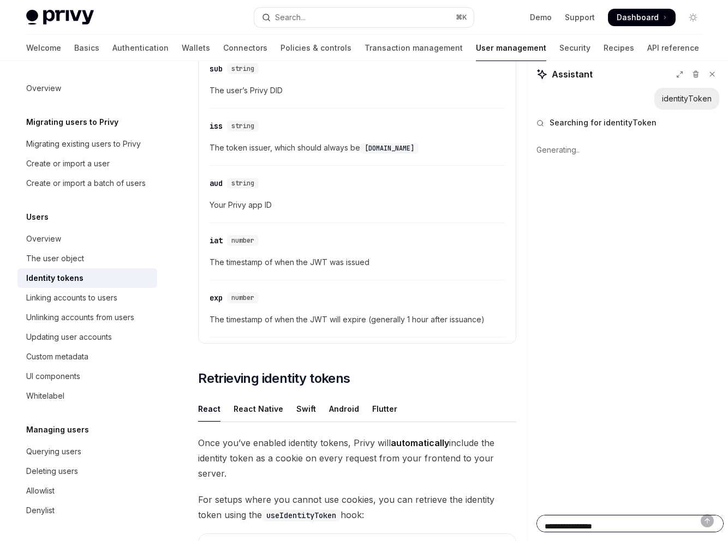
type textarea "**********"
type textarea "*"
type textarea "**********"
type textarea "*"
type textarea "**********"
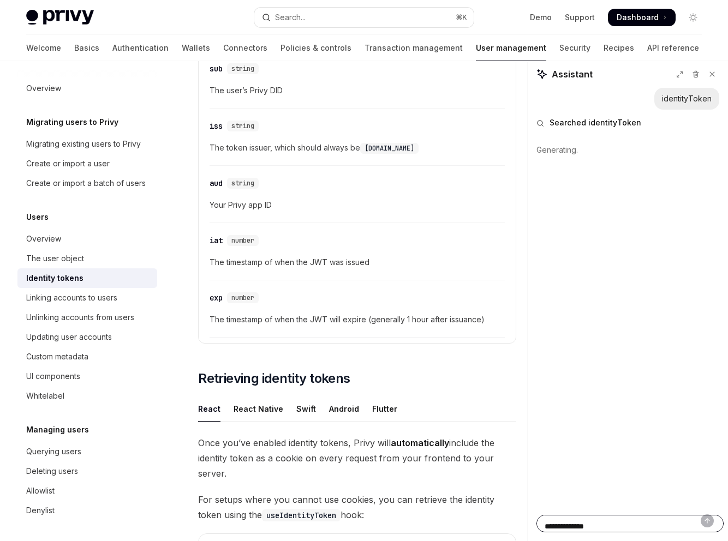
type textarea "*"
type textarea "**********"
type textarea "*"
type textarea "**********"
type textarea "*"
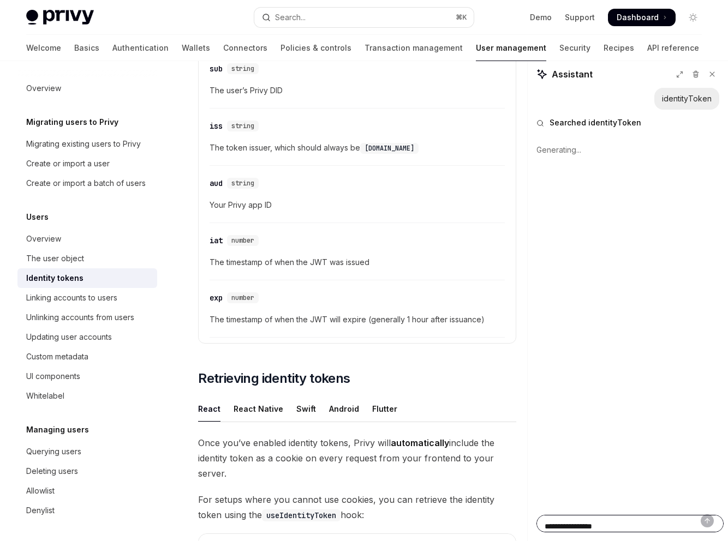
type textarea "**********"
type textarea "*"
type textarea "**********"
type textarea "*"
type textarea "**********"
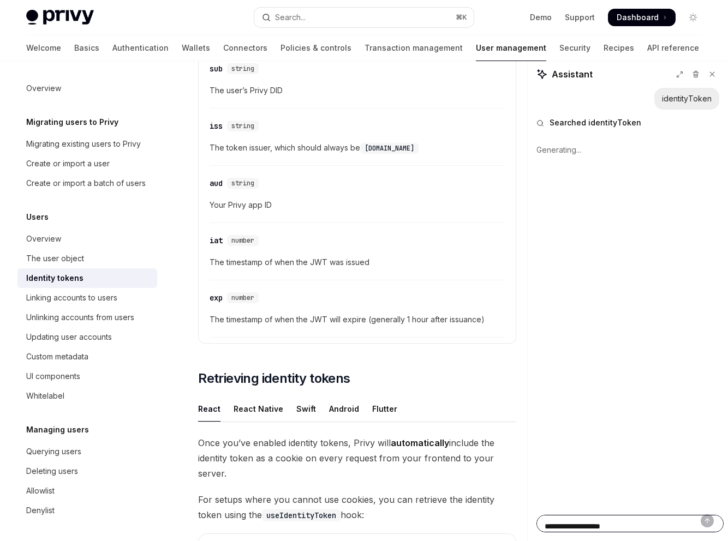
type textarea "*"
type textarea "**********"
type textarea "*"
type textarea "**********"
type textarea "*"
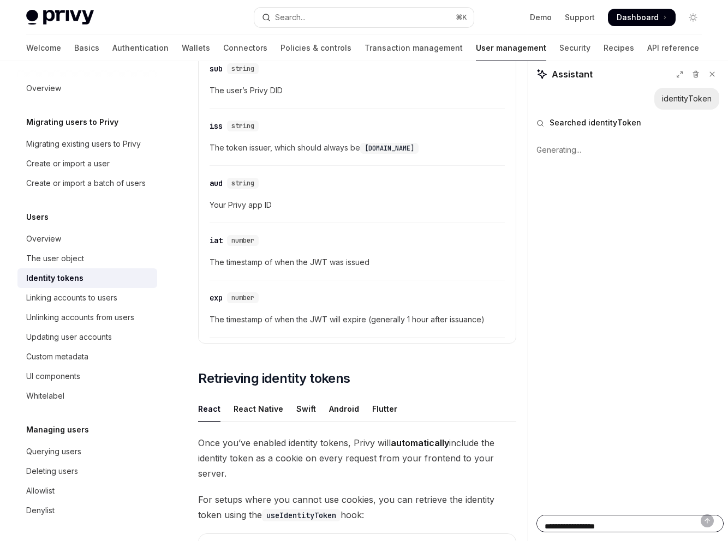
type textarea "**********"
type textarea "*"
type textarea "**********"
type textarea "*"
type textarea "**********"
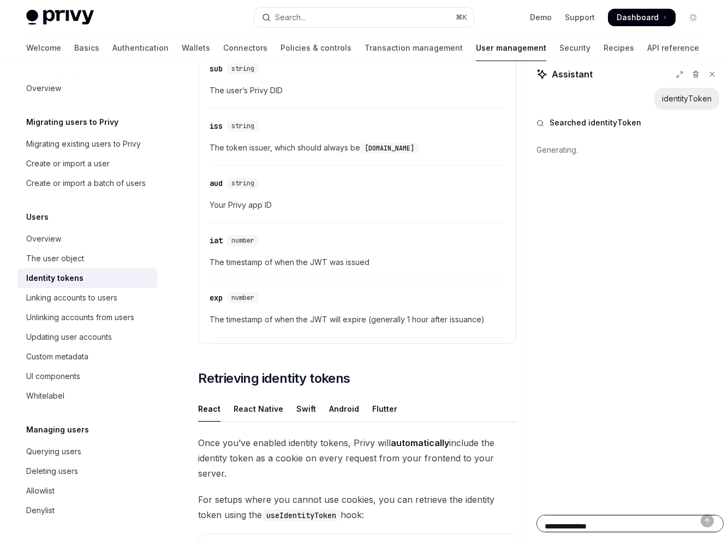
type textarea "*"
type textarea "**********"
type textarea "*"
type textarea "**********"
type textarea "*"
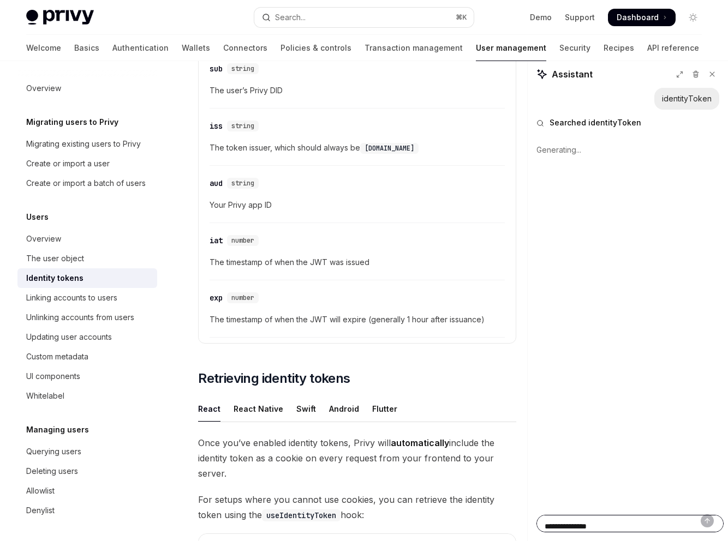
type textarea "**********"
type textarea "*"
type textarea "**********"
type textarea "*"
type textarea "**********"
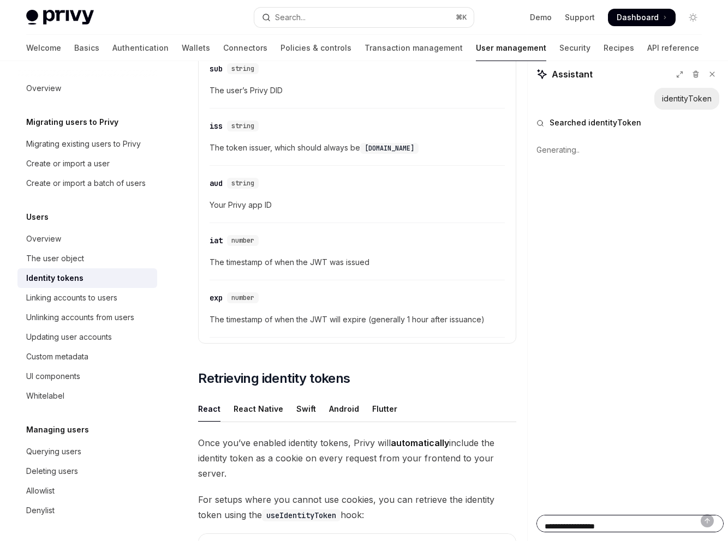
type textarea "*"
type textarea "**********"
type textarea "*"
type textarea "**********"
type textarea "*"
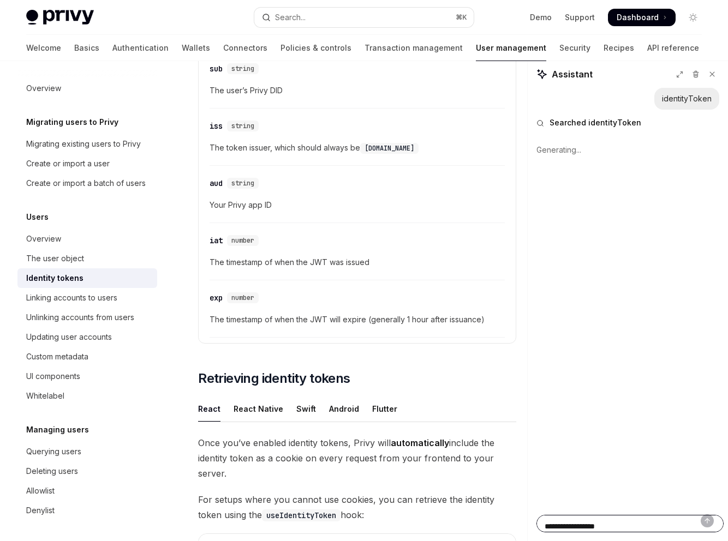
type textarea "**********"
type textarea "*"
type textarea "**********"
type textarea "*"
type textarea "**********"
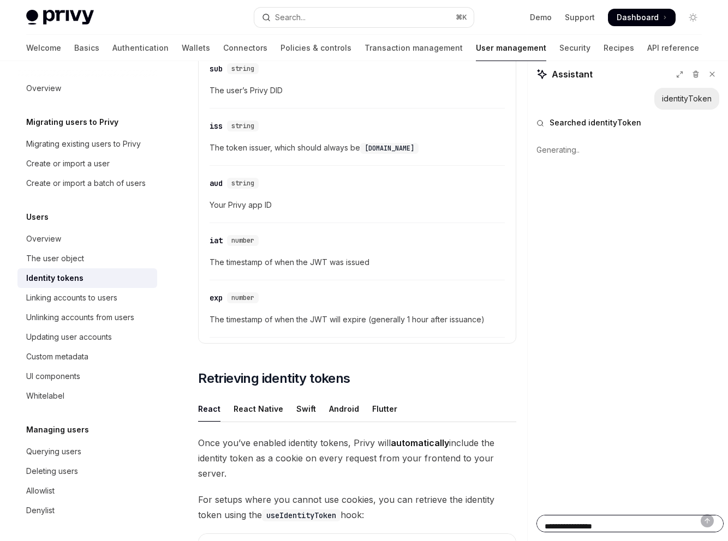
type textarea "*"
type textarea "**********"
type textarea "*"
type textarea "**********"
type textarea "*"
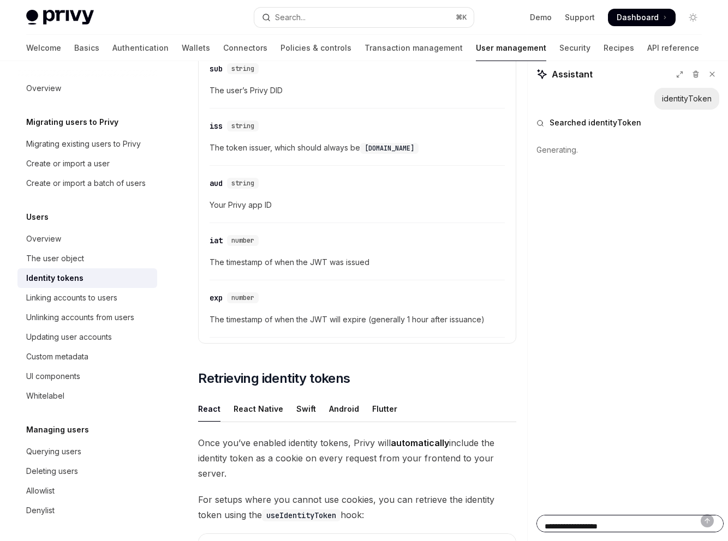
type textarea "**********"
type textarea "*"
type textarea "**********"
type textarea "*"
type textarea "**********"
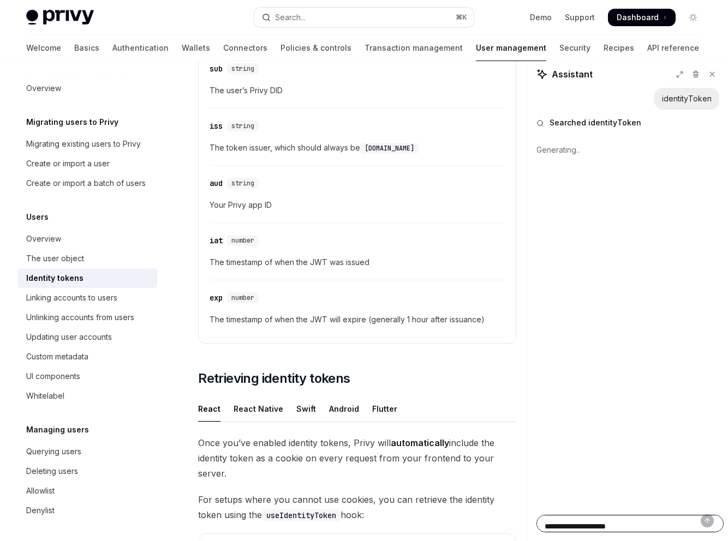
type textarea "*"
type textarea "**********"
type textarea "*"
type textarea "**********"
type textarea "*"
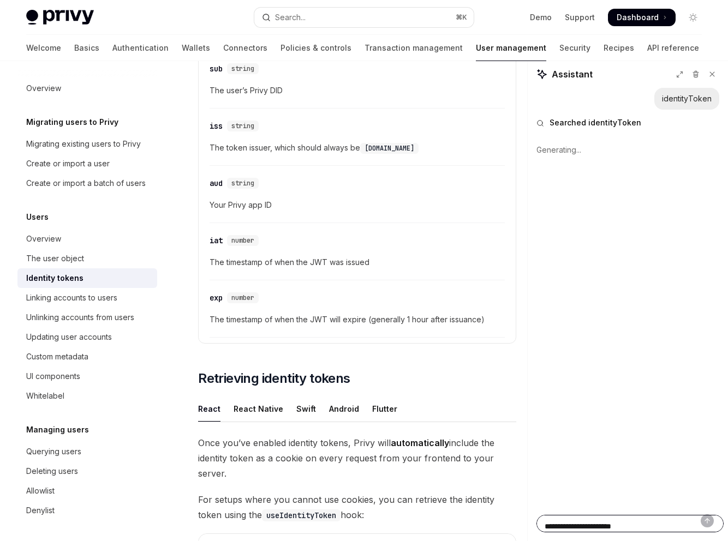
type textarea "**********"
type textarea "*"
type textarea "**********"
type textarea "*"
type textarea "**********"
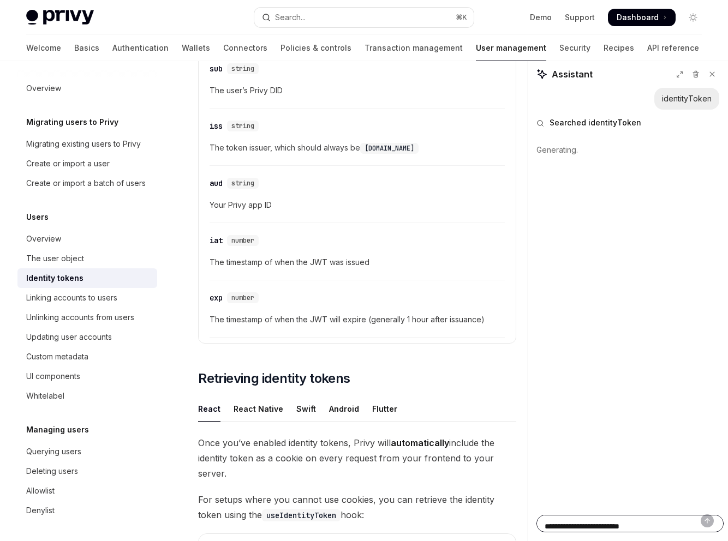
type textarea "*"
type textarea "**********"
type textarea "*"
type textarea "**********"
type textarea "*"
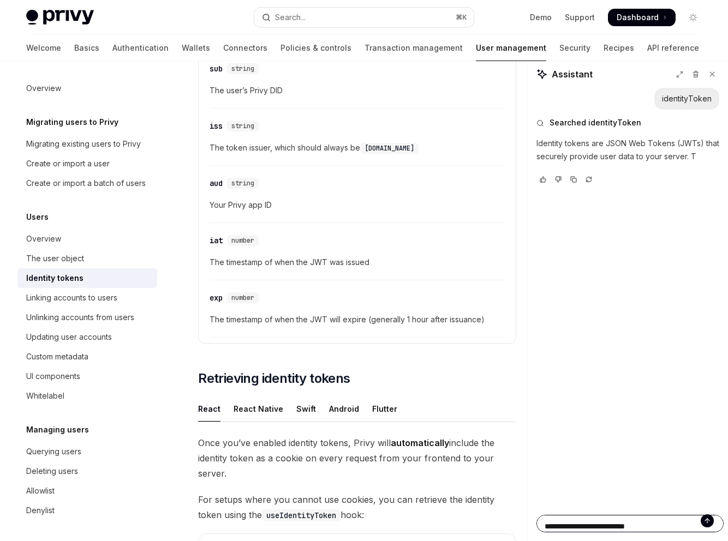
type textarea "**********"
type textarea "*"
type textarea "**********"
type textarea "*"
type textarea "**********"
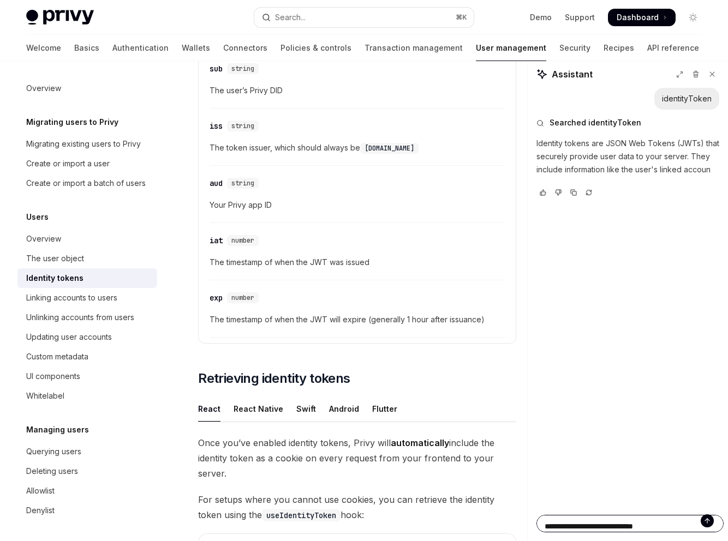
type textarea "*"
type textarea "**********"
type textarea "*"
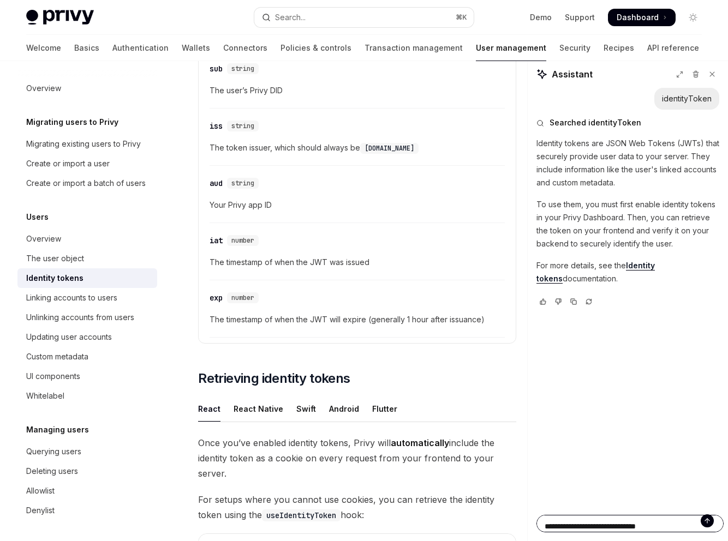
click at [636, 525] on textarea "**********" at bounding box center [629, 523] width 187 height 17
paste textarea "**********"
type textarea "**********"
type textarea "*"
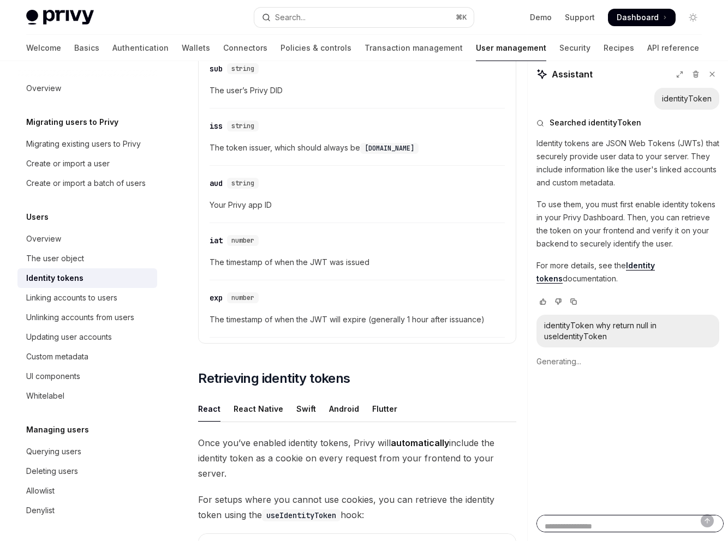
type textarea "*"
drag, startPoint x: 204, startPoint y: 299, endPoint x: 251, endPoint y: 341, distance: 62.6
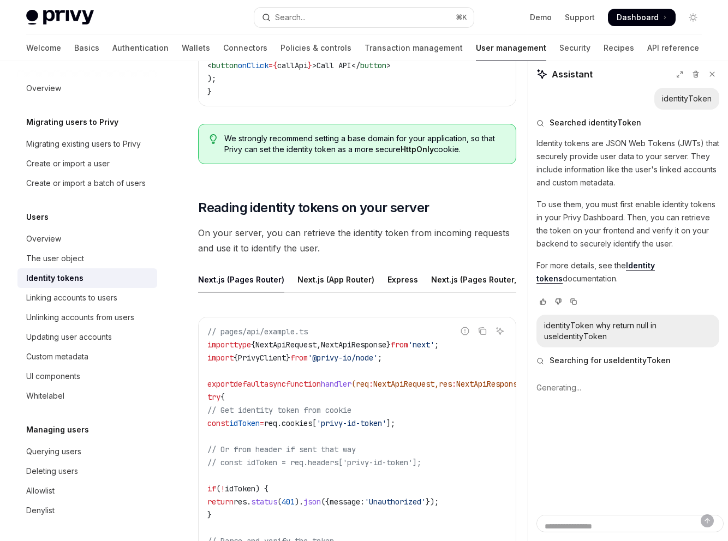
scroll to position [1519, 0]
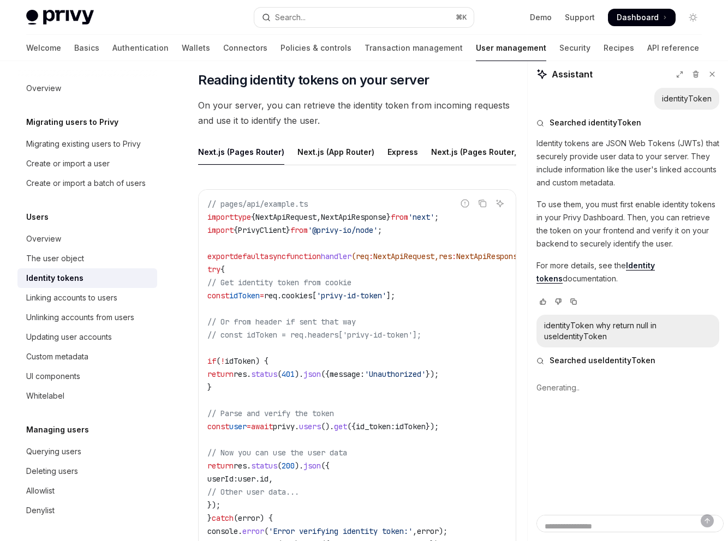
drag, startPoint x: 248, startPoint y: 165, endPoint x: 320, endPoint y: 223, distance: 93.1
drag, startPoint x: 321, startPoint y: 255, endPoint x: 254, endPoint y: 201, distance: 86.5
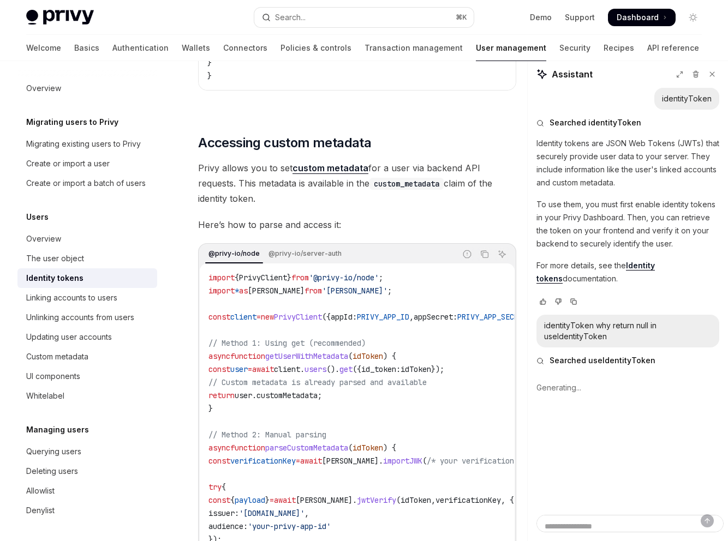
scroll to position [2016, 0]
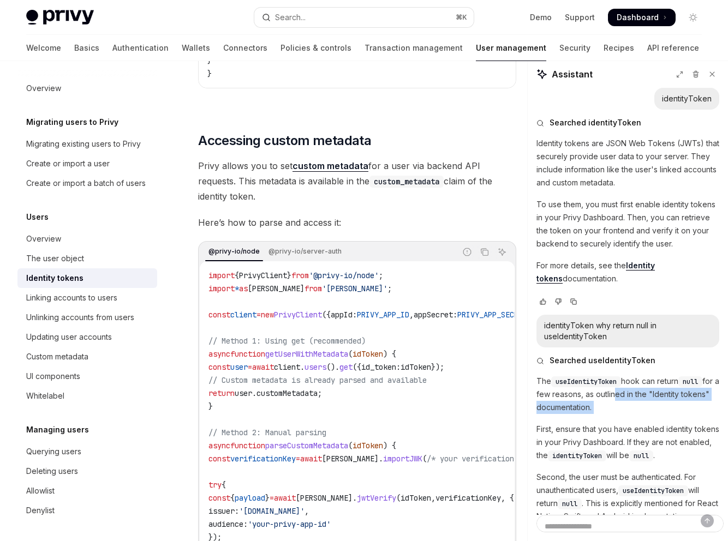
drag, startPoint x: 553, startPoint y: 265, endPoint x: 648, endPoint y: 278, distance: 95.8
click at [650, 375] on div "The useIdentityToken hook can return null for a few reasons, as outlined in the…" at bounding box center [627, 459] width 183 height 168
drag, startPoint x: 629, startPoint y: 292, endPoint x: 619, endPoint y: 297, distance: 11.2
click at [628, 423] on p "First, ensure that you have enabled identity tokens in your Privy Dashboard. If…" at bounding box center [627, 442] width 183 height 39
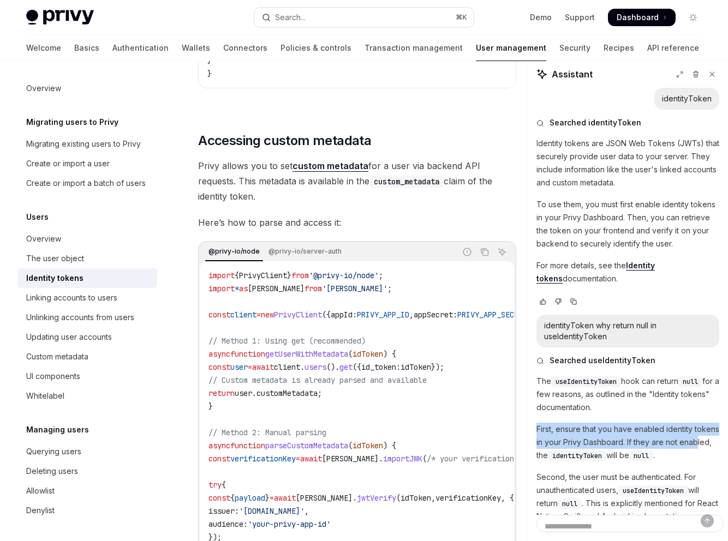
drag, startPoint x: 619, startPoint y: 297, endPoint x: 544, endPoint y: 278, distance: 77.7
click at [544, 423] on p "First, ensure that you have enabled identity tokens in your Privy Dashboard. If…" at bounding box center [627, 442] width 183 height 39
click at [550, 423] on p "First, ensure that you have enabled identity tokens in your Privy Dashboard. If…" at bounding box center [627, 442] width 183 height 39
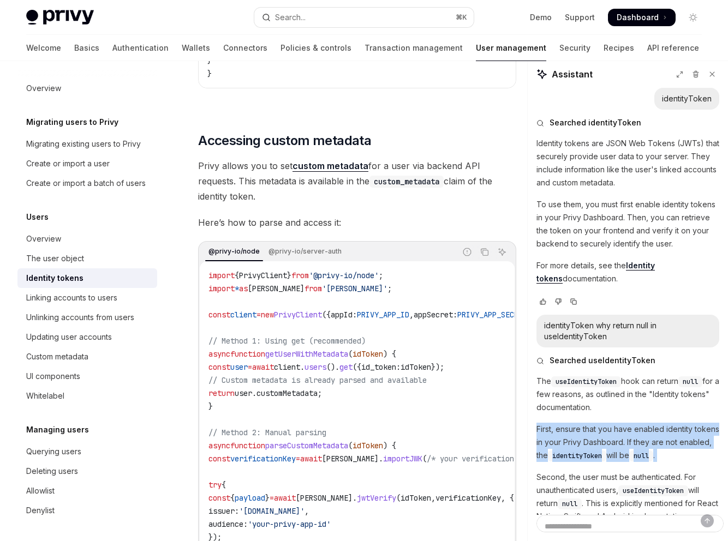
click at [549, 423] on p "First, ensure that you have enabled identity tokens in your Privy Dashboard. If…" at bounding box center [627, 442] width 183 height 39
drag, startPoint x: 600, startPoint y: 295, endPoint x: 660, endPoint y: 303, distance: 61.2
click at [660, 423] on p "First, ensure that you have enabled identity tokens in your Privy Dashboard. If…" at bounding box center [627, 442] width 183 height 39
drag, startPoint x: 613, startPoint y: 299, endPoint x: 542, endPoint y: 283, distance: 72.4
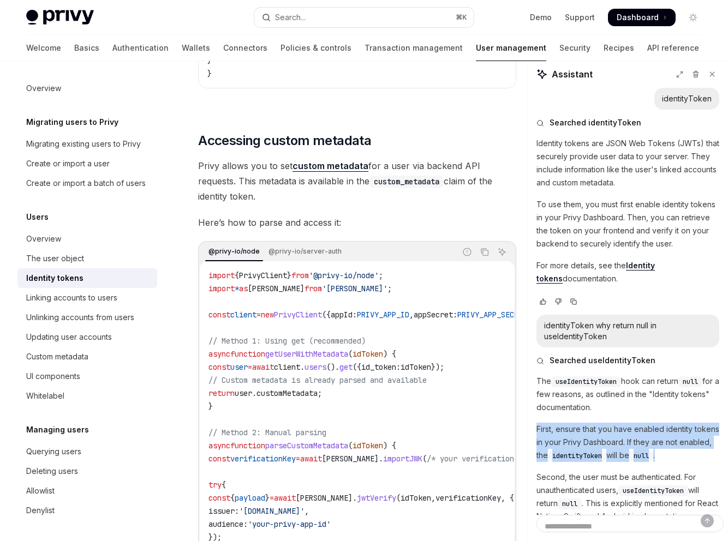
click at [542, 423] on p "First, ensure that you have enabled identity tokens in your Privy Dashboard. If…" at bounding box center [627, 442] width 183 height 39
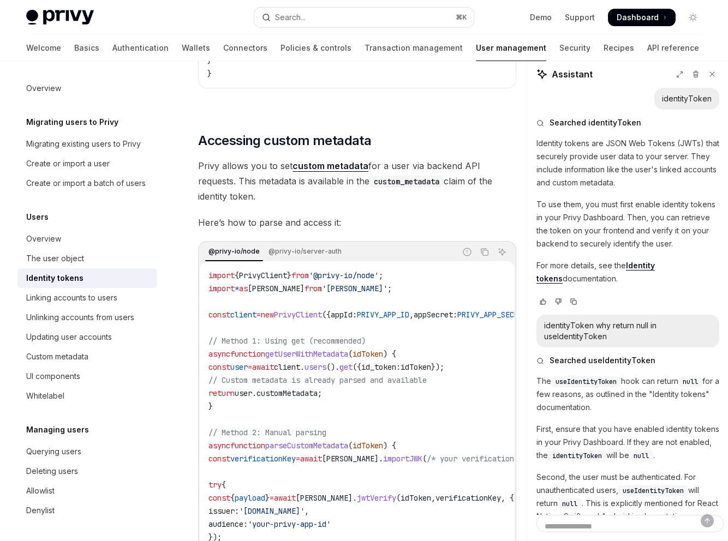
click at [563, 375] on div "The useIdentityToken hook can return null for a few reasons, as outlined in the…" at bounding box center [627, 459] width 183 height 168
click at [643, 375] on div "The useIdentityToken hook can return null for a few reasons, as outlined in the…" at bounding box center [627, 459] width 183 height 168
click at [651, 471] on p "Second, the user must be authenticated. For unauthenticated users, useIdentityT…" at bounding box center [627, 497] width 183 height 52
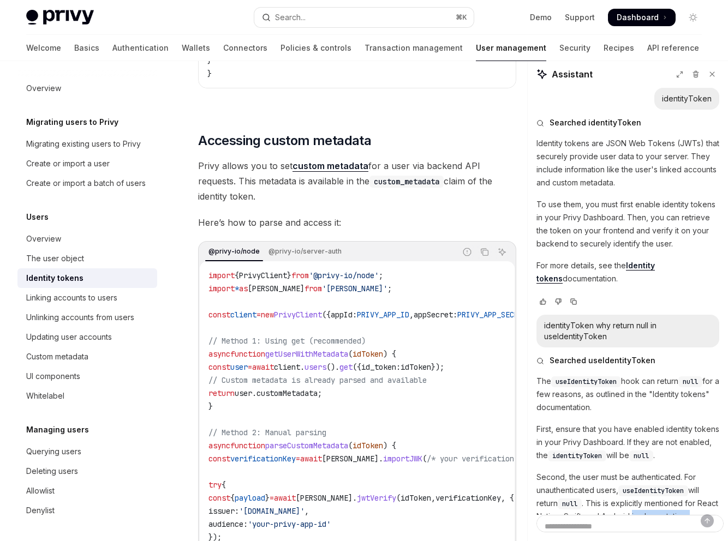
click at [651, 471] on p "Second, the user must be authenticated. For unauthenticated users, useIdentityT…" at bounding box center [627, 497] width 183 height 52
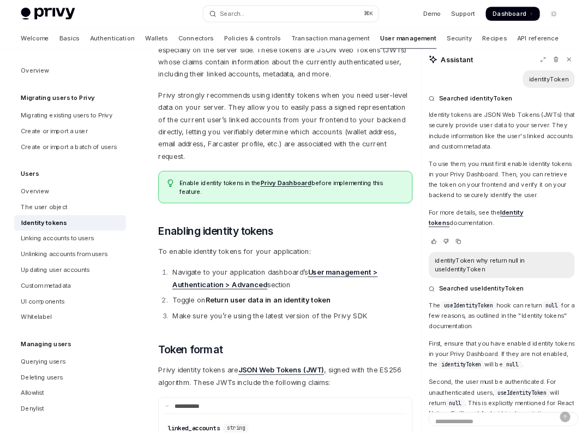
scroll to position [0, 0]
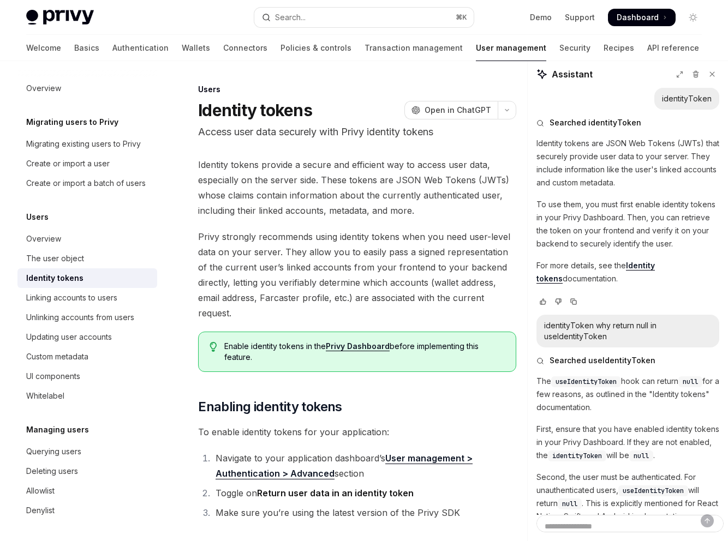
click at [310, 229] on span "Privy strongly recommends using identity tokens when you need user-level data o…" at bounding box center [357, 275] width 318 height 92
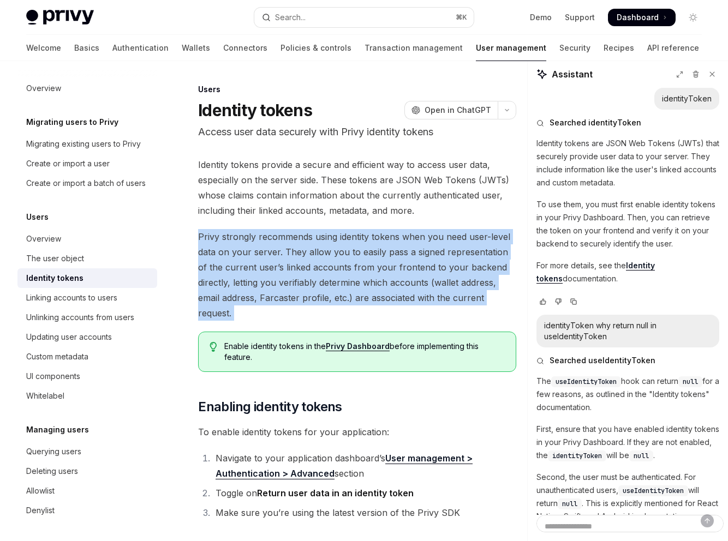
click at [309, 229] on span "Privy strongly recommends using identity tokens when you need user-level data o…" at bounding box center [357, 275] width 318 height 92
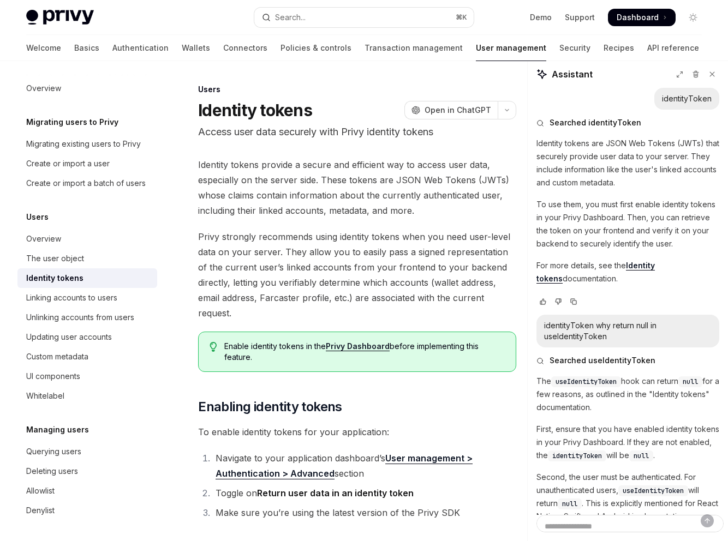
click at [267, 451] on li "Navigate to your application dashboard’s User management > Authentication > Adv…" at bounding box center [364, 466] width 304 height 31
click at [293, 451] on li "Navigate to your application dashboard’s User management > Authentication > Adv…" at bounding box center [364, 466] width 304 height 31
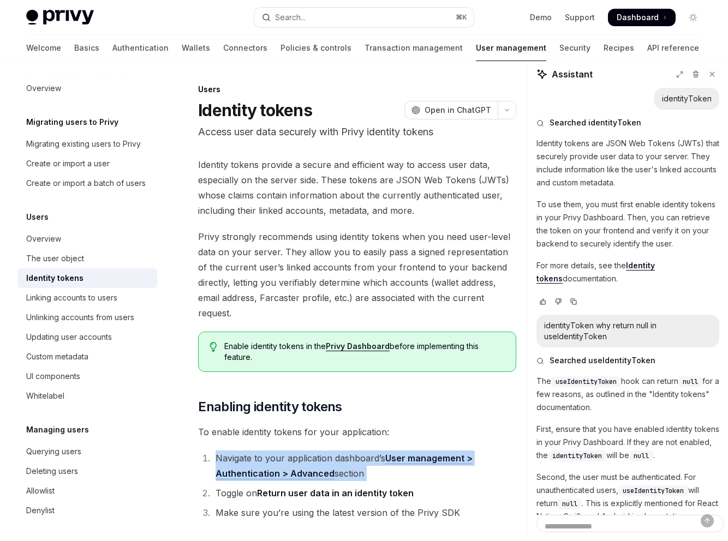
click at [293, 451] on li "Navigate to your application dashboard’s User management > Authentication > Adv…" at bounding box center [364, 466] width 304 height 31
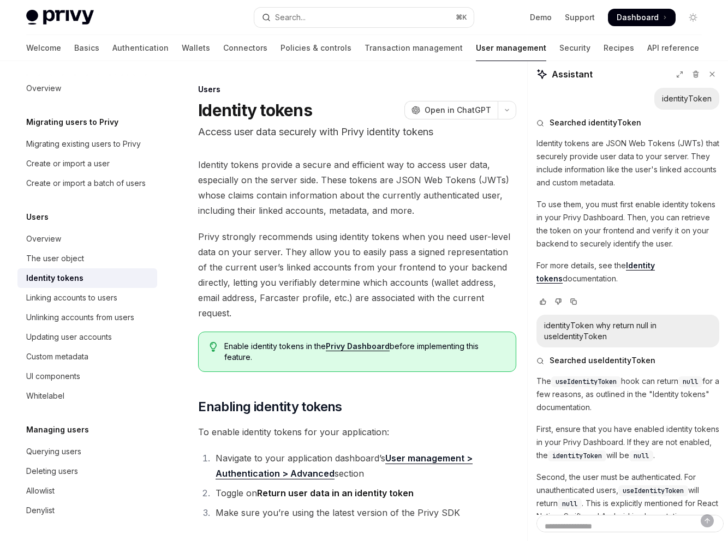
click at [287, 229] on span "Privy strongly recommends using identity tokens when you need user-level data o…" at bounding box center [357, 275] width 318 height 92
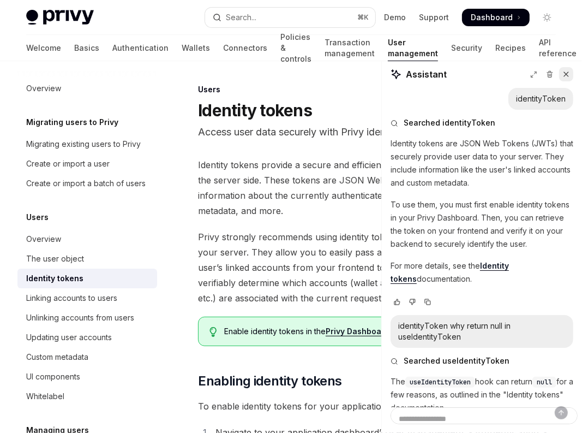
click at [568, 72] on icon at bounding box center [566, 74] width 4 height 4
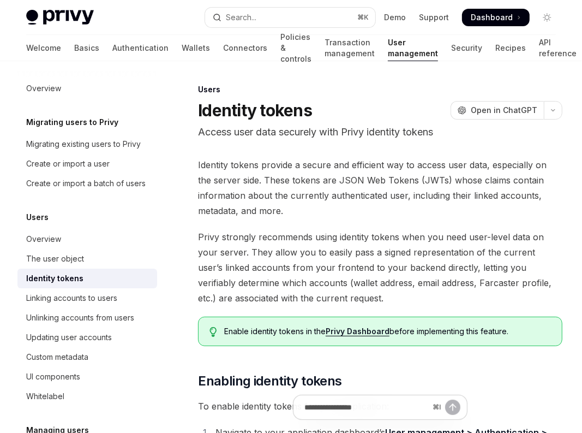
click at [224, 326] on span "Enable identity tokens in the Privy Dashboard before implementing this feature." at bounding box center [387, 331] width 327 height 11
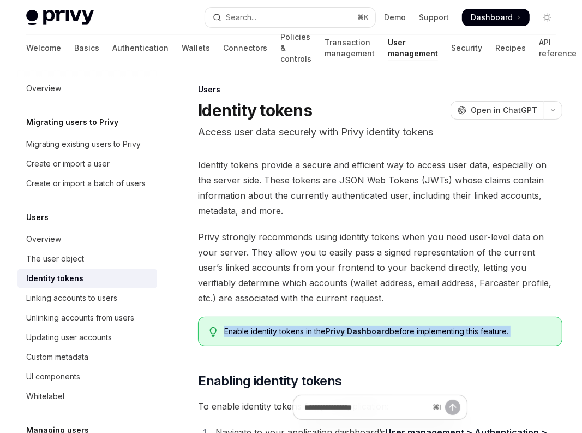
click at [224, 326] on span "Enable identity tokens in the Privy Dashboard before implementing this feature." at bounding box center [387, 331] width 327 height 11
click at [542, 316] on div "Enable identity tokens in the Privy Dashboard before implementing this feature." at bounding box center [380, 330] width 364 height 29
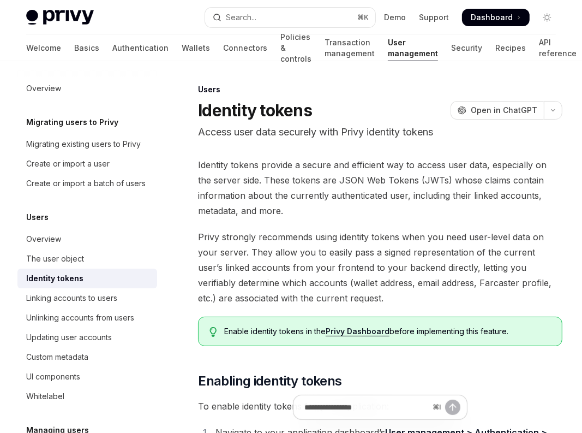
click at [407, 316] on div "Enable identity tokens in the Privy Dashboard before implementing this feature." at bounding box center [380, 330] width 364 height 29
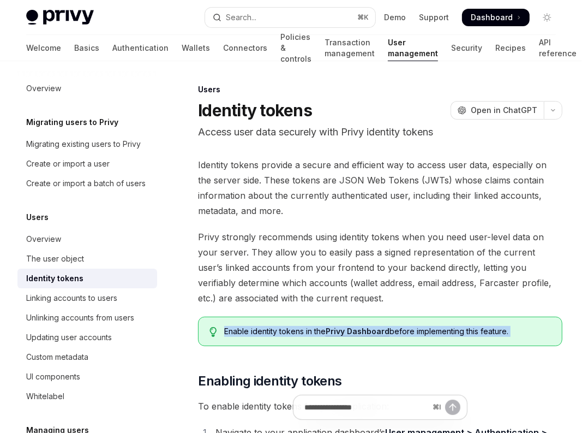
click at [407, 316] on div "Enable identity tokens in the Privy Dashboard before implementing this feature." at bounding box center [380, 330] width 364 height 29
click at [388, 316] on div "Enable identity tokens in the Privy Dashboard before implementing this feature." at bounding box center [380, 330] width 364 height 29
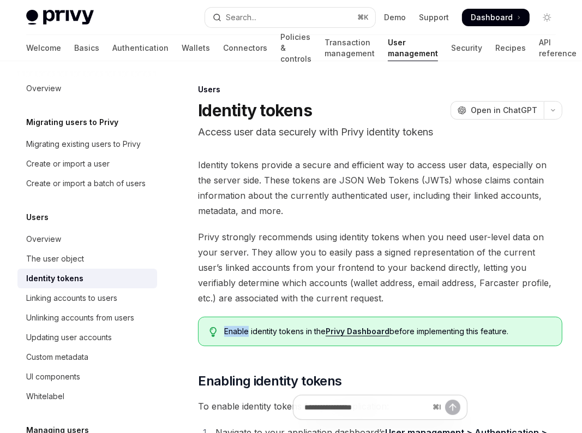
click at [388, 316] on div "Enable identity tokens in the Privy Dashboard before implementing this feature." at bounding box center [380, 330] width 364 height 29
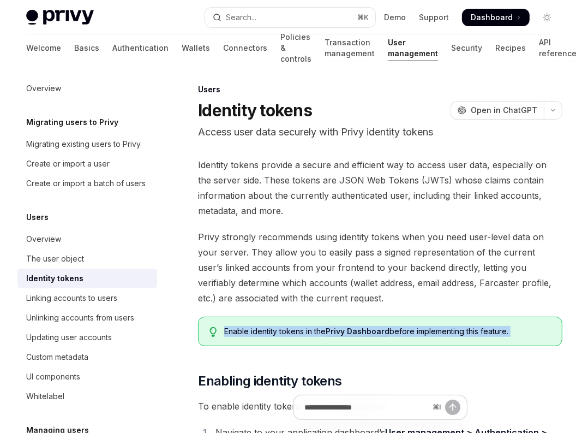
click at [388, 316] on div "Enable identity tokens in the Privy Dashboard before implementing this feature." at bounding box center [380, 330] width 364 height 29
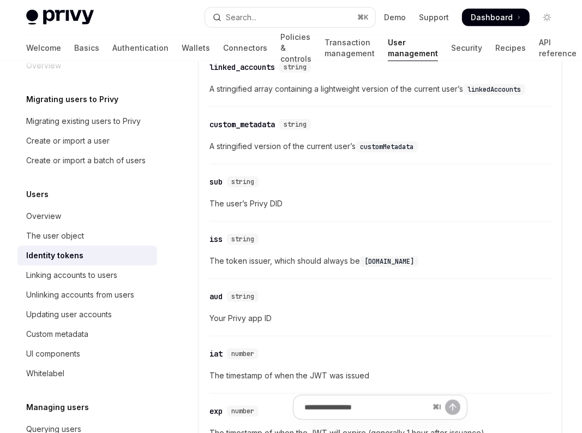
scroll to position [27, 0]
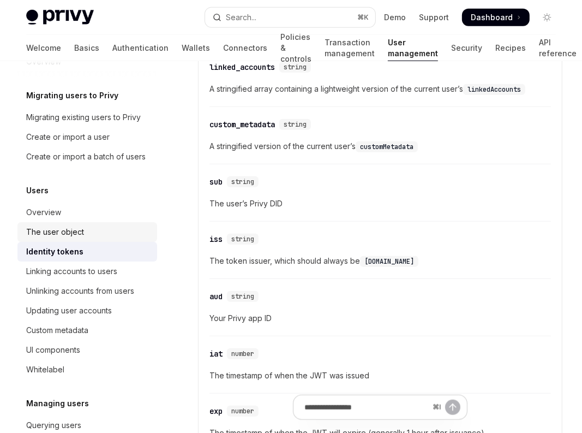
click at [51, 225] on div "The user object" at bounding box center [55, 231] width 58 height 13
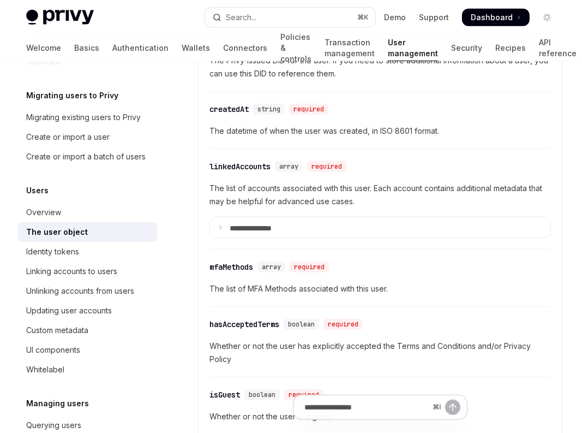
scroll to position [414, 0]
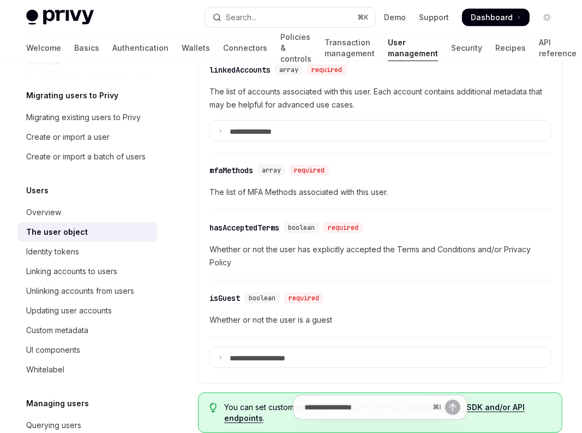
scroll to position [607, 0]
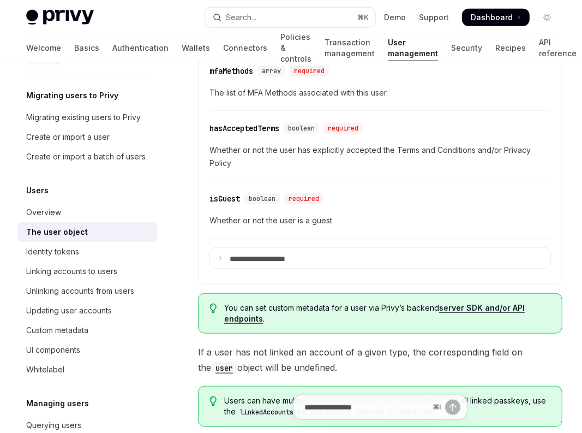
drag, startPoint x: 202, startPoint y: 205, endPoint x: 233, endPoint y: 208, distance: 31.8
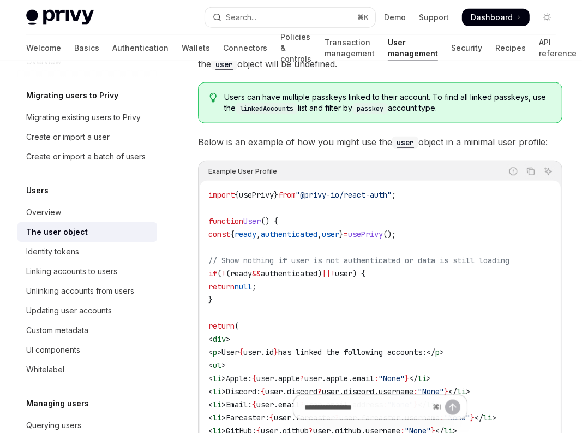
scroll to position [985, 0]
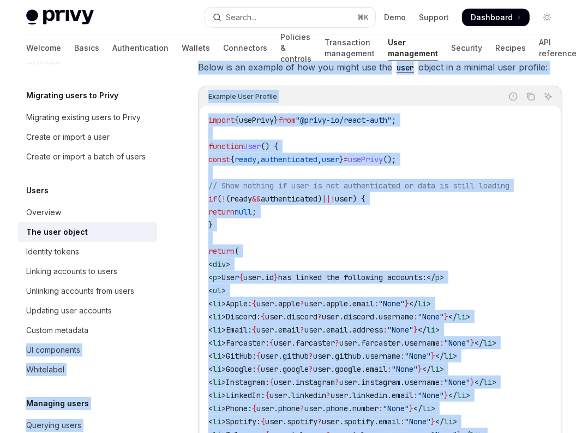
drag, startPoint x: 225, startPoint y: 295, endPoint x: 132, endPoint y: 275, distance: 94.7
click at [115, 268] on div "Overview Migrating users to Privy Migrating existing users to Privy Create or i…" at bounding box center [291, 48] width 582 height 1945
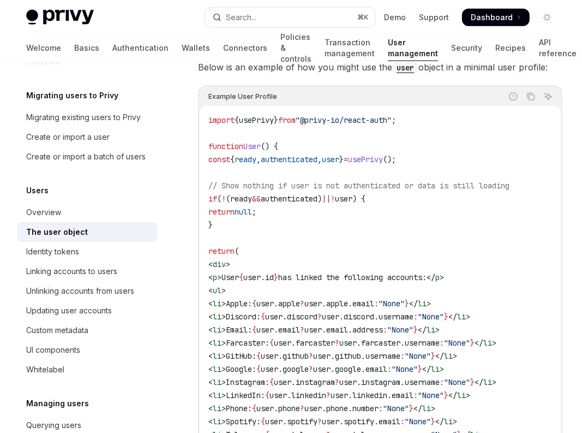
drag, startPoint x: 279, startPoint y: 277, endPoint x: 182, endPoint y: 231, distance: 106.6
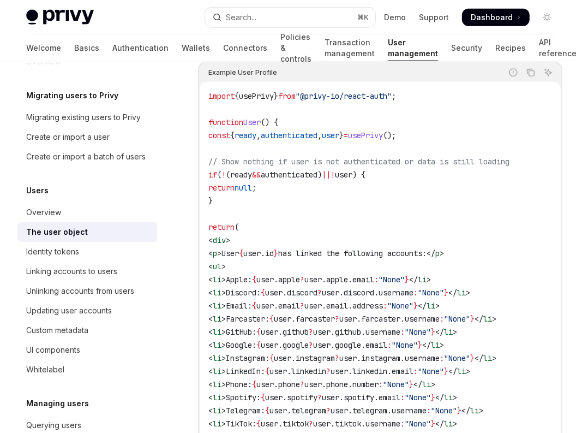
scroll to position [1014, 0]
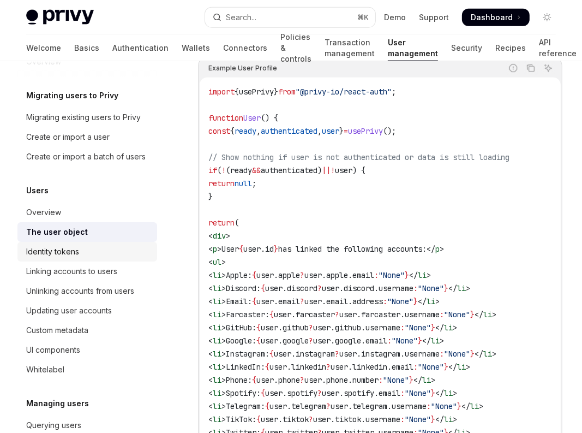
click at [69, 245] on div "Identity tokens" at bounding box center [88, 251] width 124 height 13
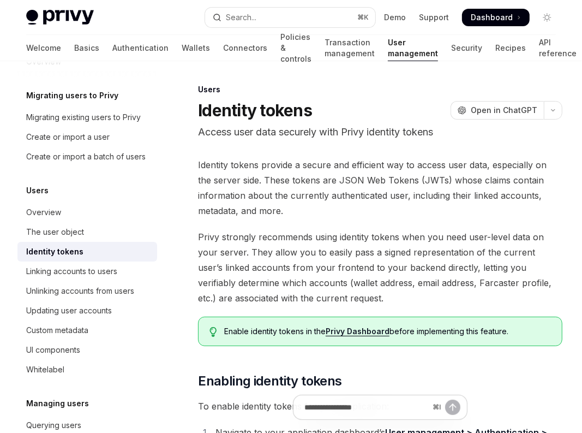
click at [406, 326] on span "Enable identity tokens in the Privy Dashboard before implementing this feature." at bounding box center [387, 331] width 327 height 11
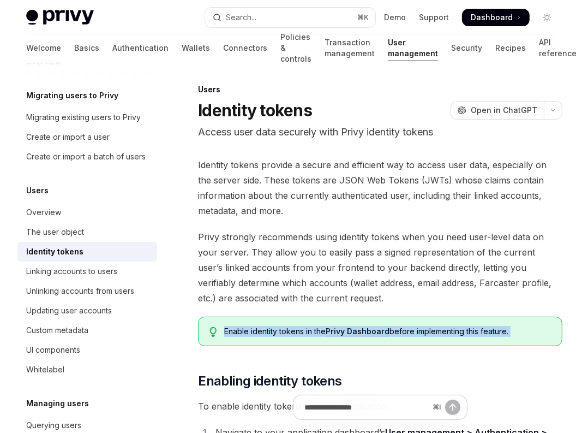
click at [406, 326] on span "Enable identity tokens in the Privy Dashboard before implementing this feature." at bounding box center [387, 331] width 327 height 11
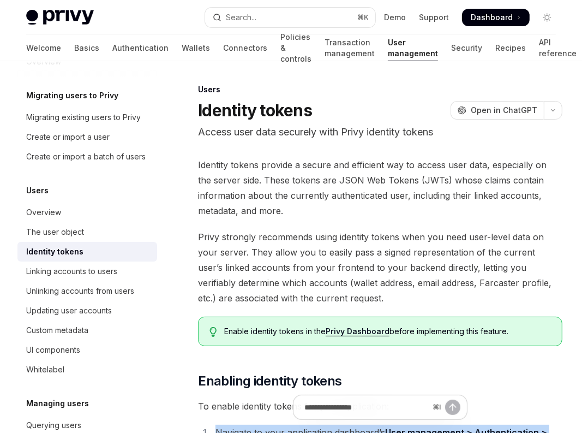
drag, startPoint x: 365, startPoint y: 318, endPoint x: 142, endPoint y: 291, distance: 224.2
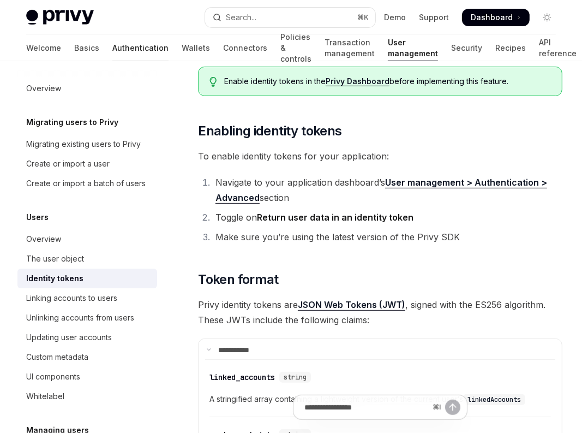
click at [112, 35] on link "Authentication" at bounding box center [140, 48] width 56 height 26
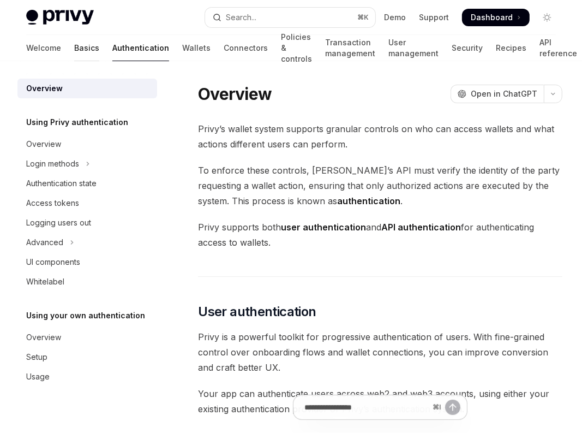
click at [74, 35] on link "Basics" at bounding box center [86, 48] width 25 height 26
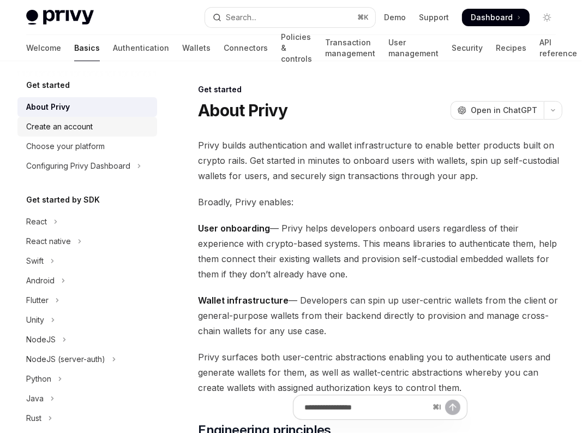
click at [64, 120] on div "Create an account" at bounding box center [59, 126] width 67 height 13
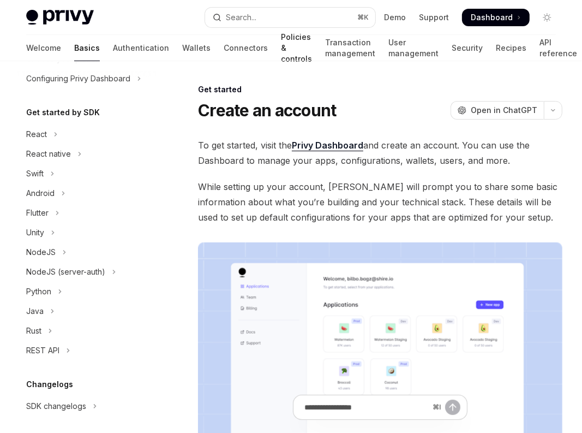
click at [281, 41] on link "Policies & controls" at bounding box center [296, 48] width 31 height 26
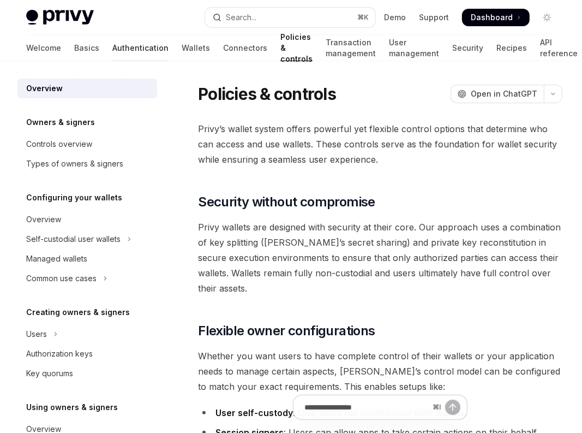
click at [112, 39] on link "Authentication" at bounding box center [140, 48] width 56 height 26
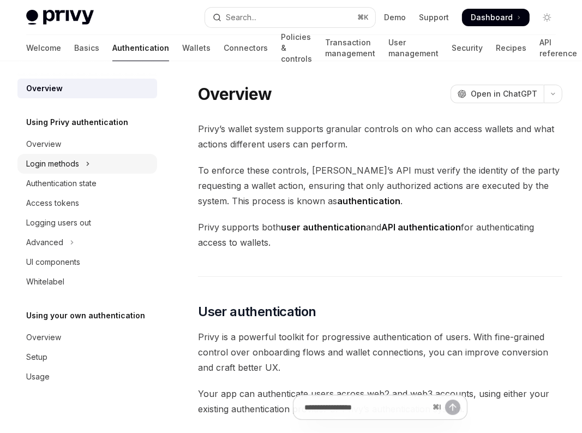
click at [39, 157] on div "Login methods" at bounding box center [52, 163] width 53 height 13
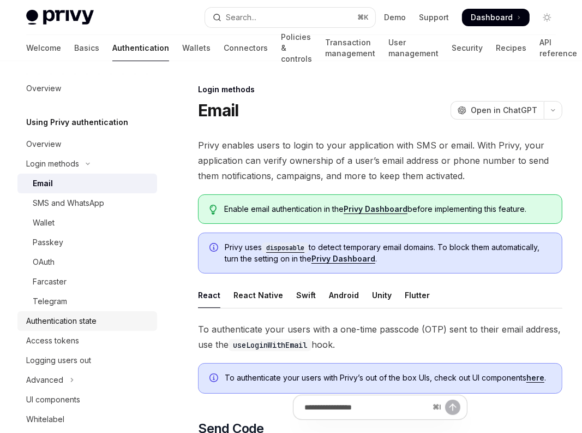
click at [50, 314] on div "Authentication state" at bounding box center [61, 320] width 70 height 13
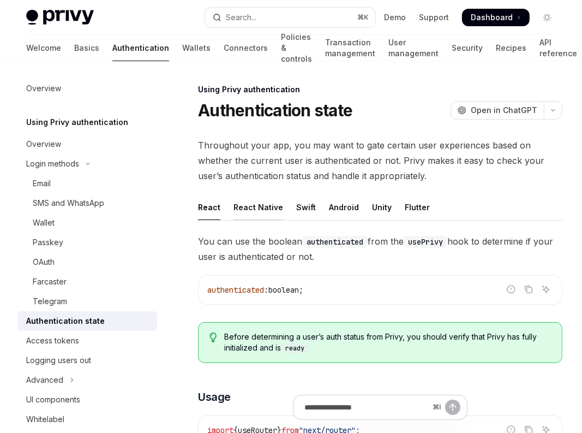
click at [233, 194] on div "React Native" at bounding box center [258, 207] width 50 height 26
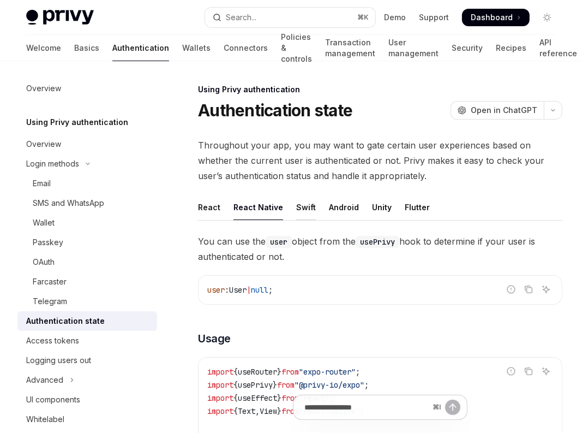
click at [296, 194] on div "Swift" at bounding box center [306, 207] width 20 height 26
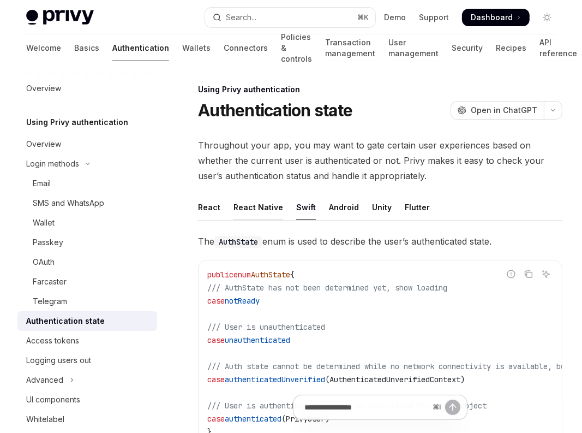
click at [233, 194] on div "React Native" at bounding box center [258, 207] width 50 height 26
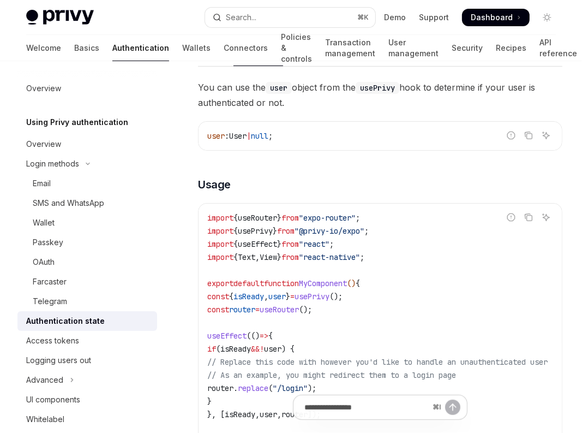
scroll to position [180, 0]
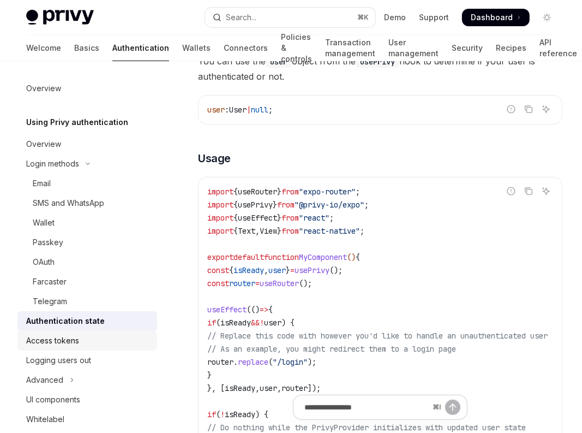
click at [51, 334] on div "Access tokens" at bounding box center [52, 340] width 53 height 13
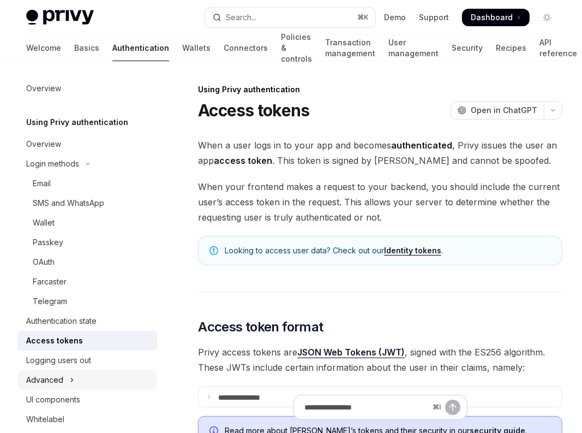
click at [65, 370] on button "Advanced" at bounding box center [87, 380] width 140 height 20
click at [51, 412] on div "Guest accounts" at bounding box center [61, 418] width 56 height 13
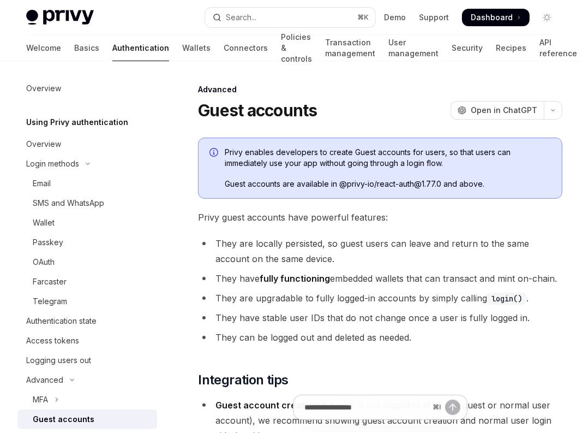
type textarea "*"
click at [283, 10] on button "Search... ⌘ K" at bounding box center [290, 18] width 170 height 20
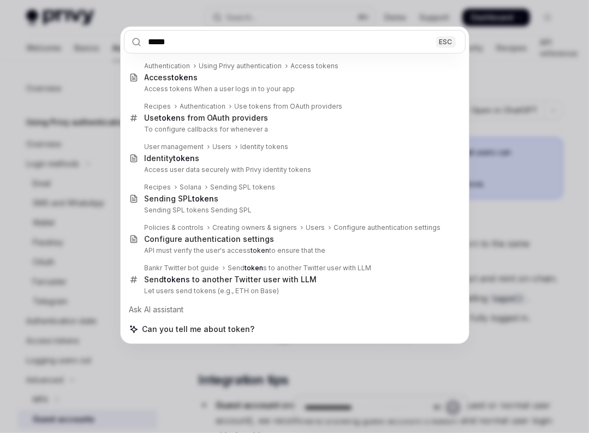
click at [150, 299] on div "Ask AI assistant" at bounding box center [294, 309] width 341 height 20
type input "*****"
click at [180, 321] on div "***** ESC Authentication Using Privy authentication Access tokens Access token …" at bounding box center [294, 216] width 589 height 433
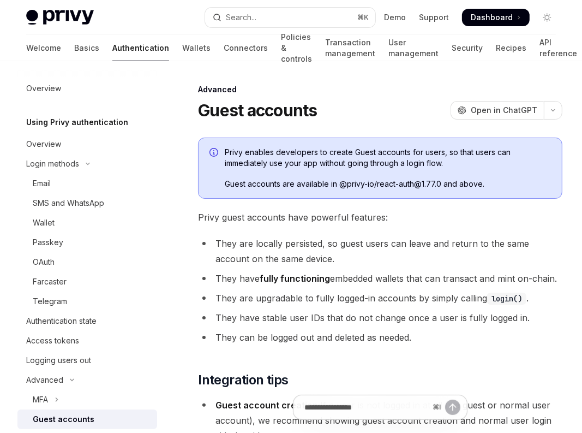
click at [60, 432] on div "Captcha on login" at bounding box center [63, 438] width 61 height 13
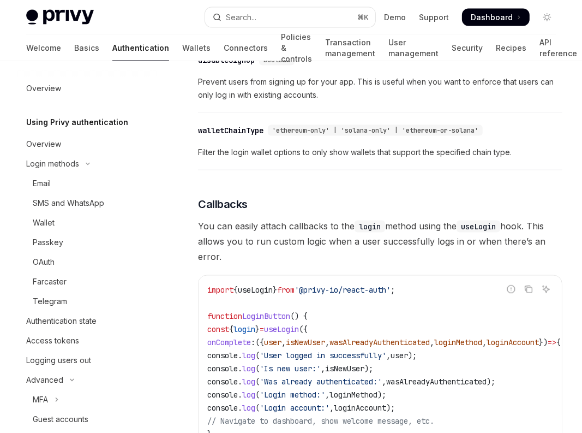
scroll to position [1161, 0]
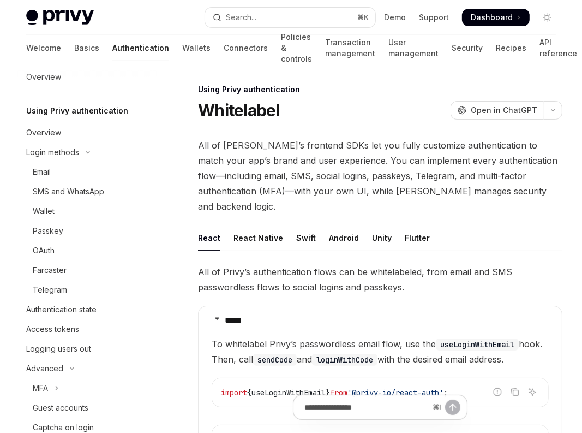
scroll to position [30, 0]
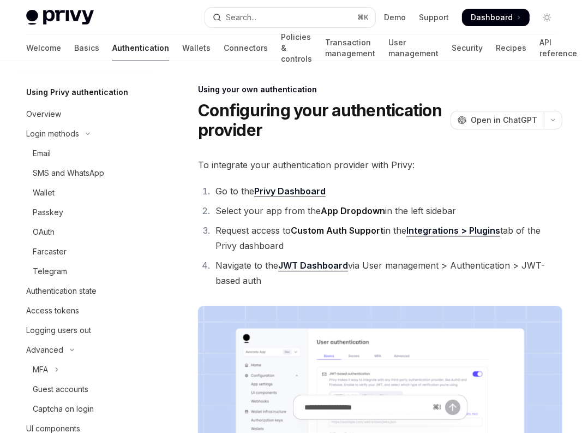
click at [98, 38] on div "Welcome Basics Authentication Wallets Connectors Policies & controls Transactio…" at bounding box center [301, 48] width 551 height 26
click at [182, 35] on link "Wallets" at bounding box center [196, 48] width 28 height 26
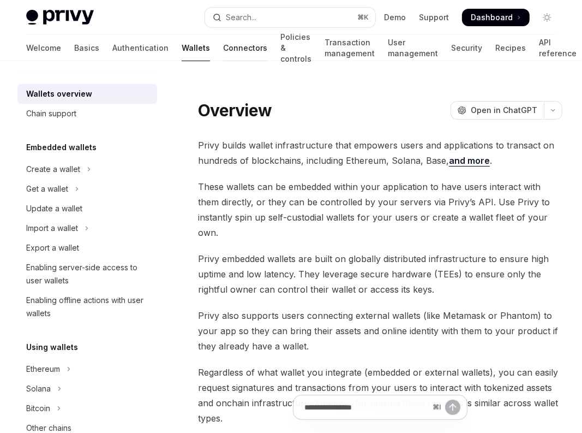
click at [223, 35] on link "Connectors" at bounding box center [245, 48] width 44 height 26
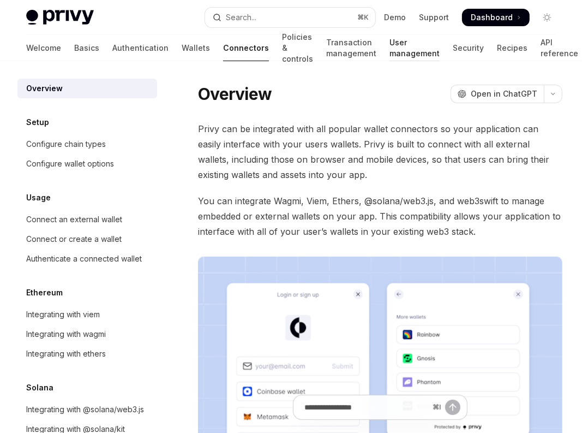
click at [390, 35] on link "User management" at bounding box center [415, 48] width 50 height 26
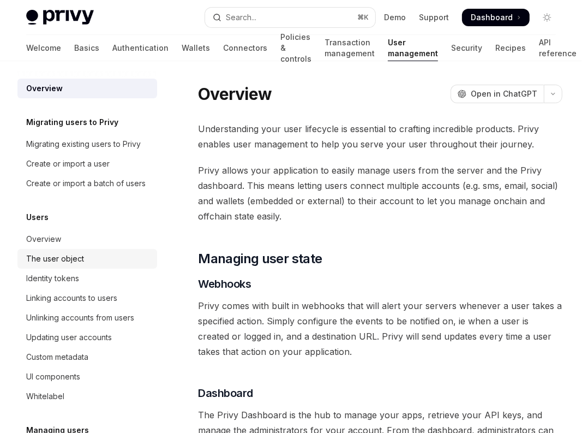
click at [44, 252] on div "The user object" at bounding box center [55, 258] width 58 height 13
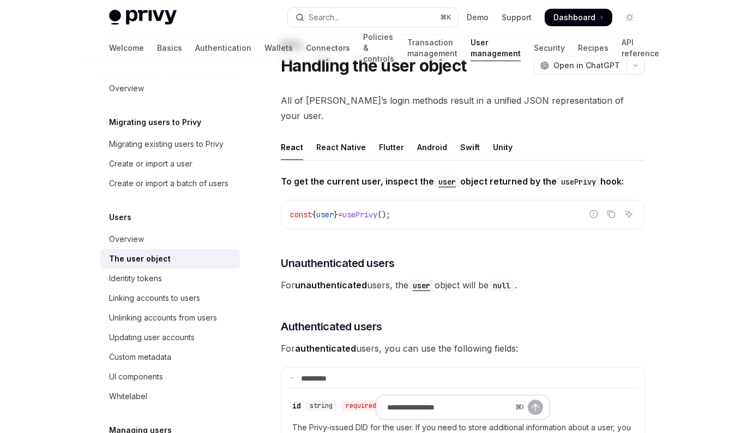
scroll to position [51, 0]
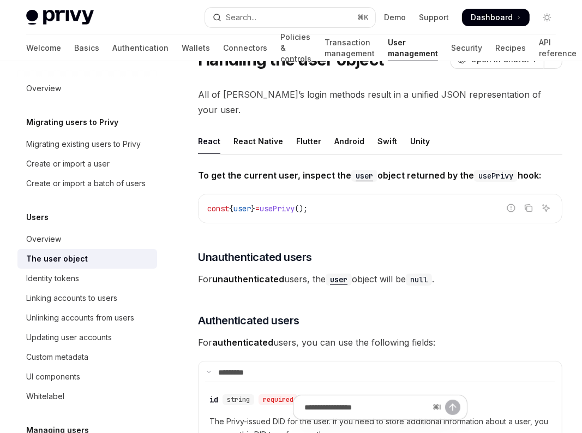
type textarea "*"
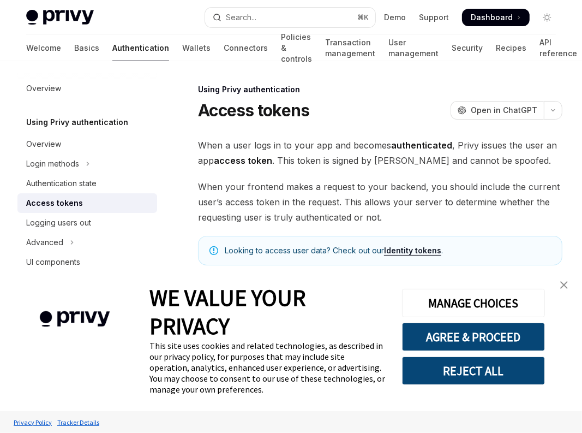
click at [566, 285] on img "close banner" at bounding box center [564, 285] width 8 height 8
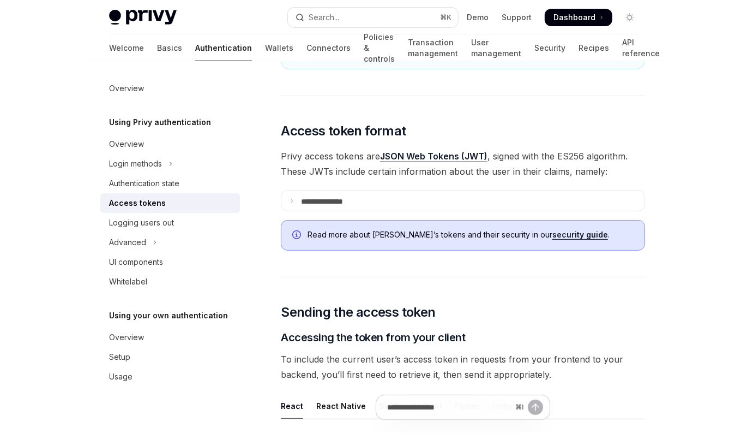
scroll to position [199, 0]
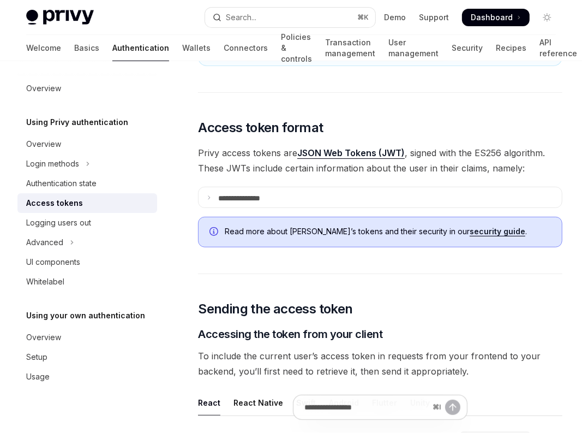
type textarea "*"
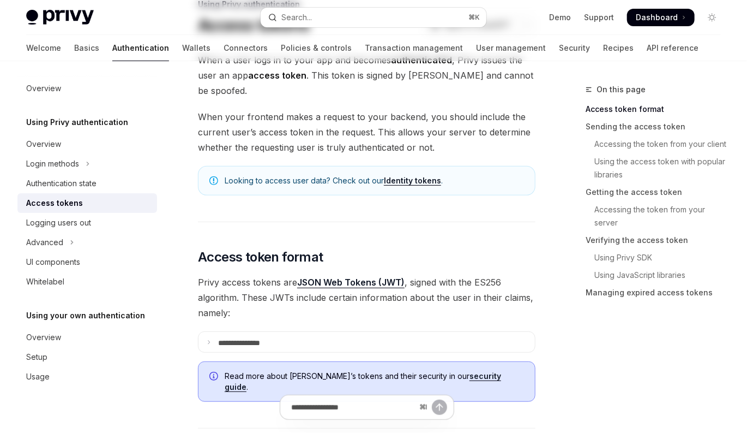
scroll to position [0, 0]
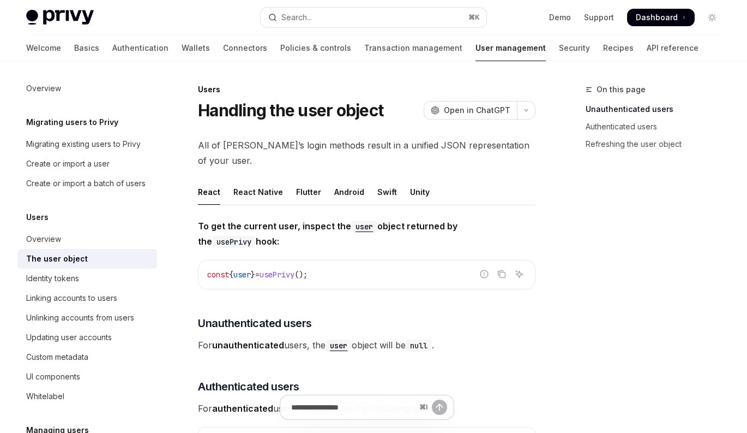
scroll to position [51, 0]
